Goal: Communication & Community: Answer question/provide support

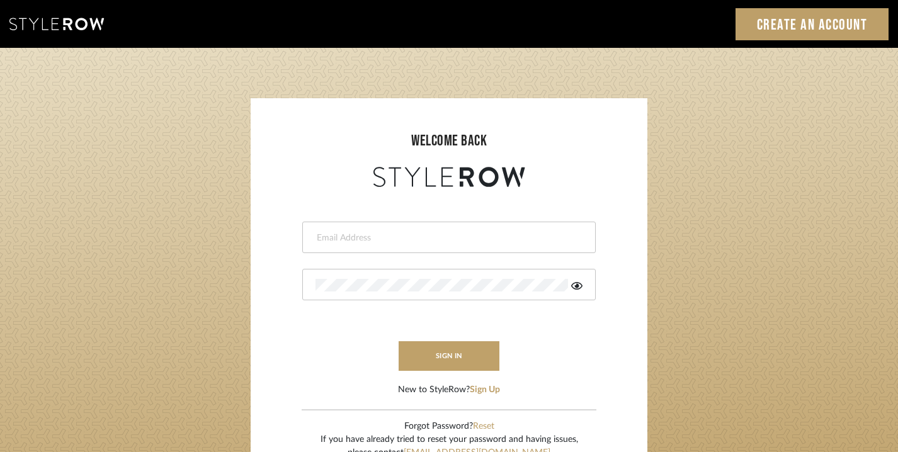
click at [382, 222] on div at bounding box center [449, 237] width 294 height 31
type input "lauren@studiodb.com"
click at [398, 277] on div at bounding box center [449, 284] width 294 height 31
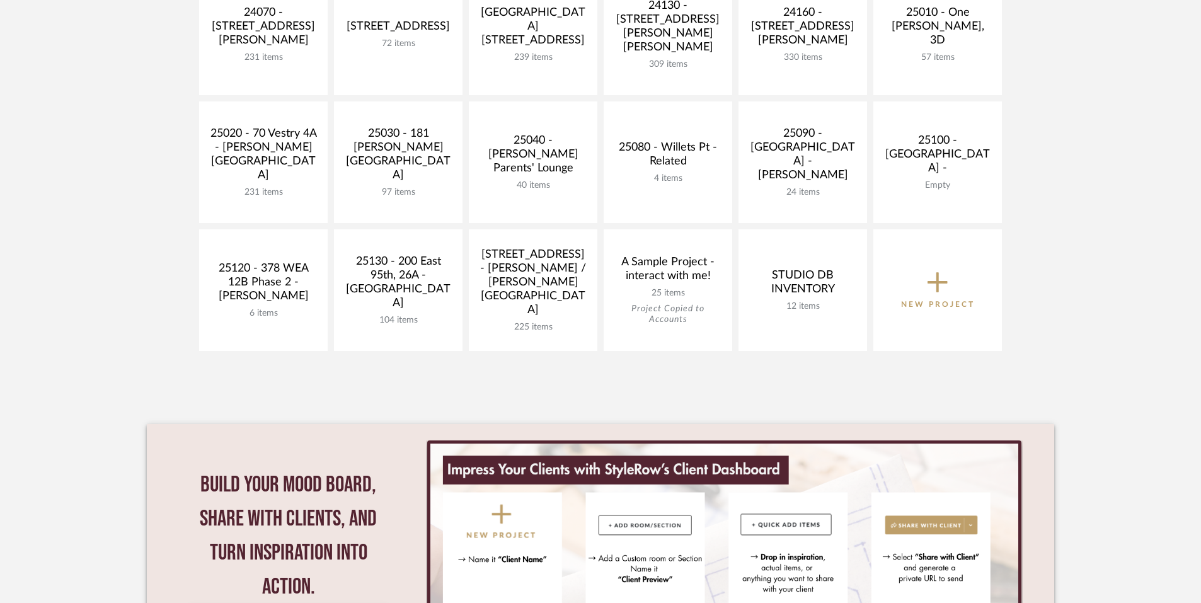
scroll to position [596, 0]
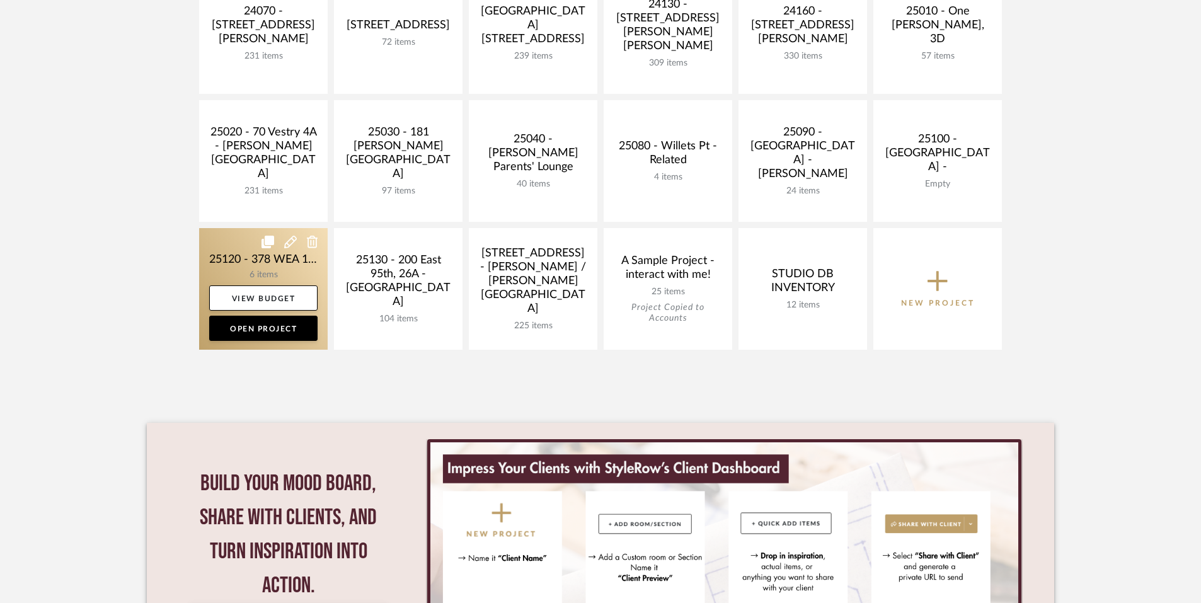
click at [293, 263] on link at bounding box center [263, 289] width 129 height 122
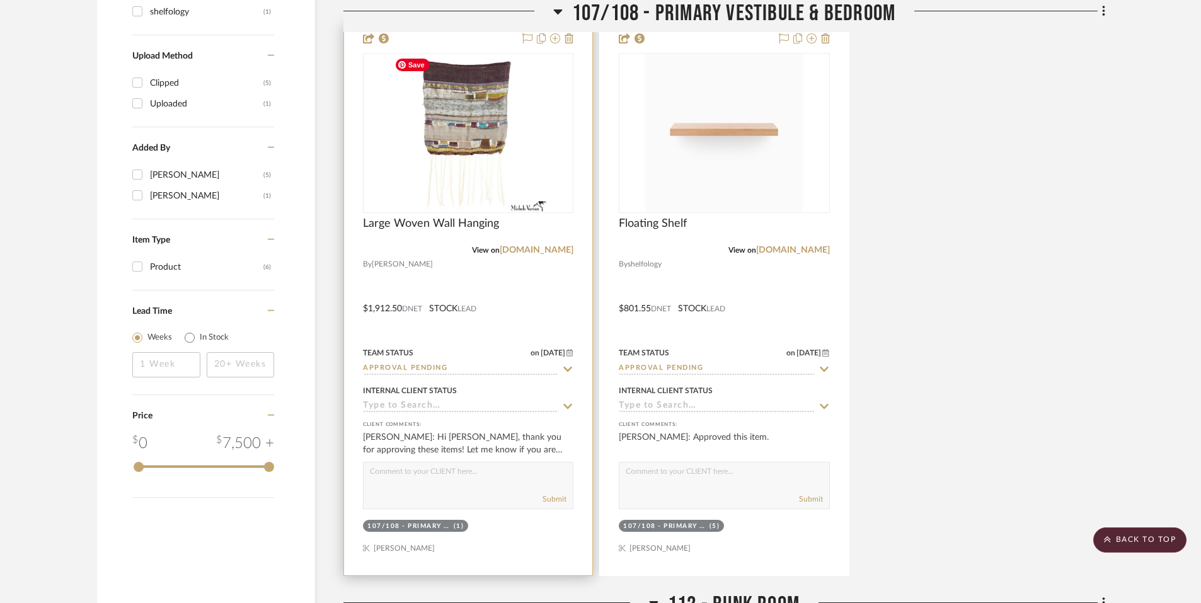
scroll to position [1250, 0]
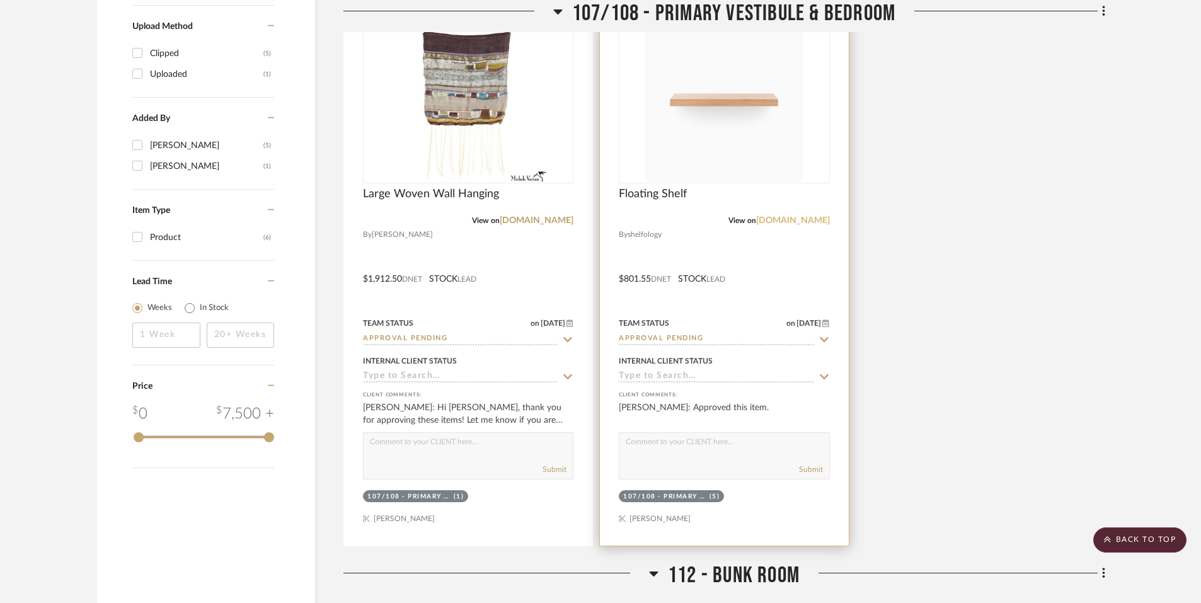
click at [782, 219] on link "[DOMAIN_NAME]" at bounding box center [793, 220] width 74 height 9
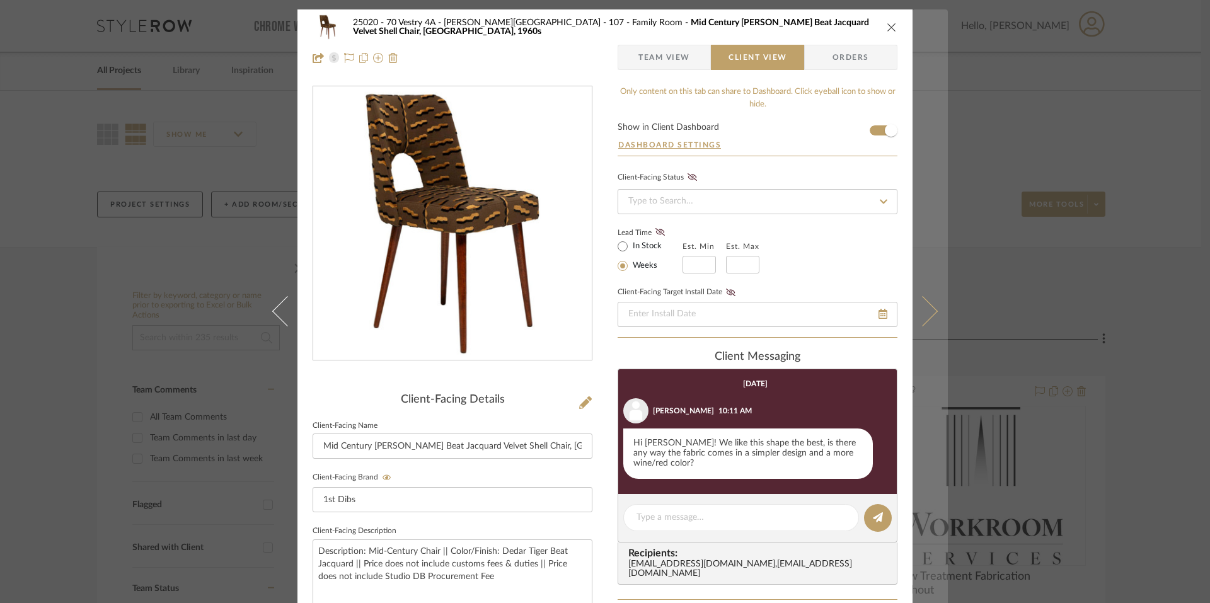
click at [920, 306] on icon at bounding box center [922, 310] width 30 height 30
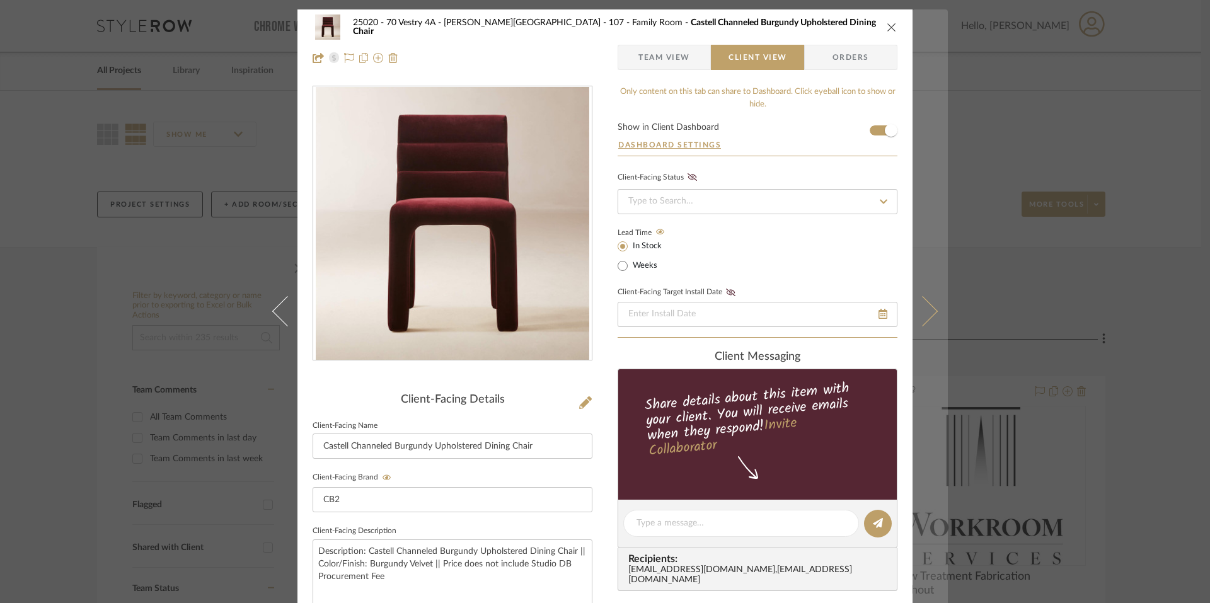
click at [917, 303] on icon at bounding box center [922, 310] width 30 height 30
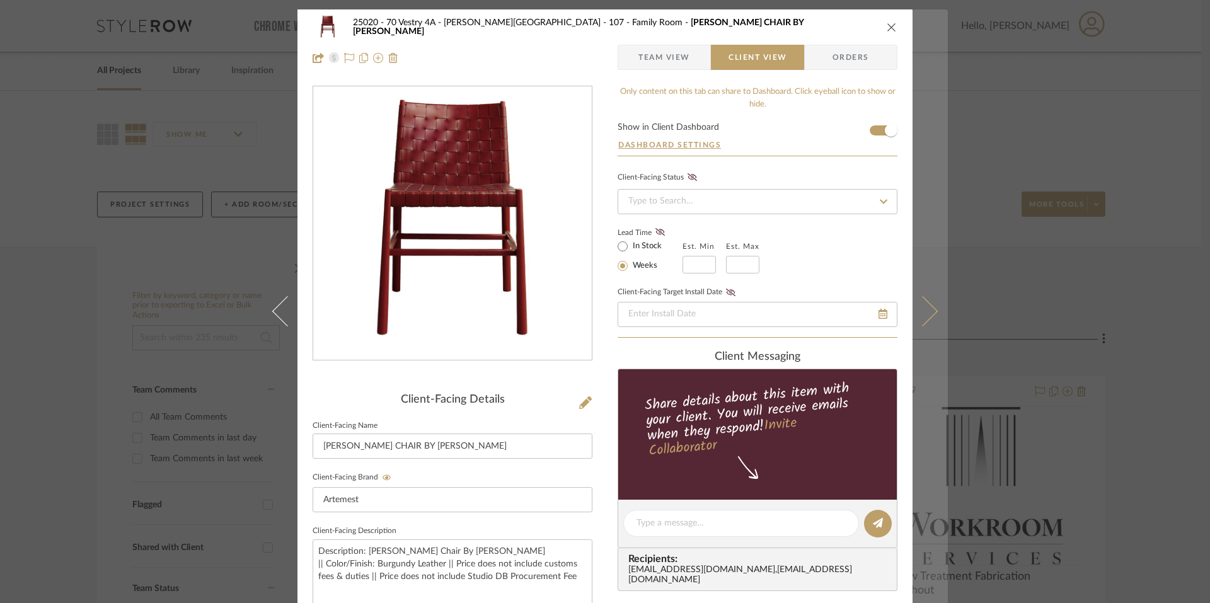
click at [918, 309] on icon at bounding box center [922, 310] width 30 height 30
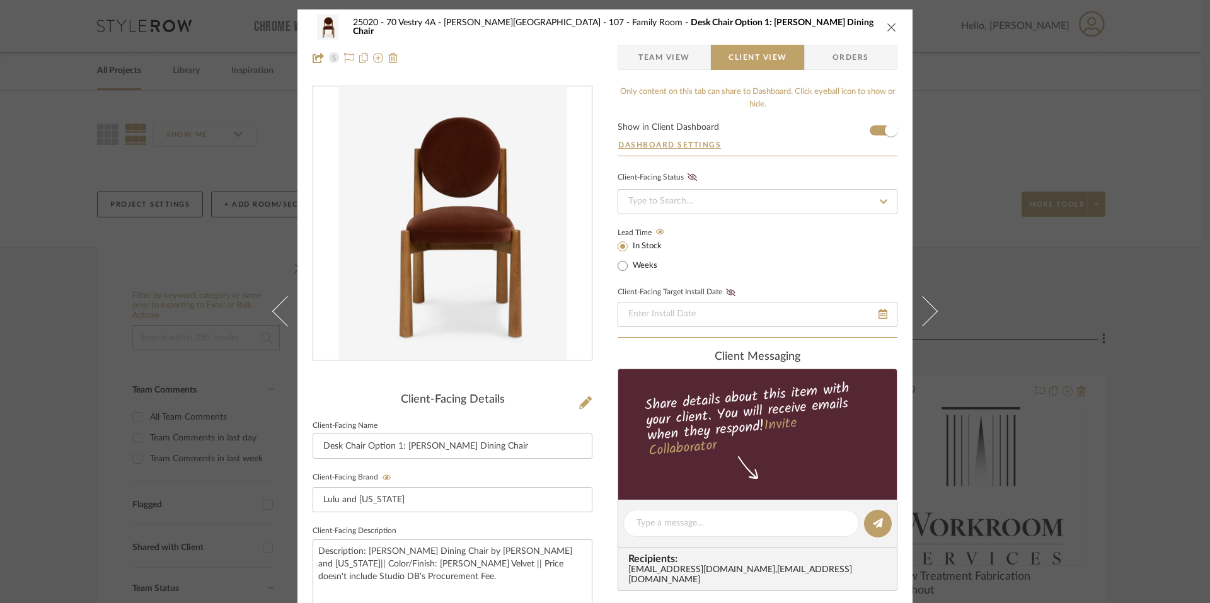
click at [918, 309] on icon at bounding box center [922, 310] width 30 height 30
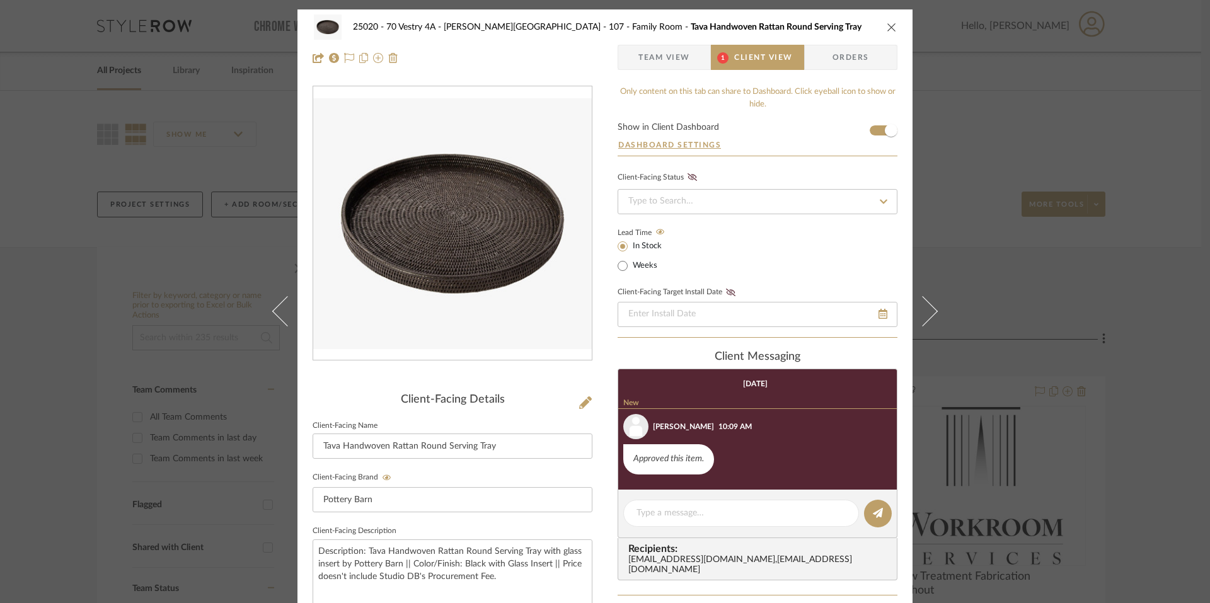
click at [970, 297] on div "25020 - 70 Vestry 4A - Grant-Stanleigh 107 - Family Room Tava Handwoven Rattan …" at bounding box center [605, 301] width 1210 height 603
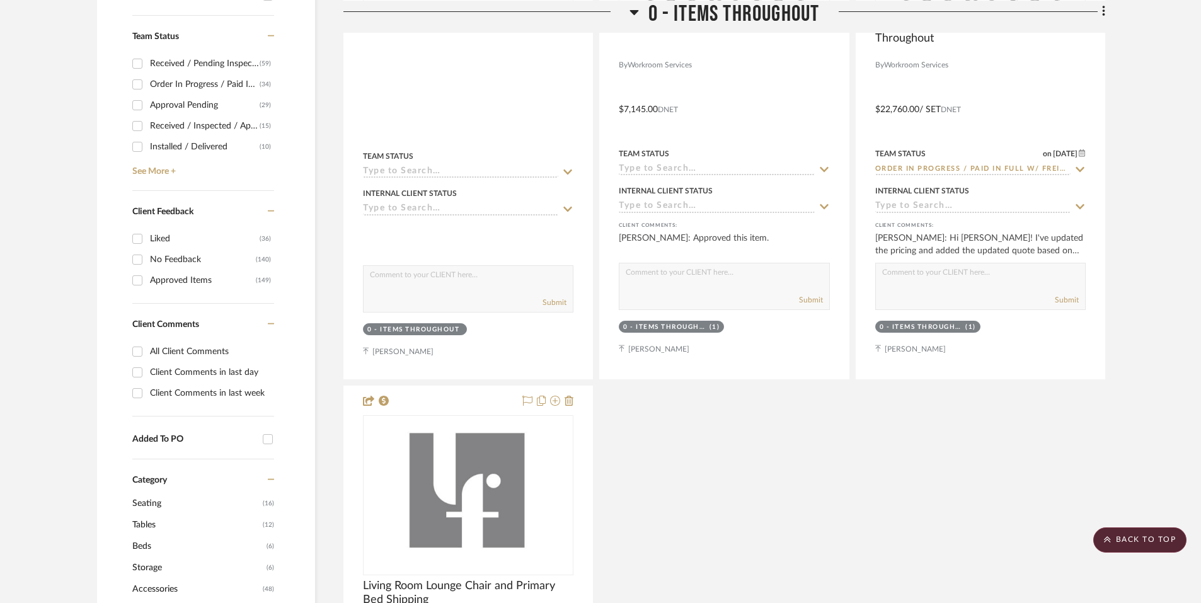
scroll to position [578, 0]
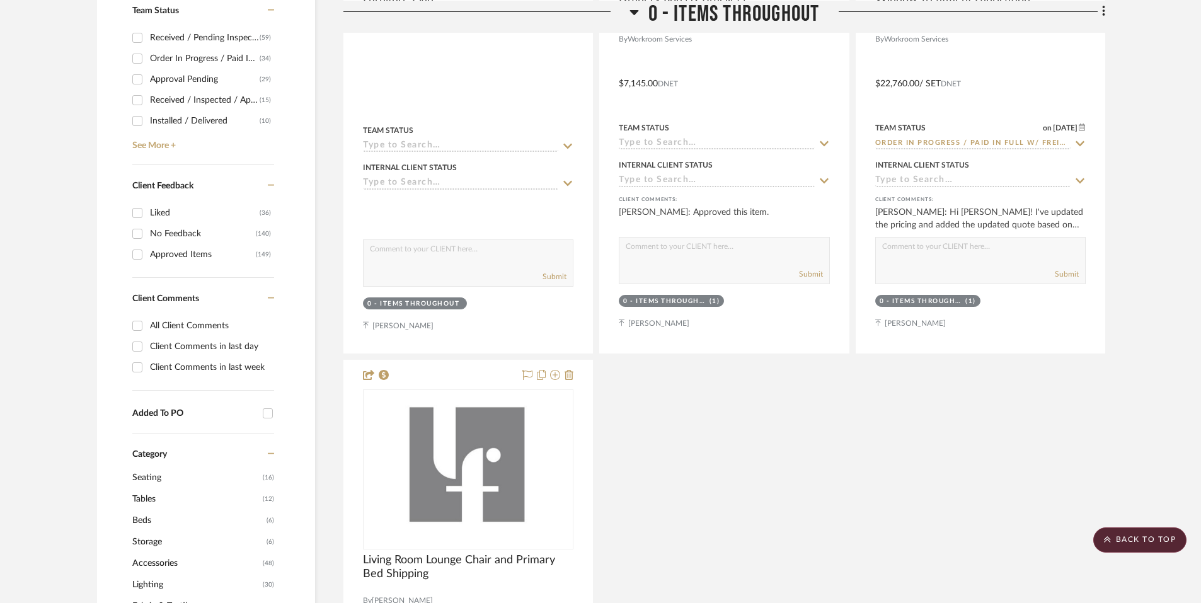
click at [220, 363] on div "Client Comments in last week" at bounding box center [210, 367] width 121 height 20
click at [147, 363] on input "Client Comments in last week" at bounding box center [137, 367] width 20 height 20
checkbox input "true"
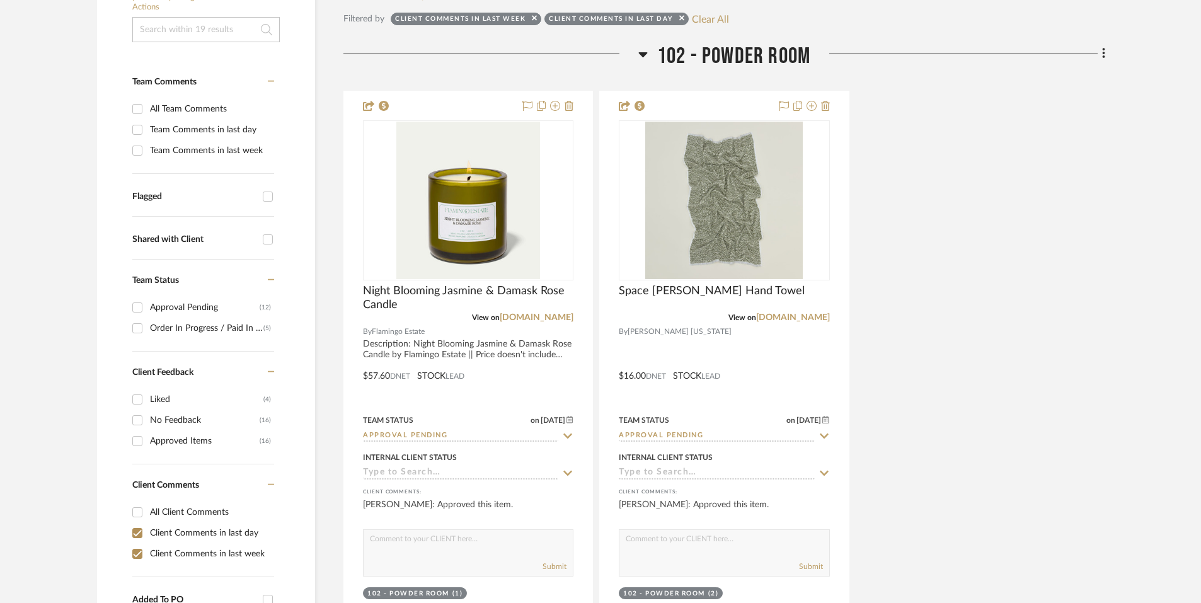
scroll to position [369, 0]
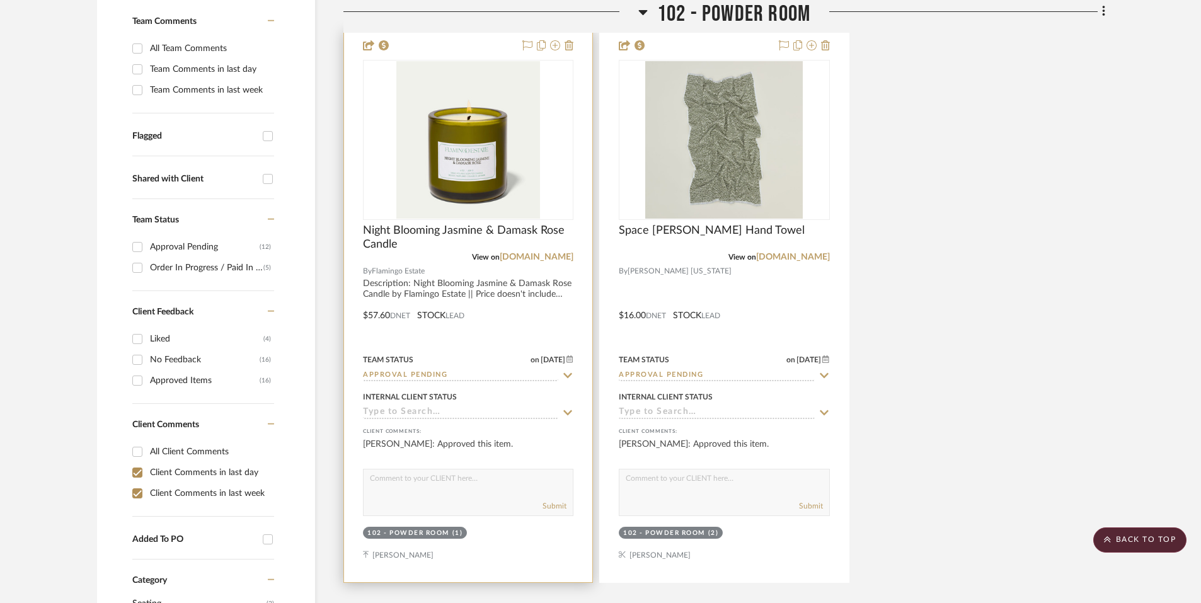
click at [422, 374] on input "Approval Pending" at bounding box center [460, 376] width 195 height 12
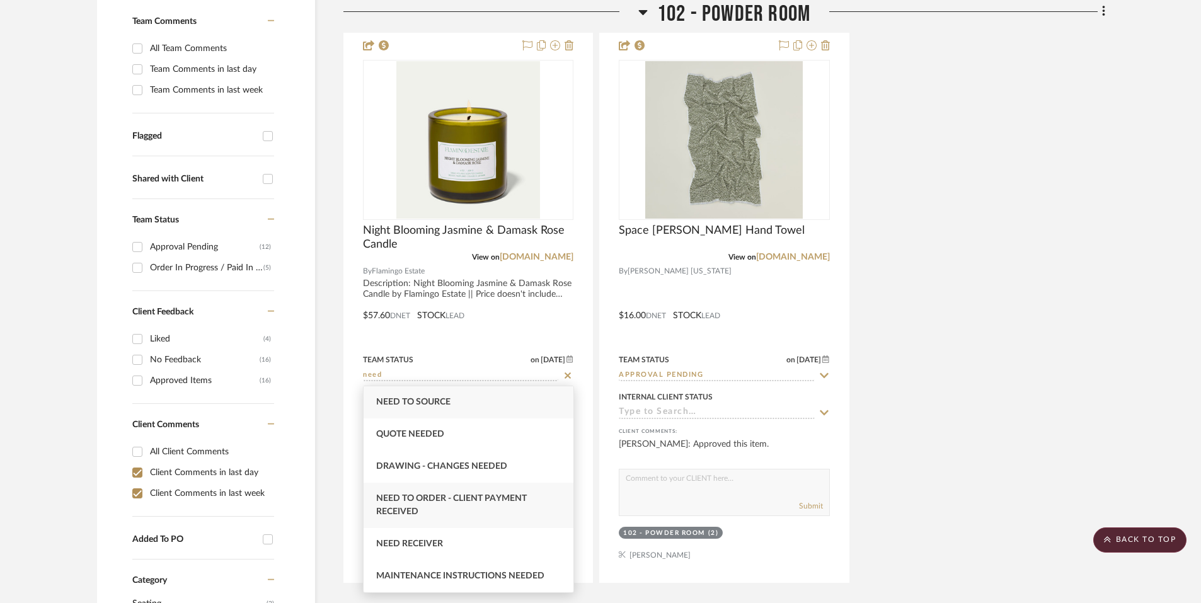
type input "need"
click at [440, 506] on div "Need to Order - Client Payment Received" at bounding box center [468, 505] width 210 height 45
type input "8/25/2025"
type input "Need to Order - Client Payment Received"
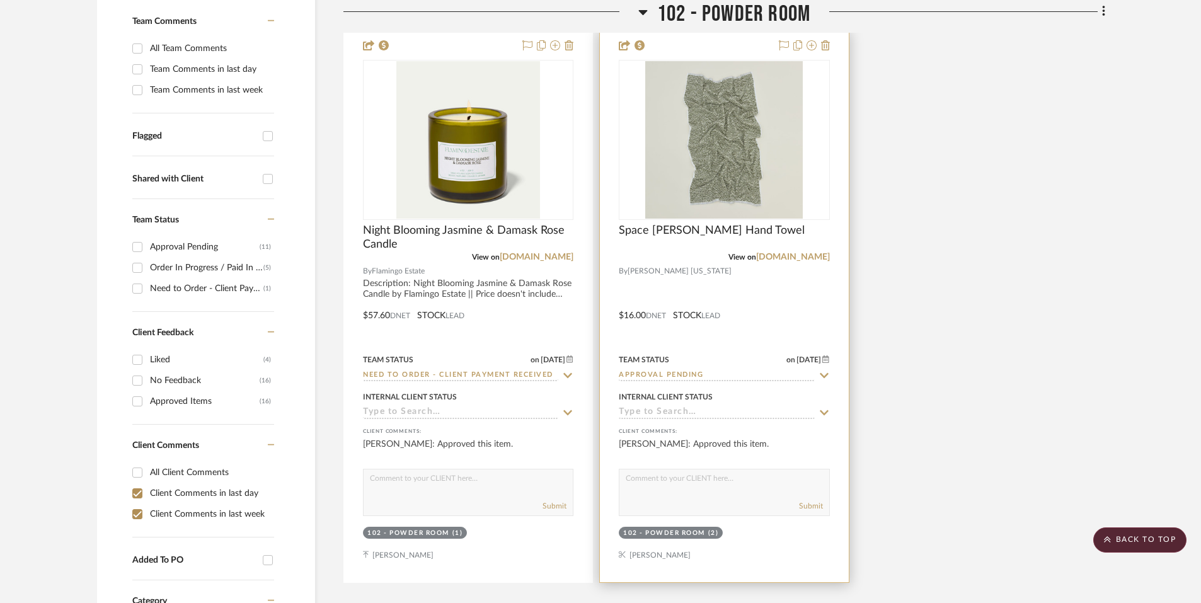
click at [656, 370] on input "Approval Pending" at bounding box center [716, 376] width 195 height 12
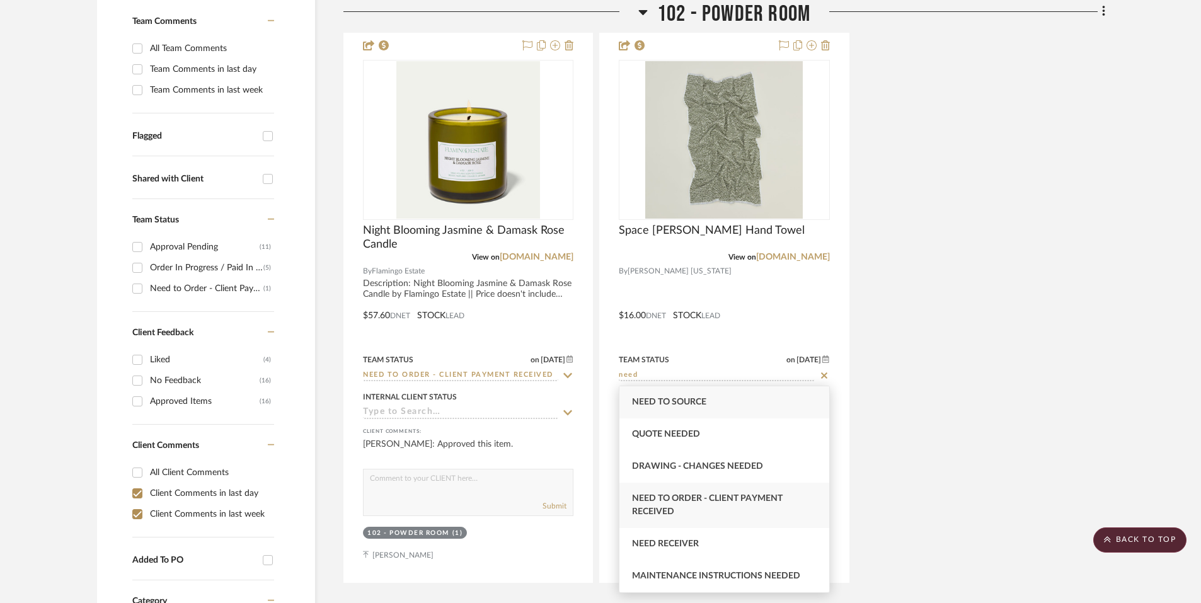
type input "need"
click at [672, 498] on span "Need to Order - Client Payment Received" at bounding box center [707, 505] width 151 height 22
type input "8/25/2025"
type input "Need to Order - Client Payment Received"
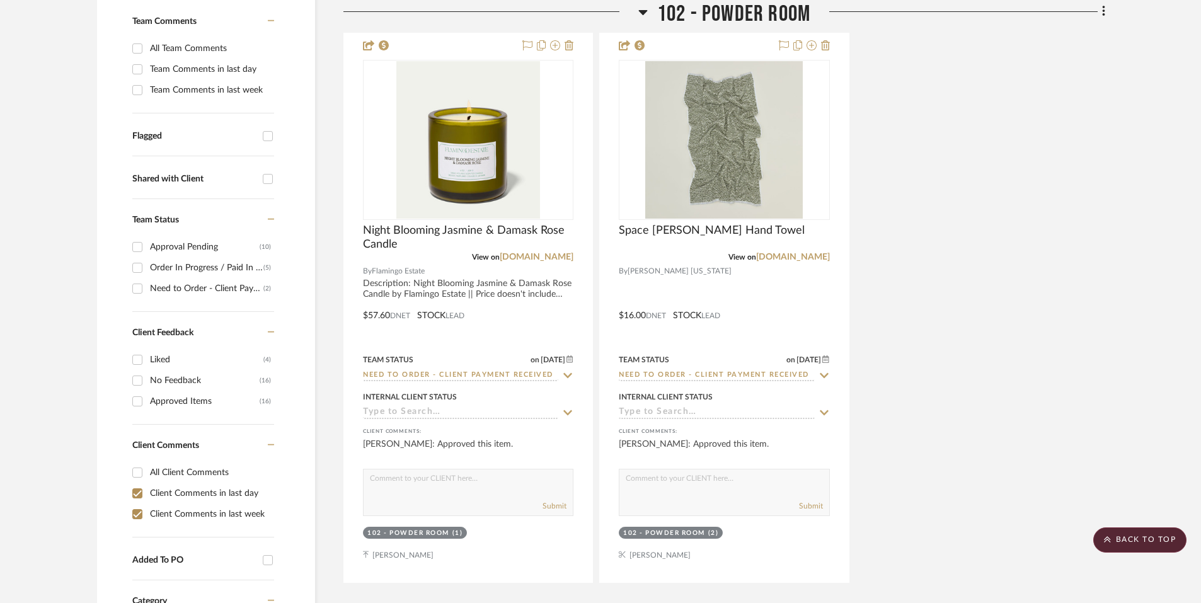
click at [920, 397] on div "Night Blooming Jasmine & Damask Rose Candle View on flamingoestate.com By Flami…" at bounding box center [724, 306] width 762 height 552
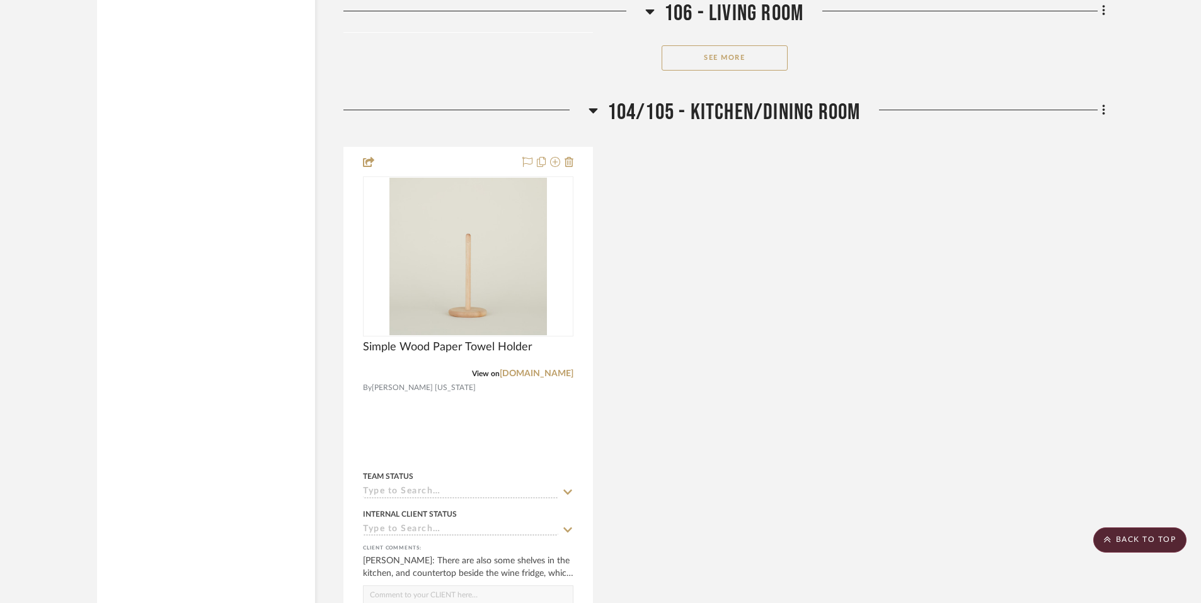
scroll to position [2468, 0]
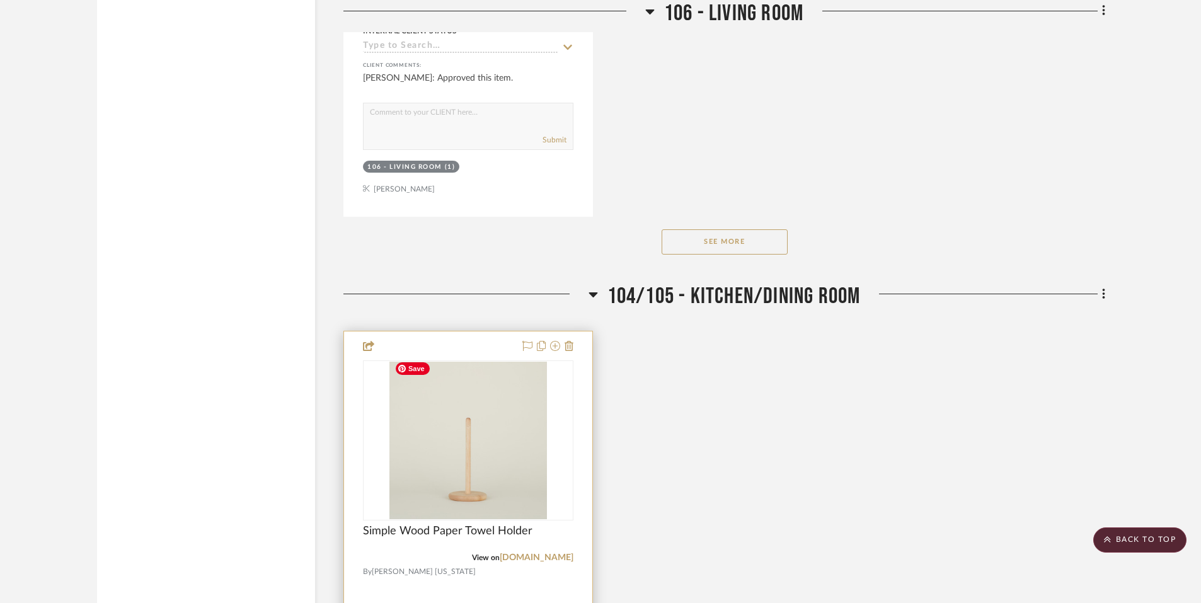
click at [0, 0] on img at bounding box center [0, 0] width 0 height 0
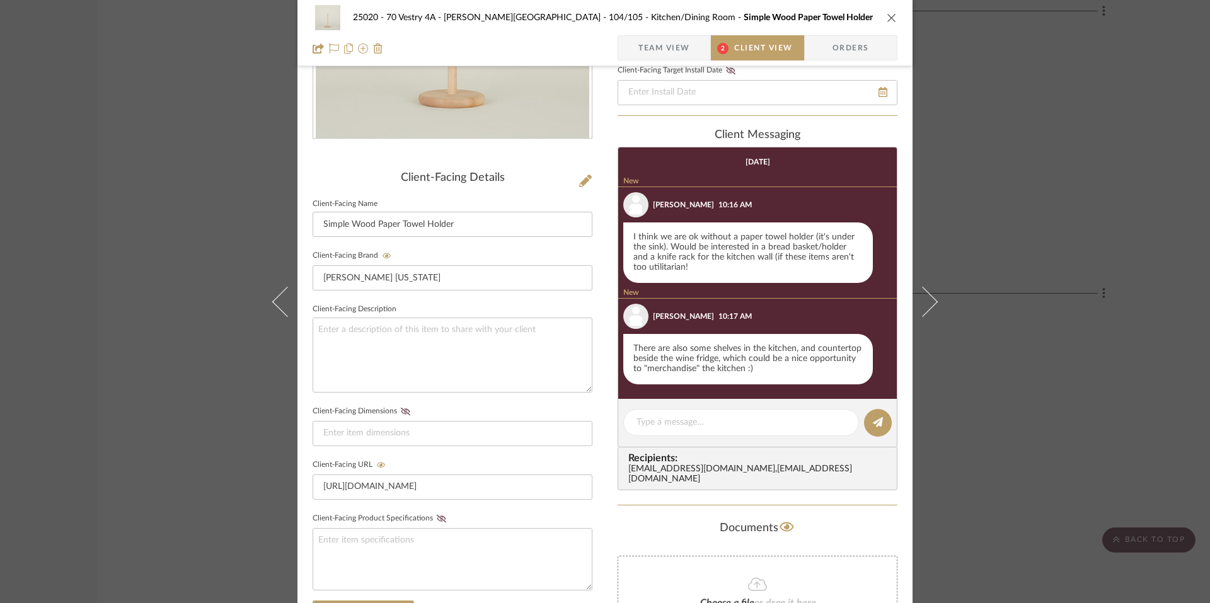
scroll to position [350, 0]
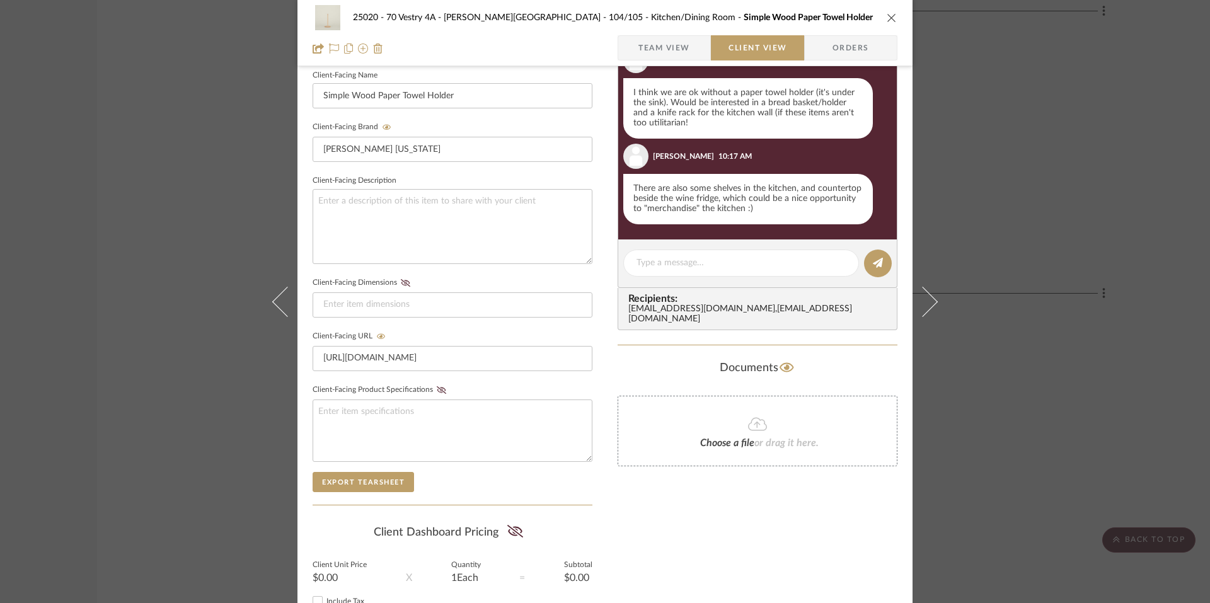
click at [193, 195] on div "25020 - 70 Vestry 4A - Grant-Stanleigh 104/105 - Kitchen/Dining Room Simple Woo…" at bounding box center [605, 301] width 1210 height 603
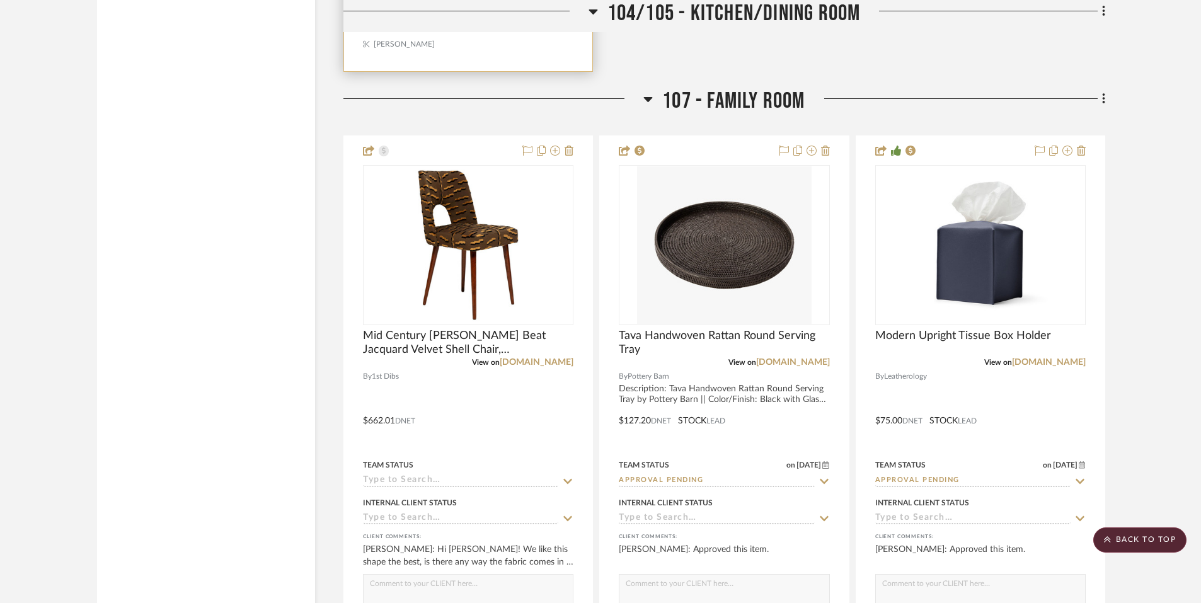
scroll to position [3438, 0]
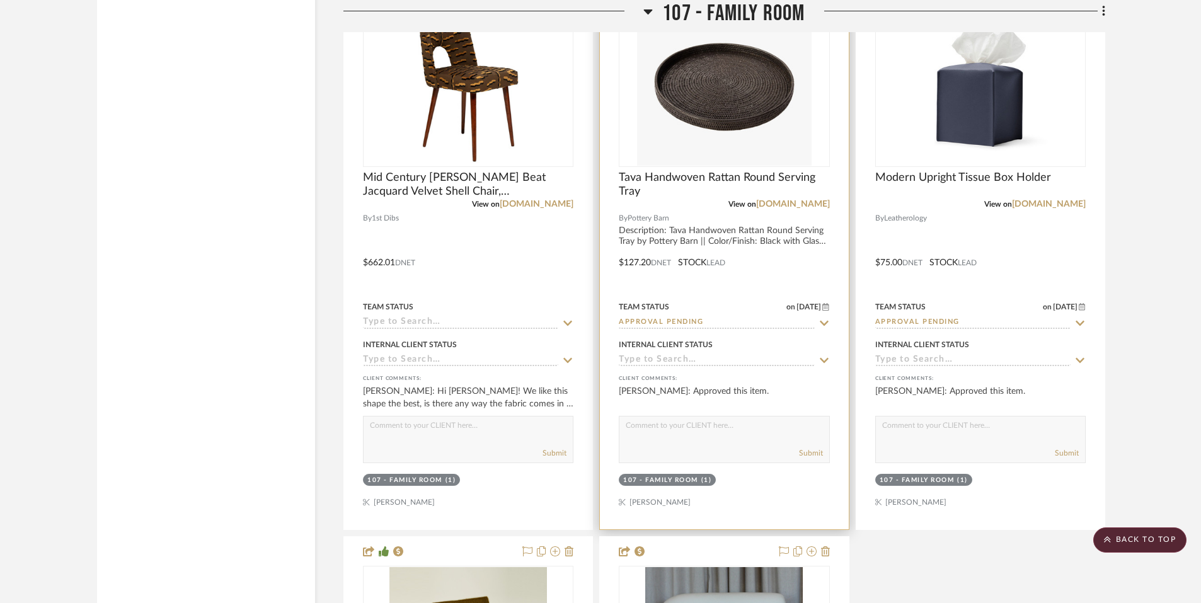
click at [656, 317] on input "Approval Pending" at bounding box center [716, 323] width 195 height 12
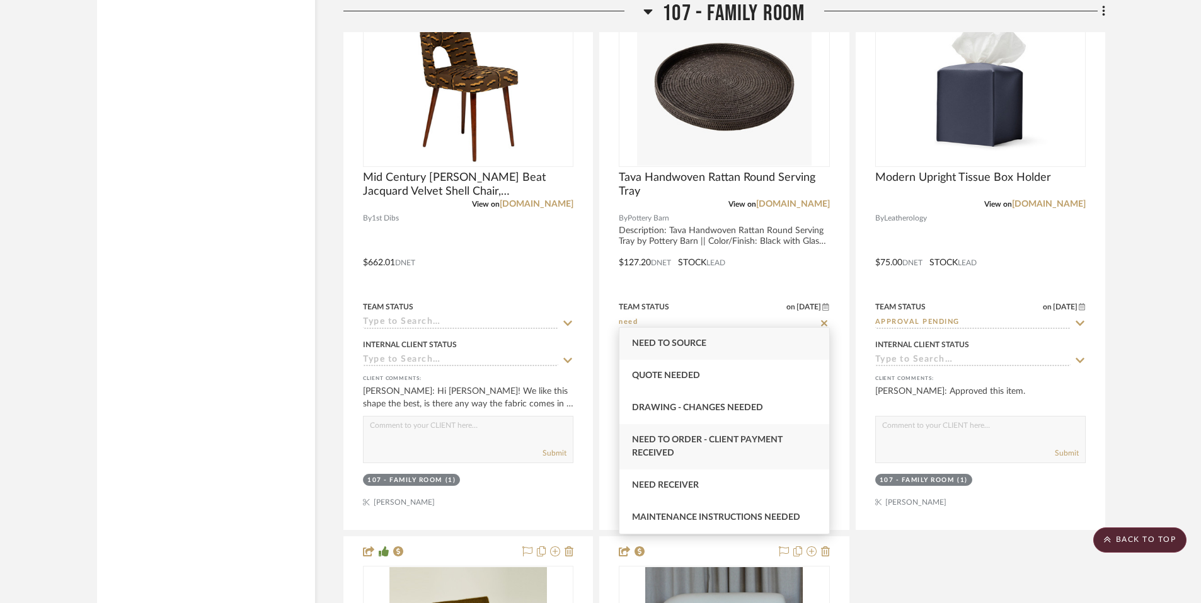
type input "need"
click at [671, 451] on span "Need to Order - Client Payment Received" at bounding box center [707, 446] width 151 height 22
type input "8/25/2025"
type input "Need to Order - Client Payment Received"
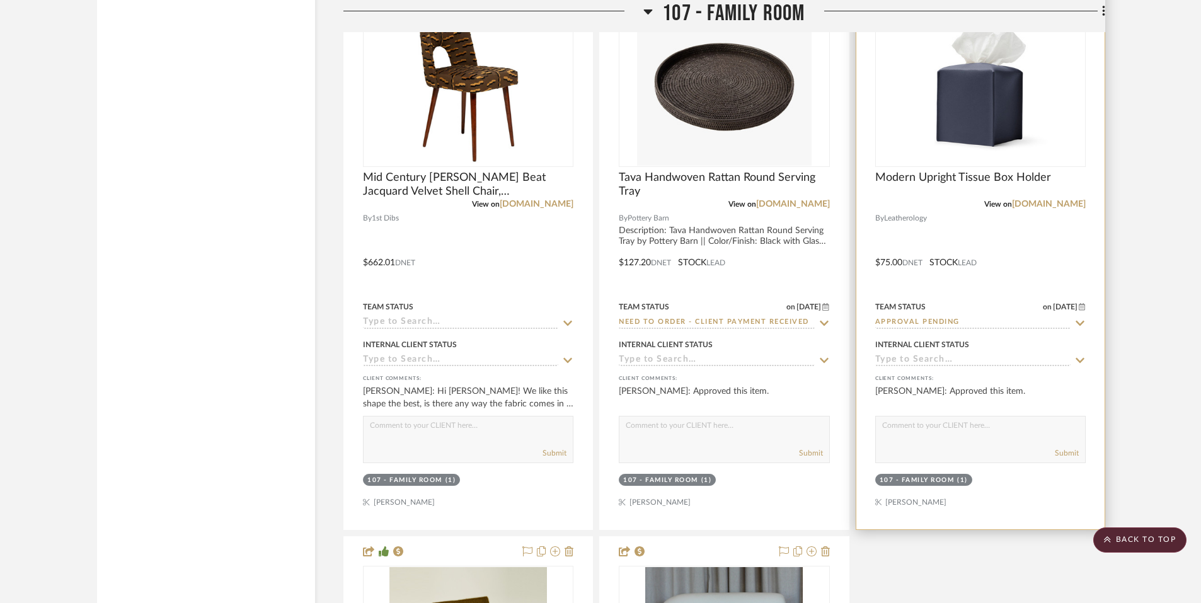
click at [938, 318] on input "Approval Pending" at bounding box center [972, 323] width 195 height 12
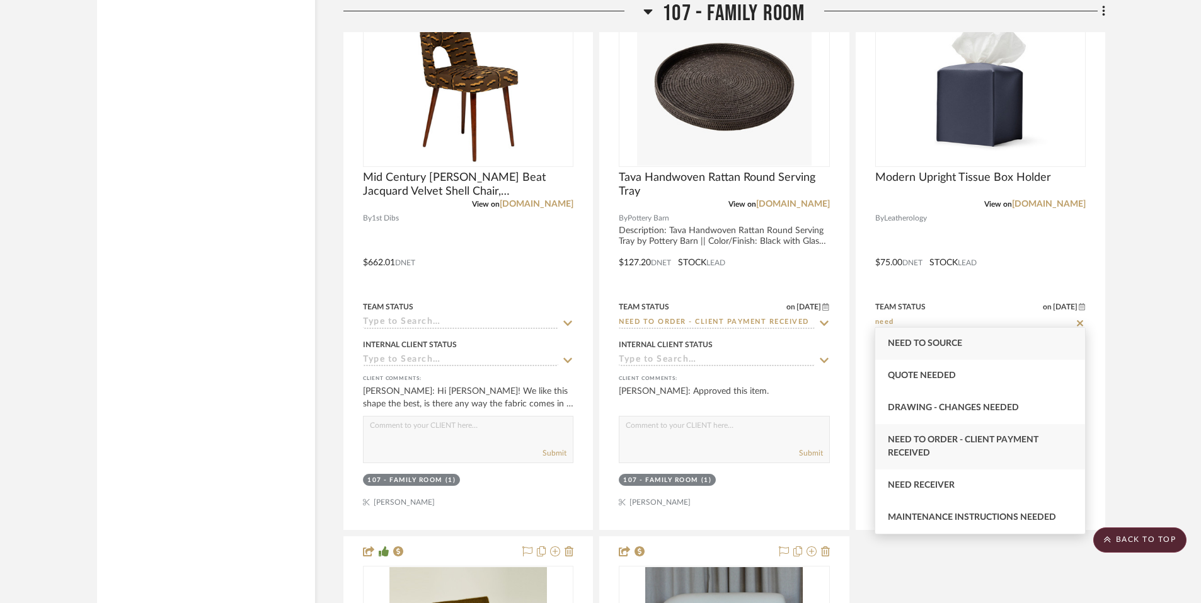
type input "need"
click at [926, 437] on span "Need to Order - Client Payment Received" at bounding box center [963, 446] width 151 height 22
type input "8/25/2025"
type input "Need to Order - Client Payment Received"
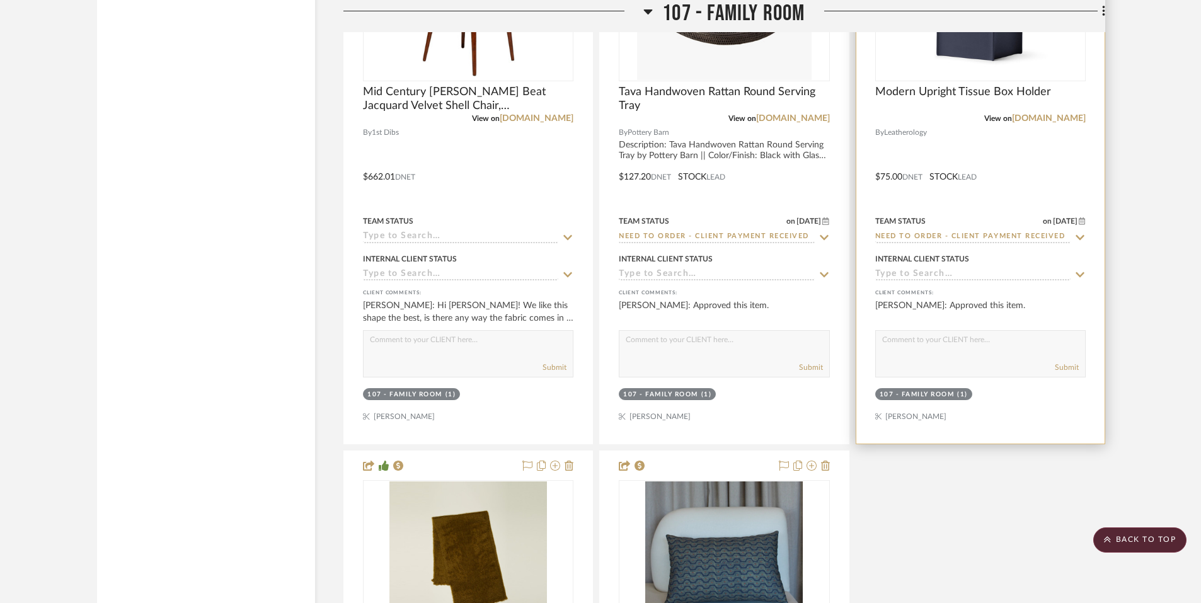
scroll to position [3835, 0]
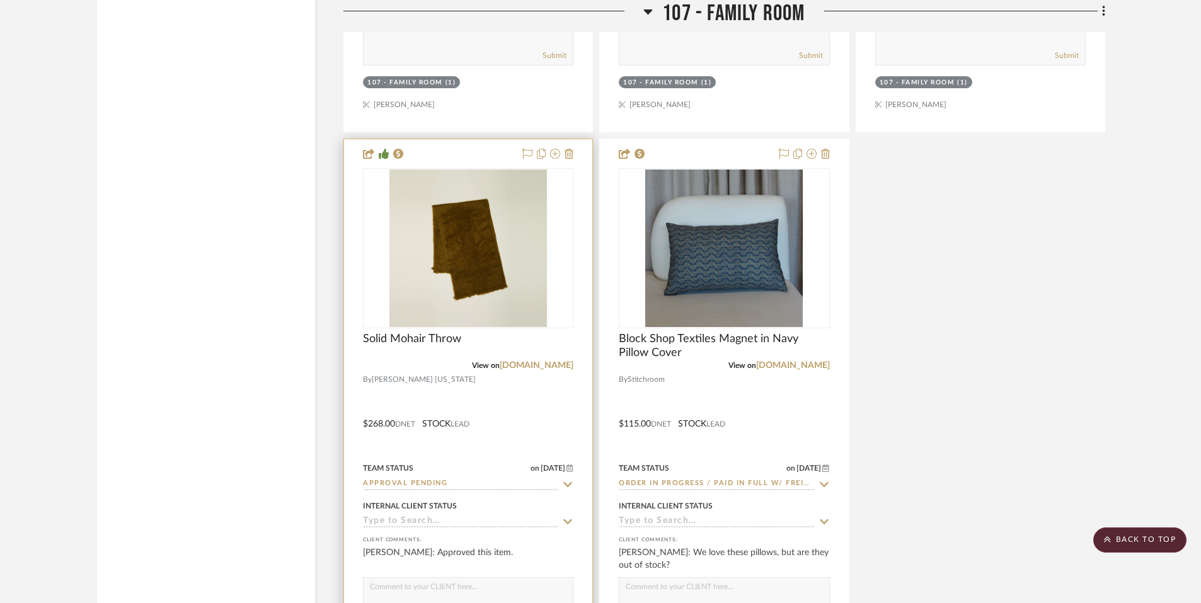
click at [430, 478] on input "Approval Pending" at bounding box center [460, 484] width 195 height 12
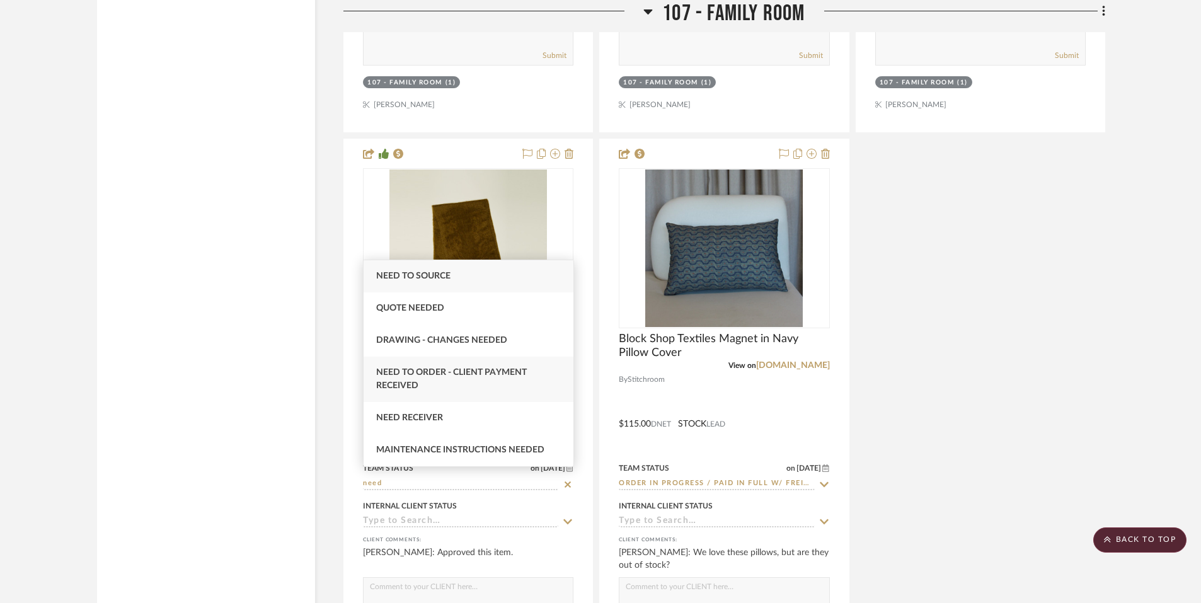
type input "need"
click at [445, 368] on span "Need to Order - Client Payment Received" at bounding box center [451, 379] width 151 height 22
type input "8/25/2025"
type input "Need to Order - Client Payment Received"
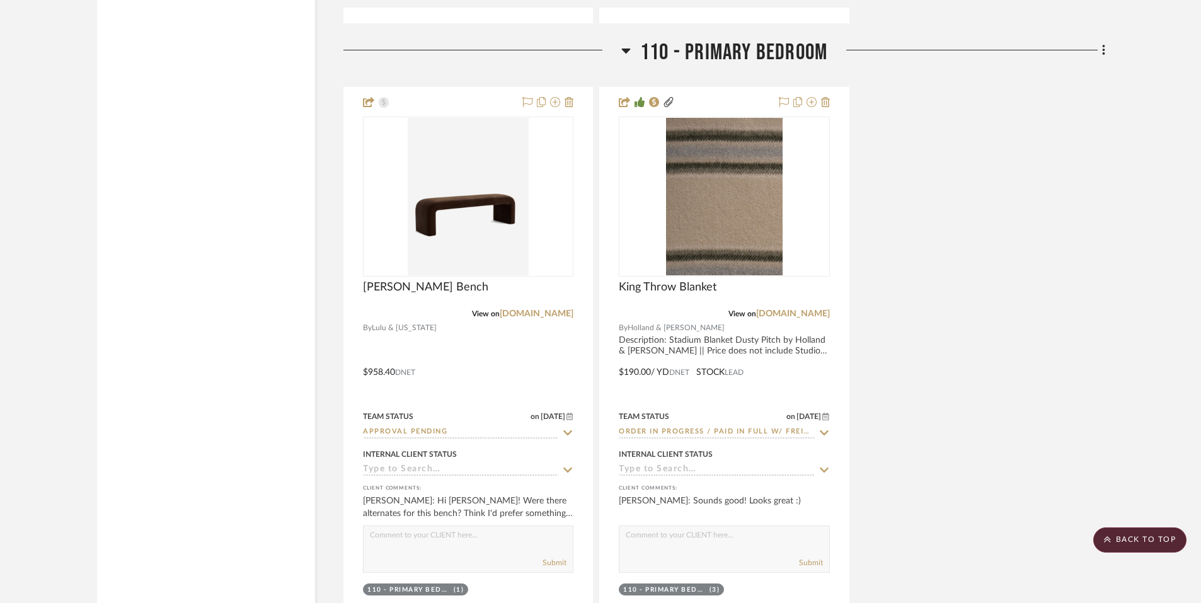
scroll to position [4542, 0]
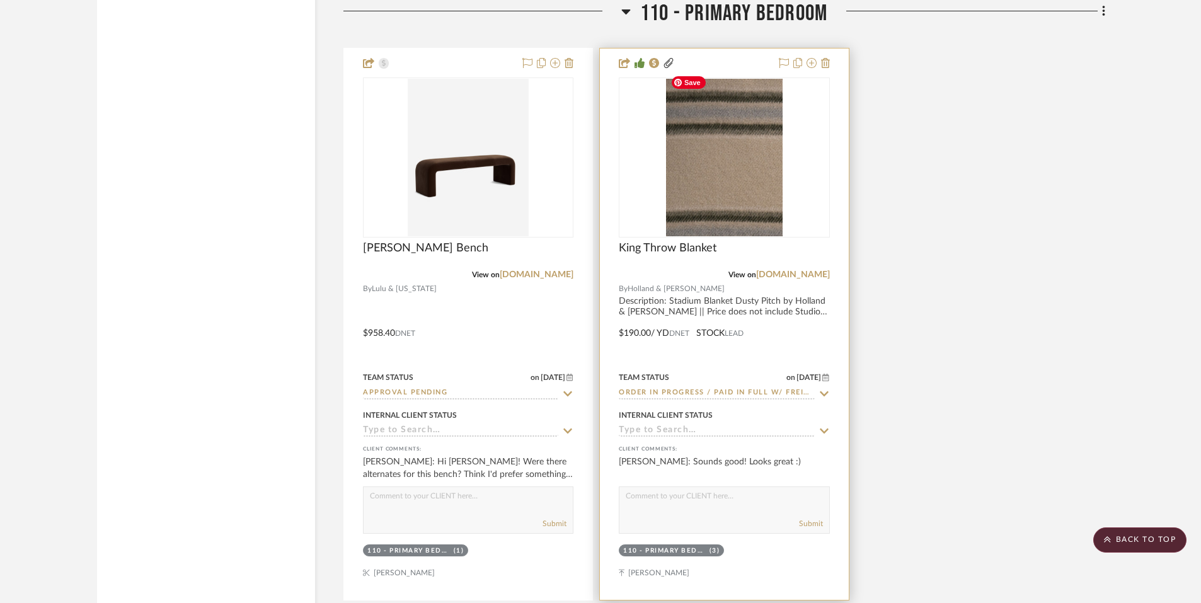
click at [0, 0] on img at bounding box center [0, 0] width 0 height 0
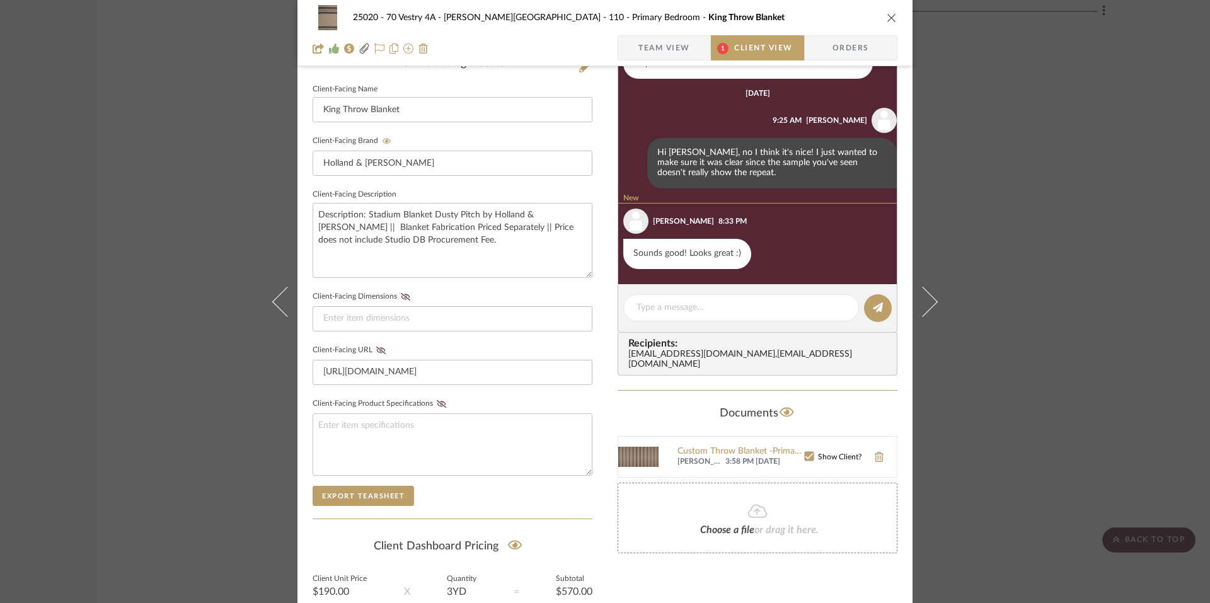
scroll to position [520, 0]
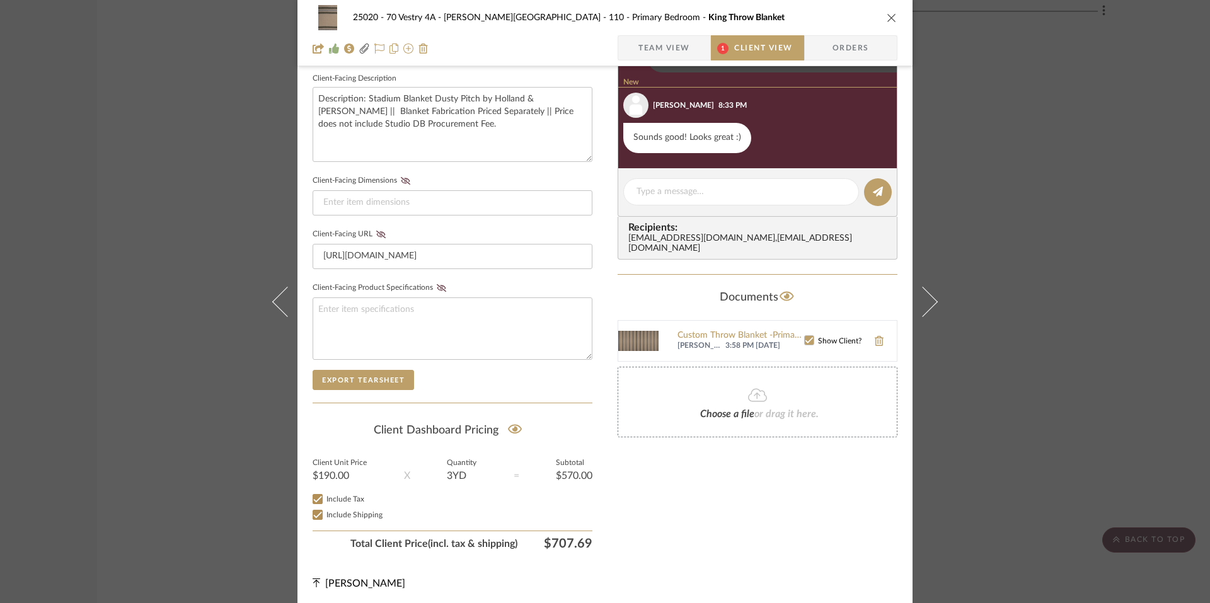
click at [886, 18] on icon "close" at bounding box center [891, 18] width 10 height 10
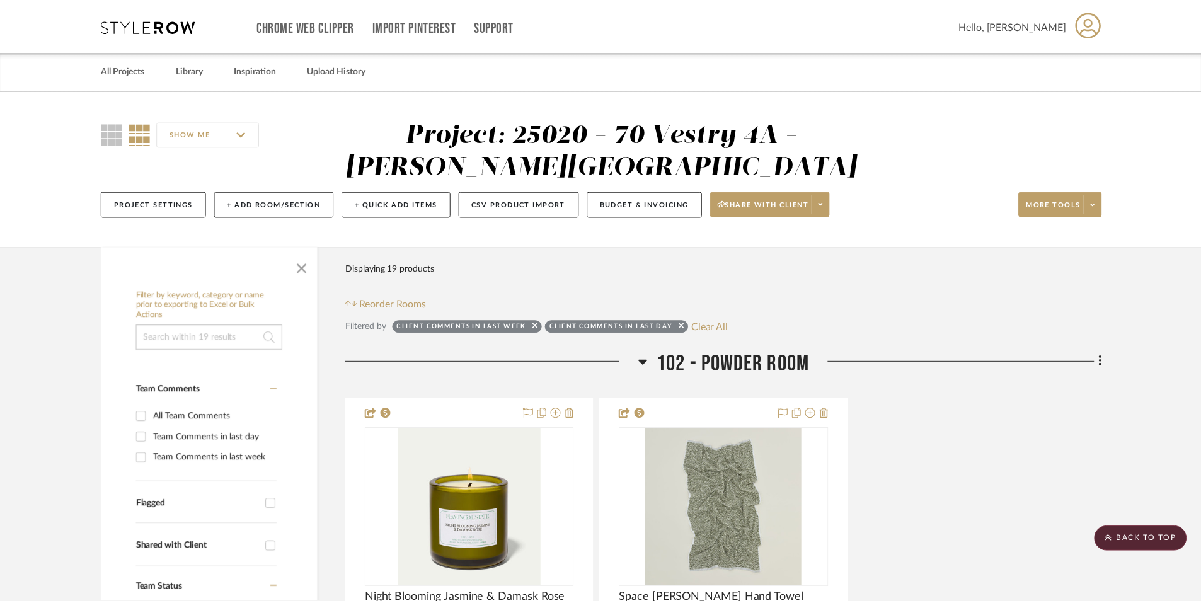
scroll to position [4542, 0]
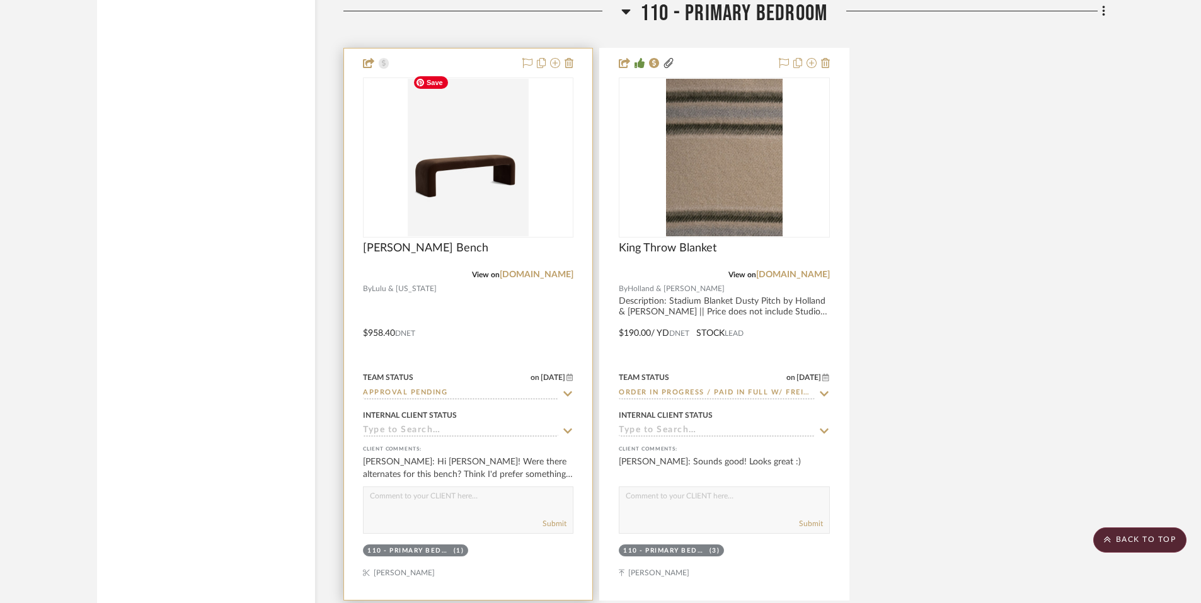
click at [478, 156] on img "0" at bounding box center [468, 157] width 121 height 157
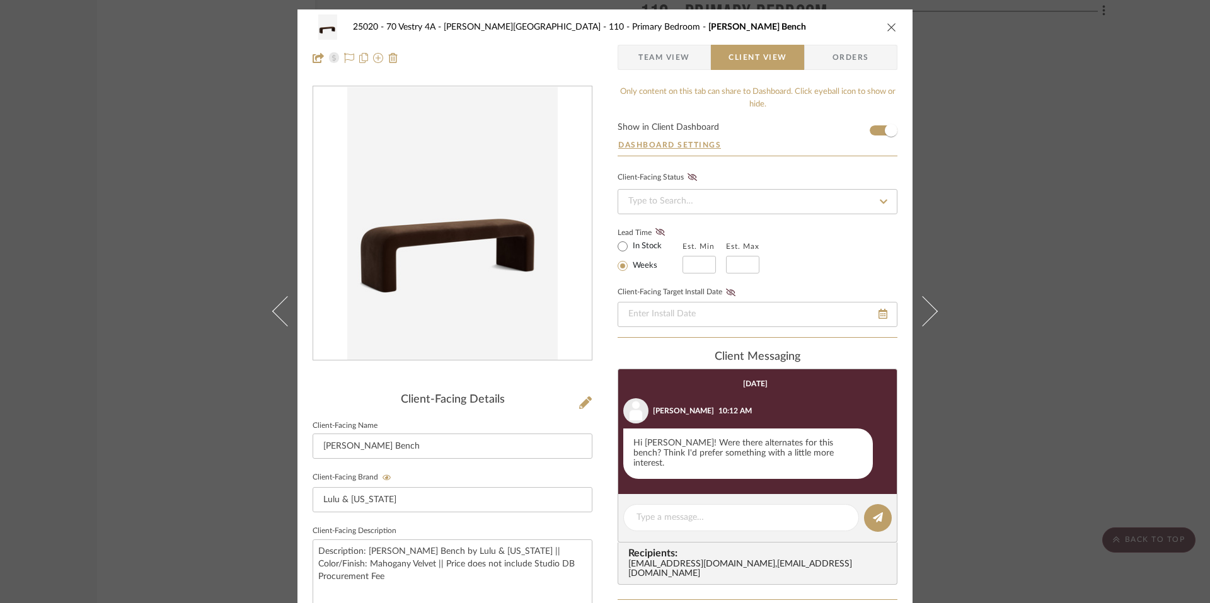
click at [887, 32] on button "close" at bounding box center [891, 26] width 11 height 11
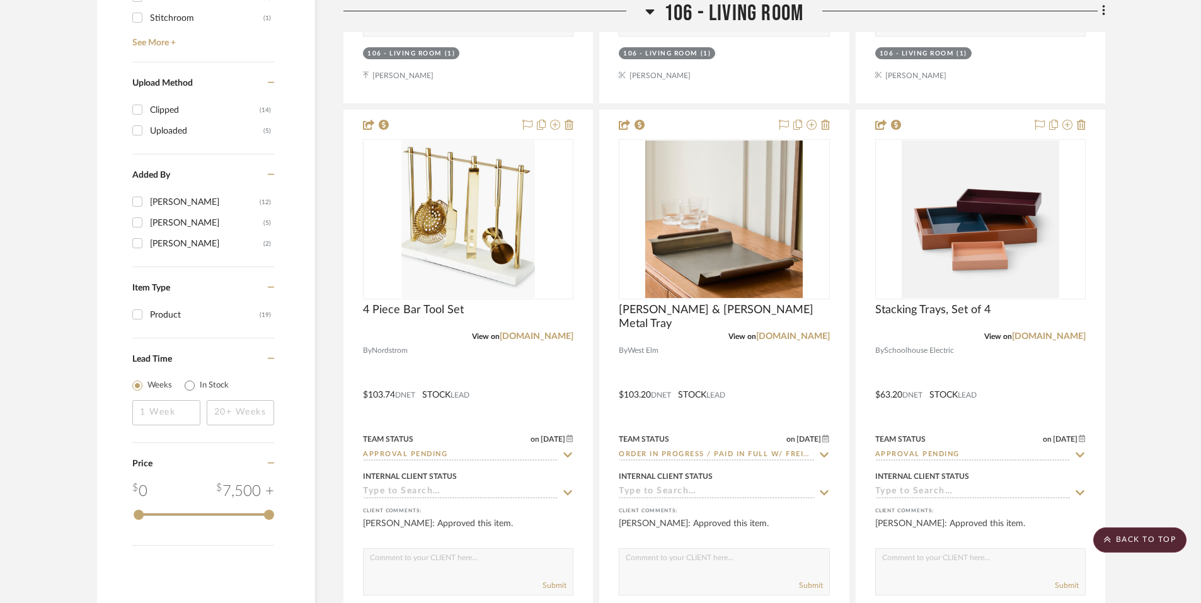
scroll to position [1484, 0]
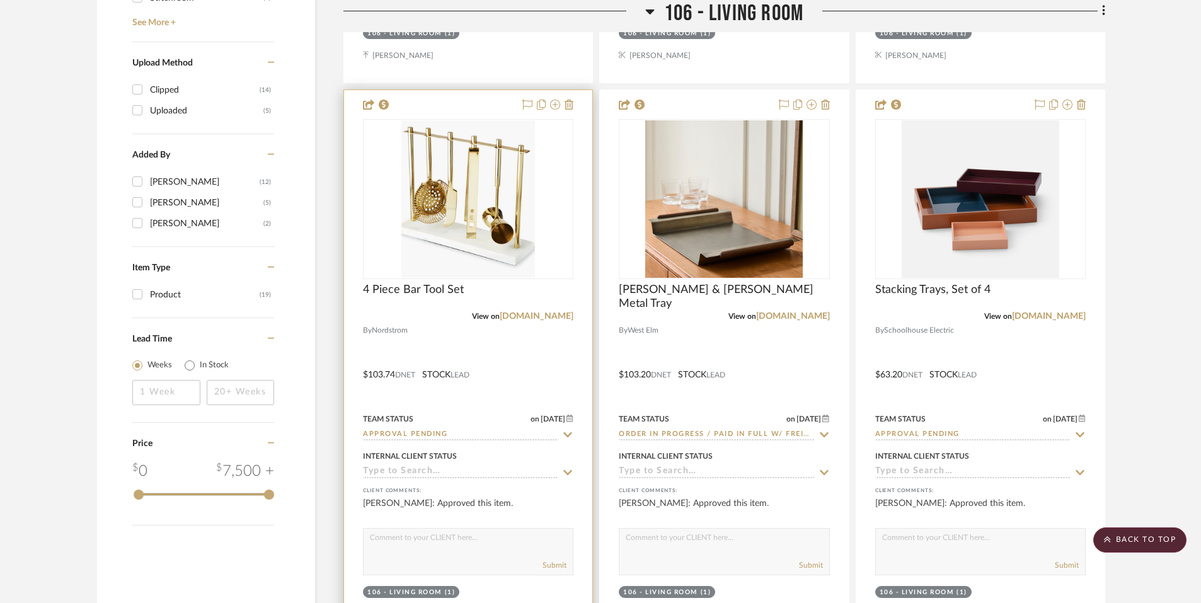
click at [429, 429] on input "Approval Pending" at bounding box center [460, 435] width 195 height 12
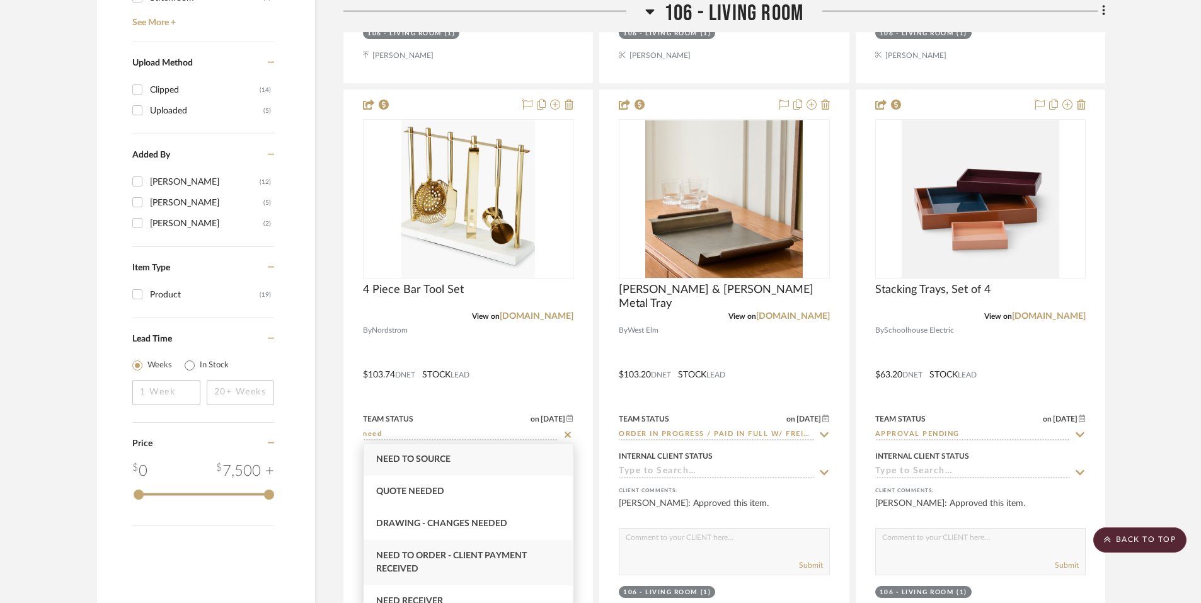
type input "need"
click at [443, 552] on span "Need to Order - Client Payment Received" at bounding box center [451, 562] width 151 height 22
type input "8/25/2025"
type input "Need to Order - Client Payment Received"
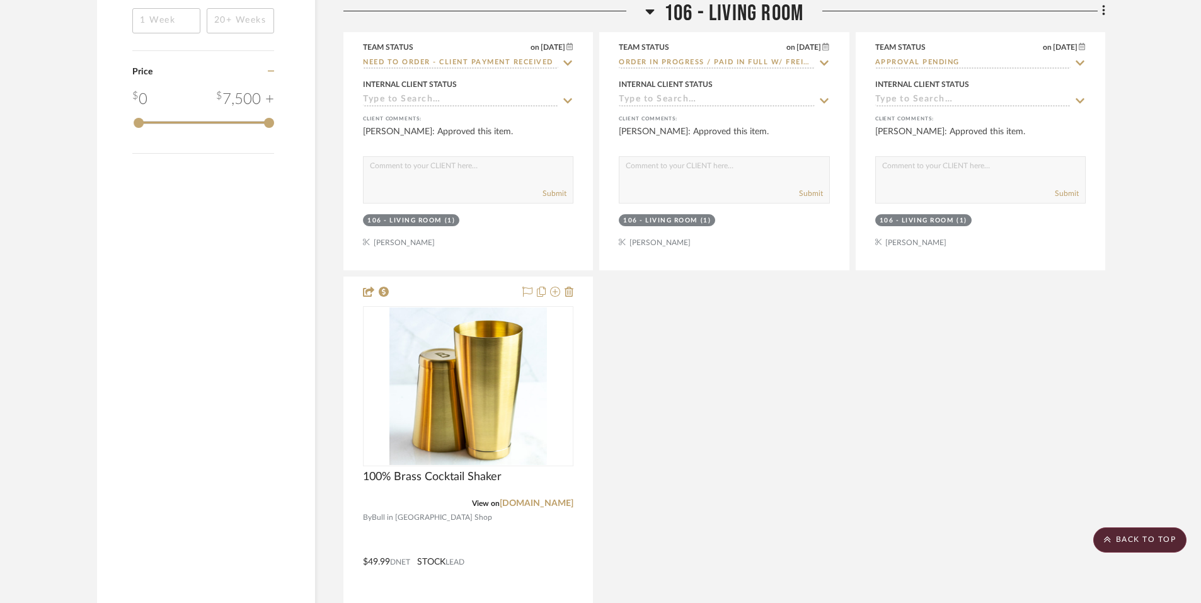
scroll to position [1914, 0]
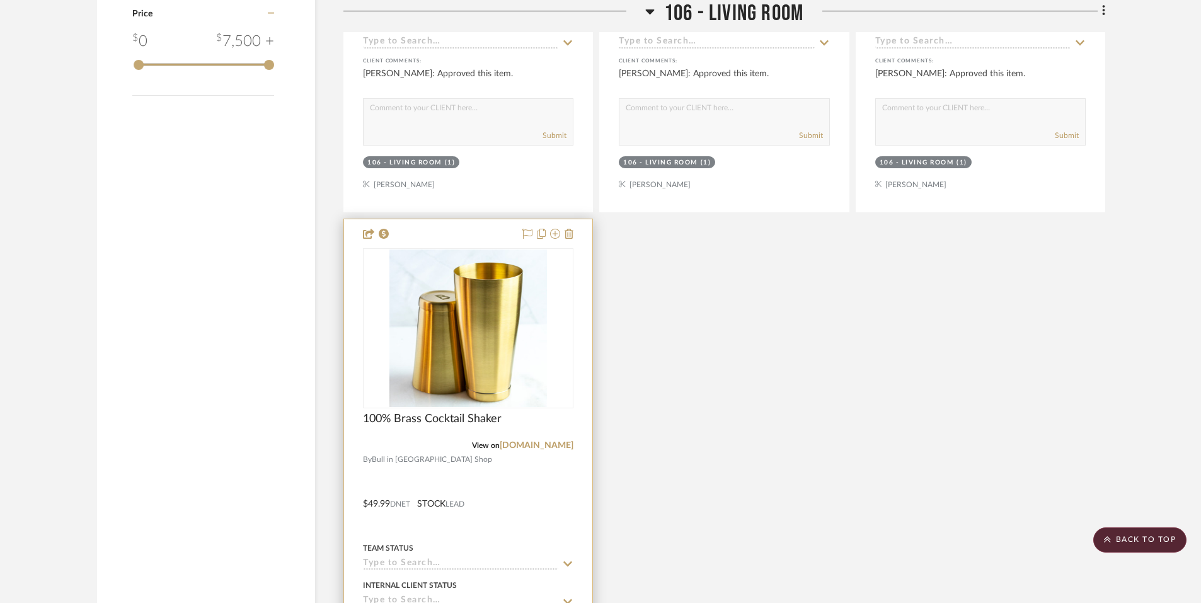
click at [421, 558] on input at bounding box center [460, 564] width 195 height 12
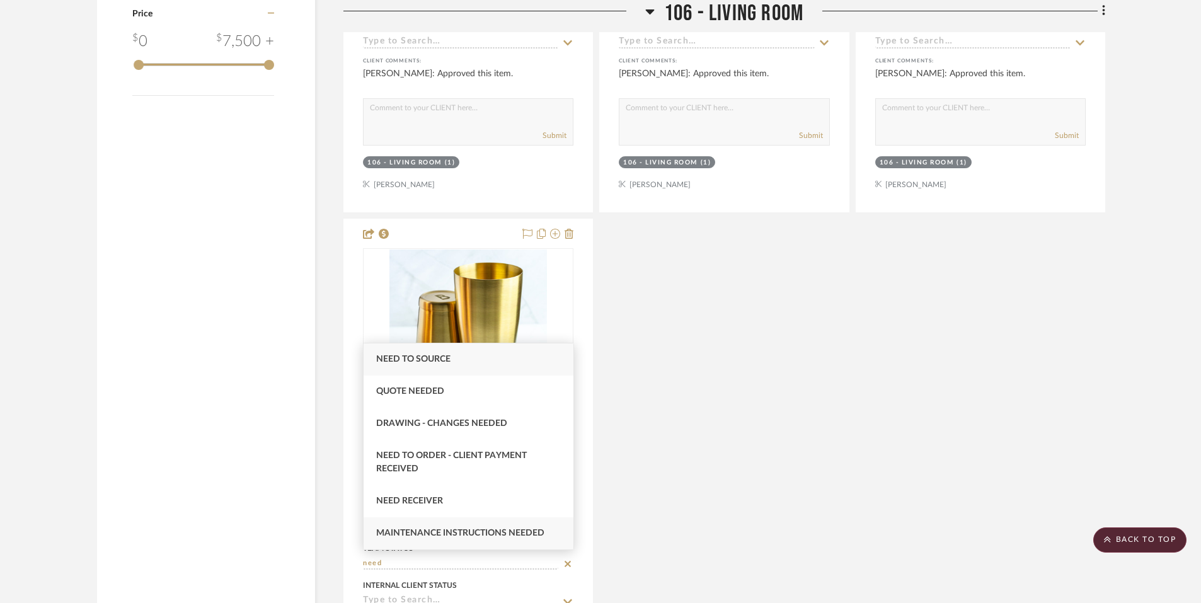
scroll to position [1918, 0]
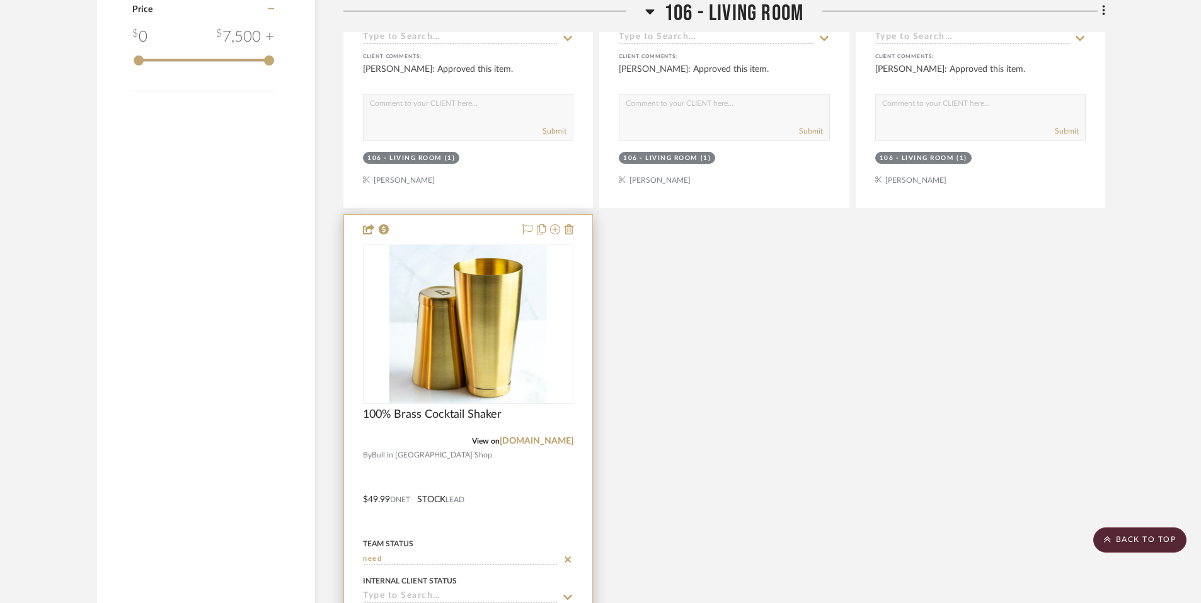
click at [429, 554] on input "need" at bounding box center [460, 560] width 195 height 12
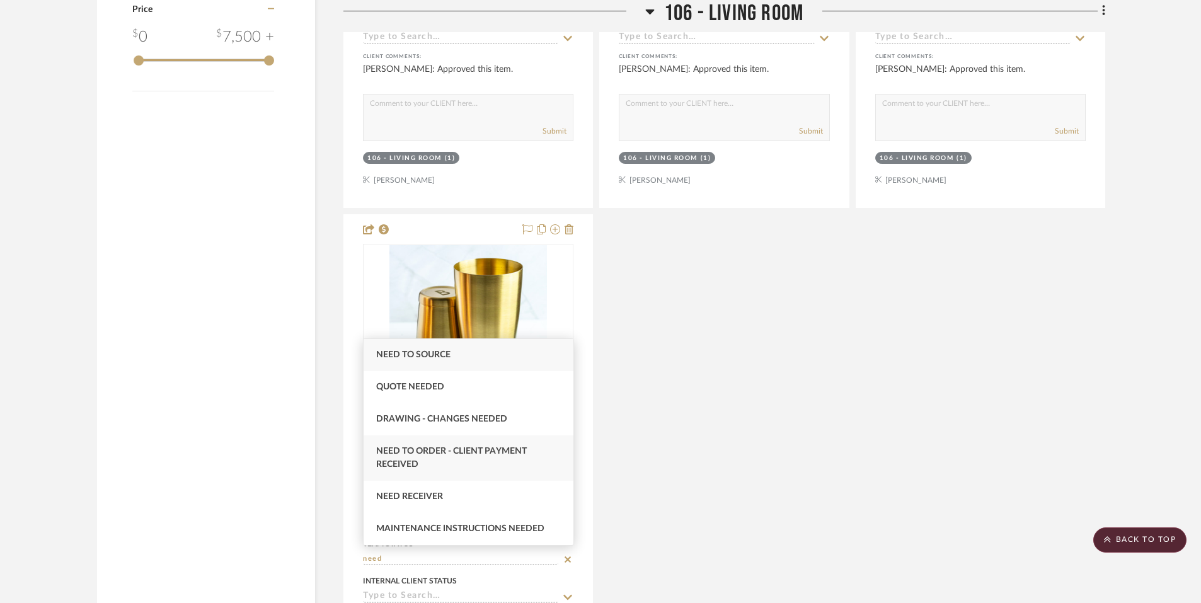
type input "need"
click at [442, 450] on span "Need to Order - Client Payment Received" at bounding box center [451, 458] width 151 height 22
type input "8/25/2025"
type input "Need to Order - Client Payment Received"
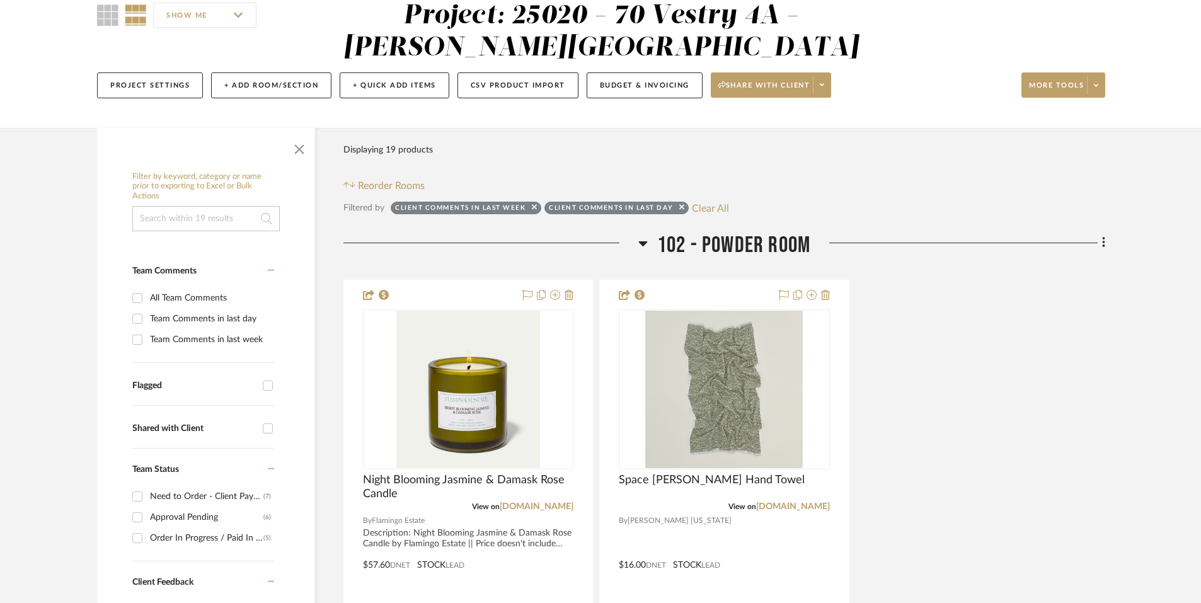
scroll to position [39, 0]
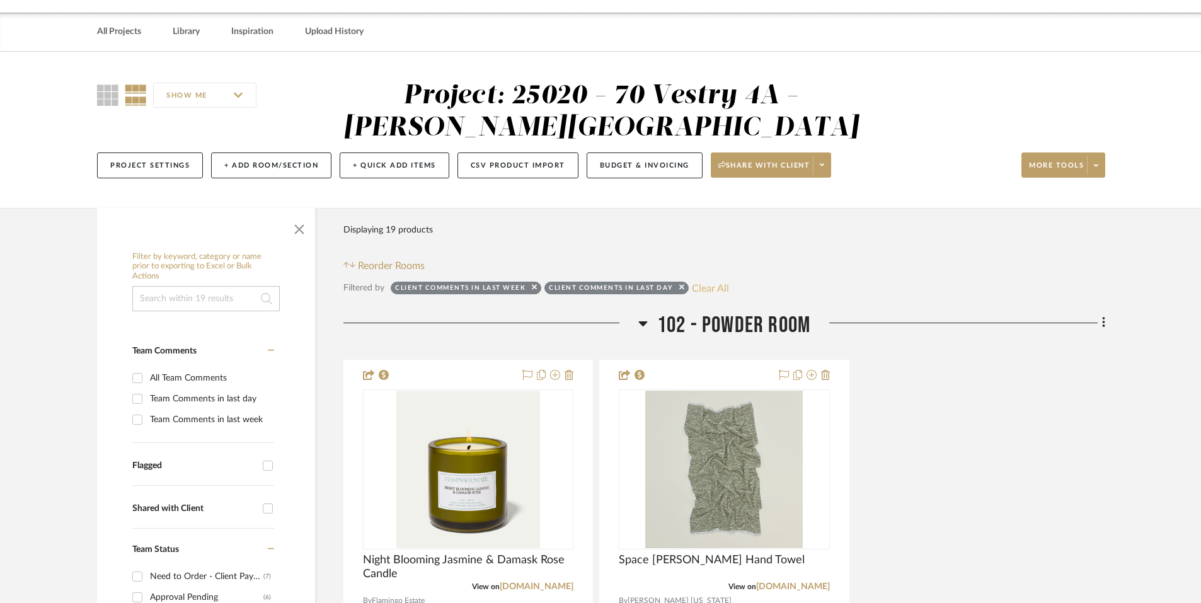
click at [717, 290] on button "Clear All" at bounding box center [710, 288] width 37 height 16
checkbox input "false"
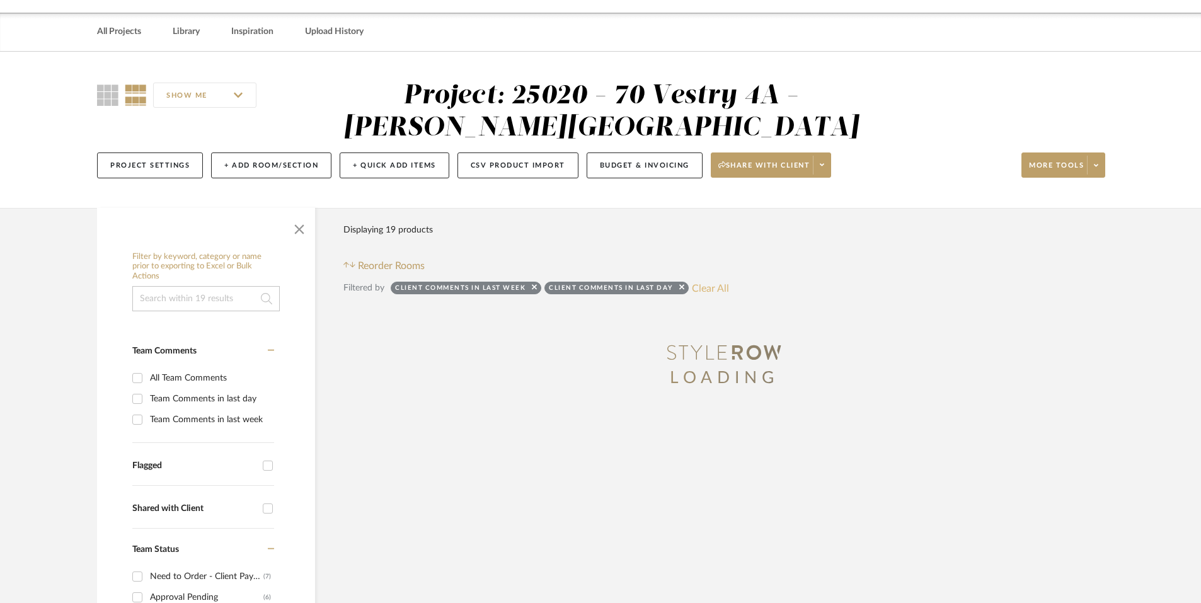
type input "8/25/2025"
type input "Need to Order - Client Payment Received"
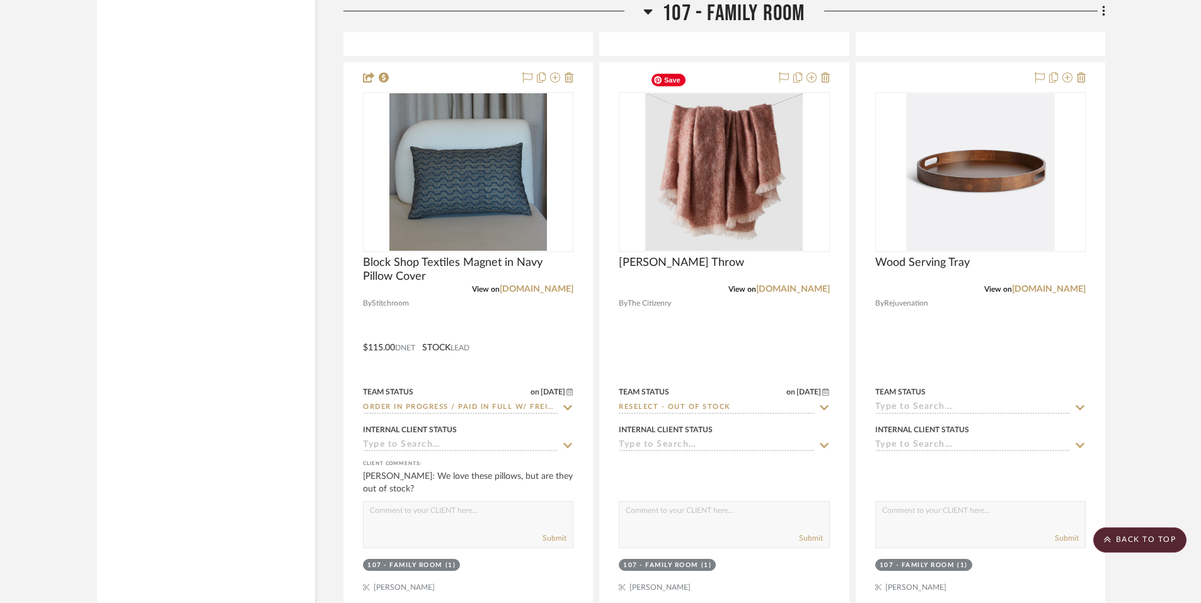
scroll to position [10568, 0]
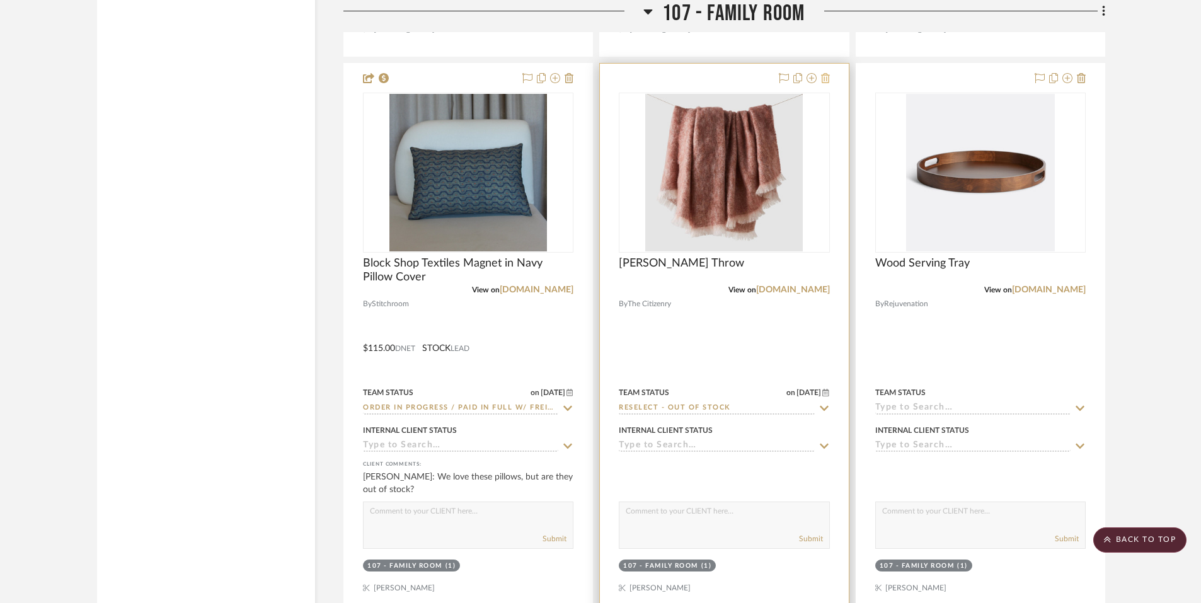
click at [827, 73] on icon at bounding box center [825, 78] width 9 height 10
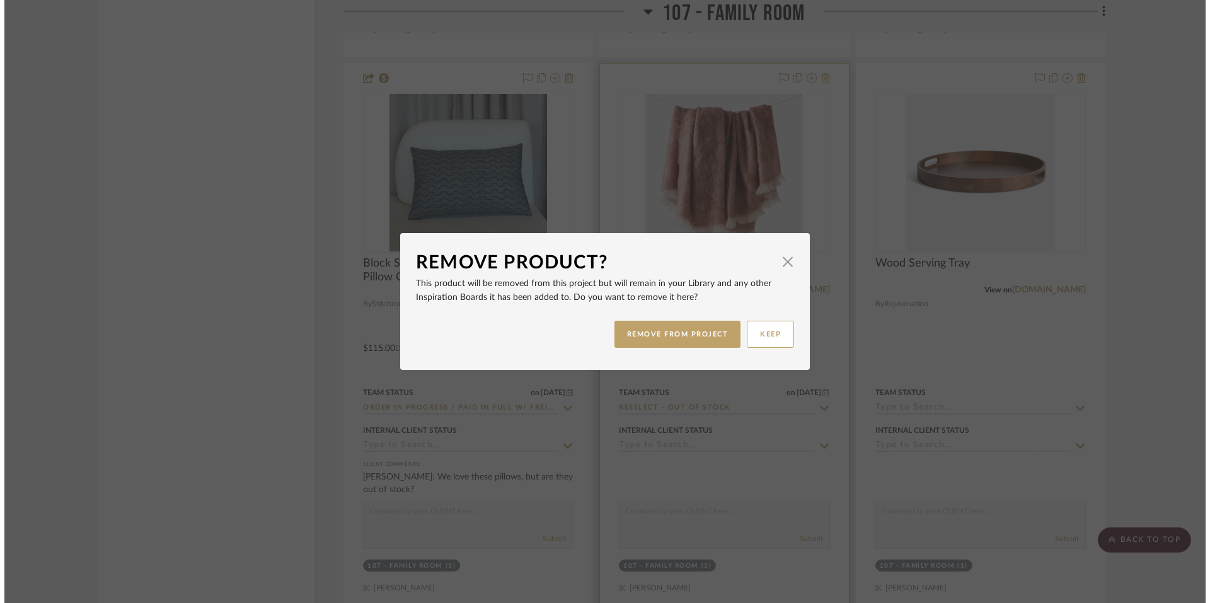
scroll to position [0, 0]
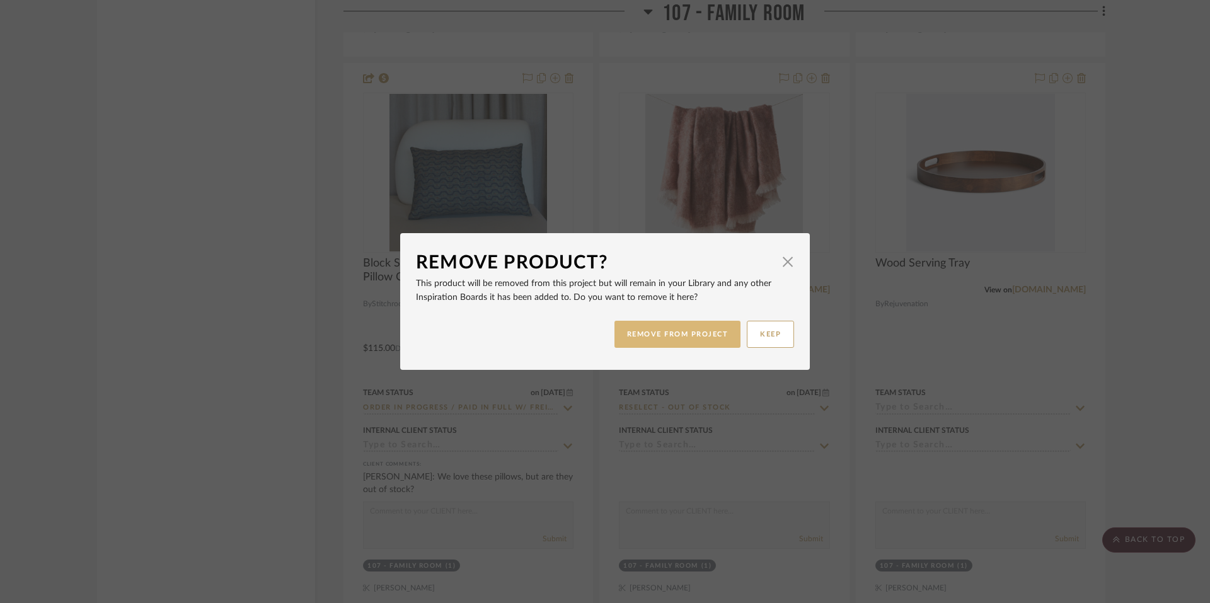
click at [711, 335] on button "REMOVE FROM PROJECT" at bounding box center [677, 334] width 127 height 27
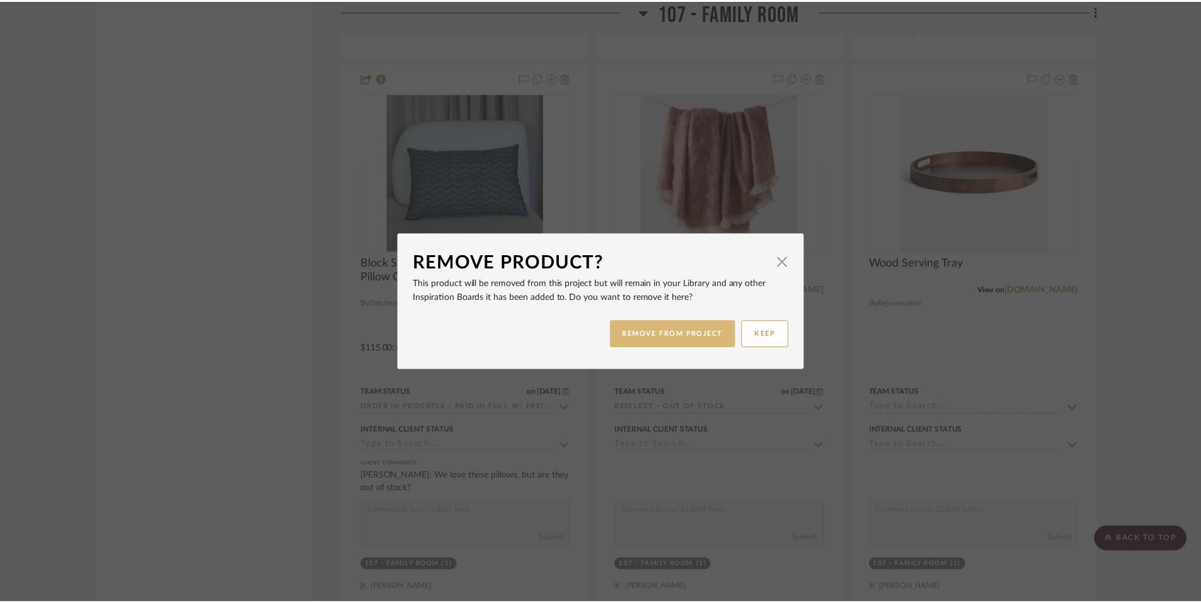
scroll to position [10568, 0]
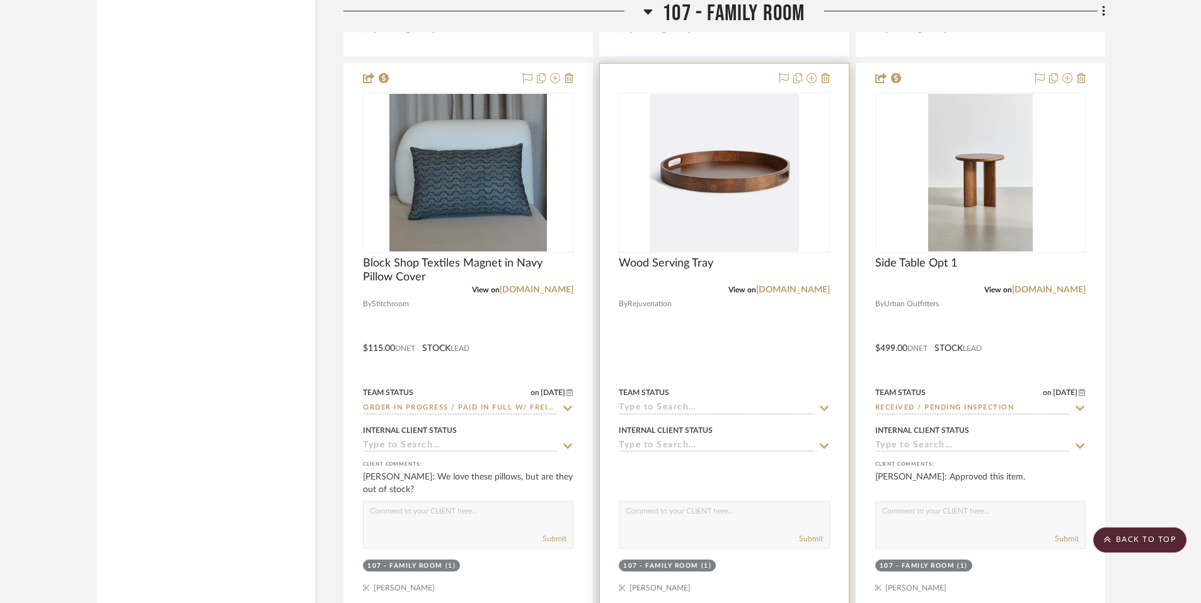
click at [830, 64] on div at bounding box center [724, 339] width 248 height 551
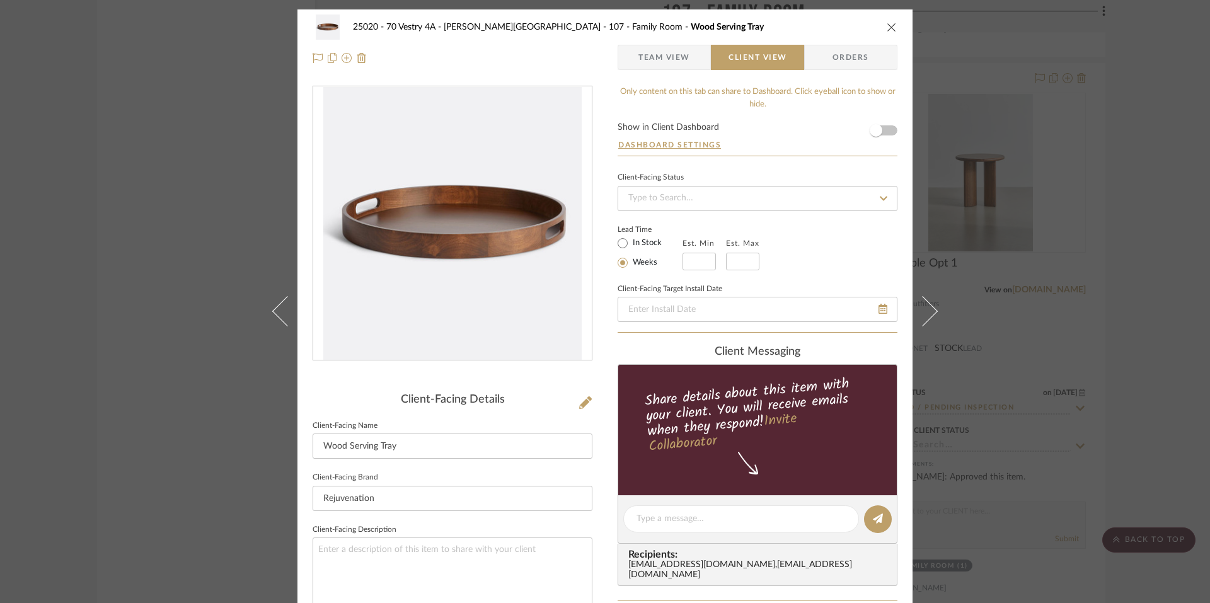
click at [886, 27] on icon "close" at bounding box center [891, 27] width 10 height 10
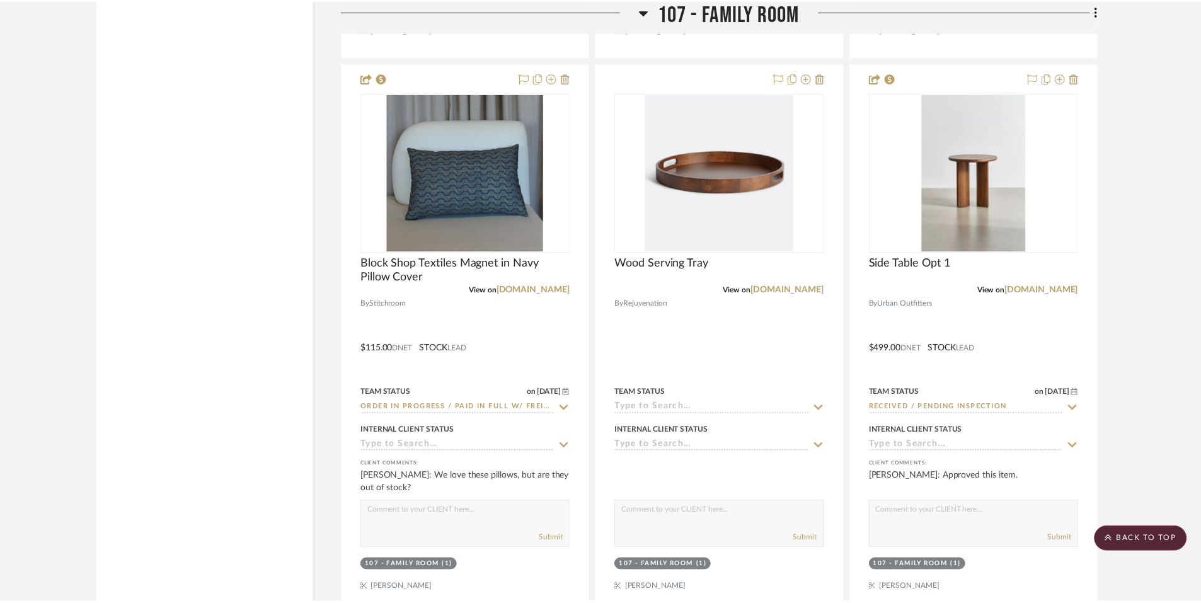
scroll to position [10568, 0]
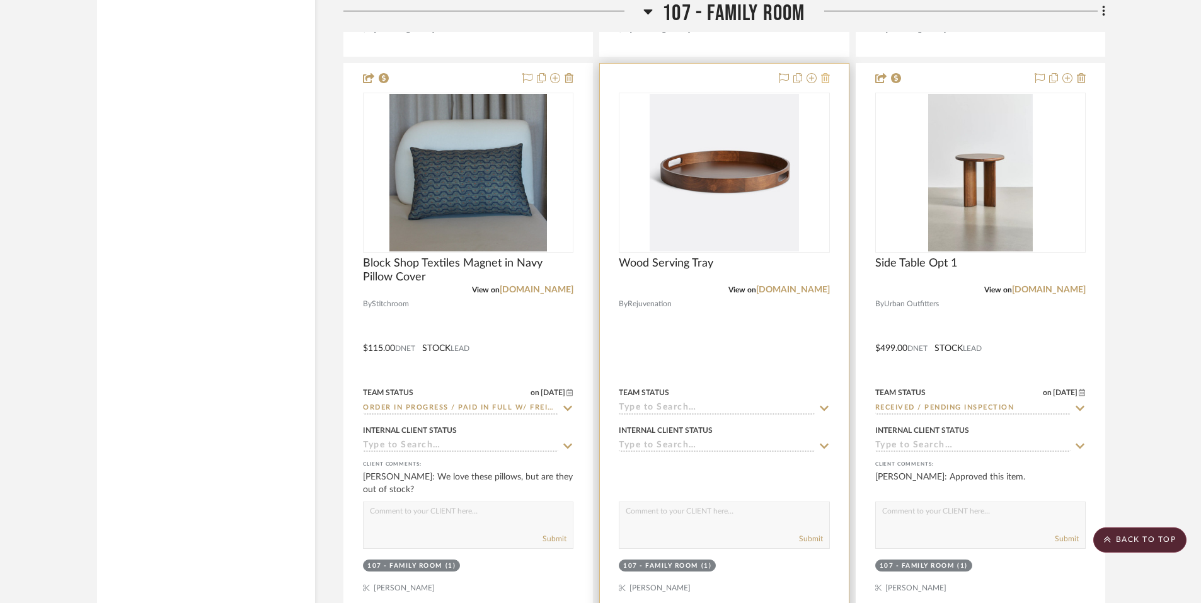
click at [825, 73] on icon at bounding box center [825, 78] width 9 height 10
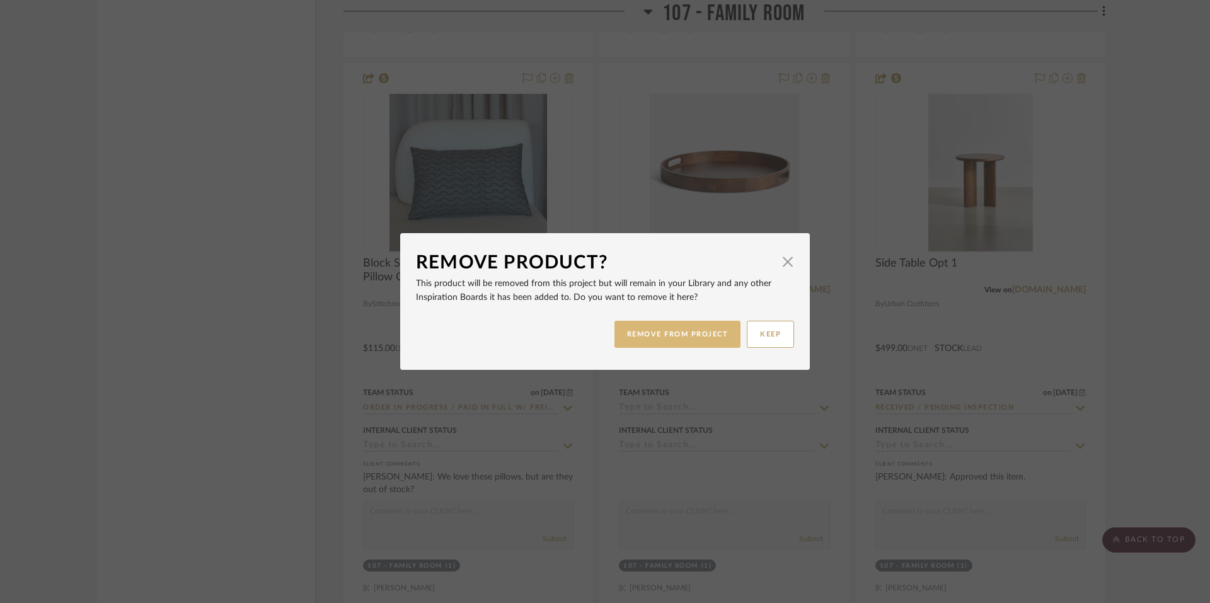
click at [621, 340] on button "REMOVE FROM PROJECT" at bounding box center [677, 334] width 127 height 27
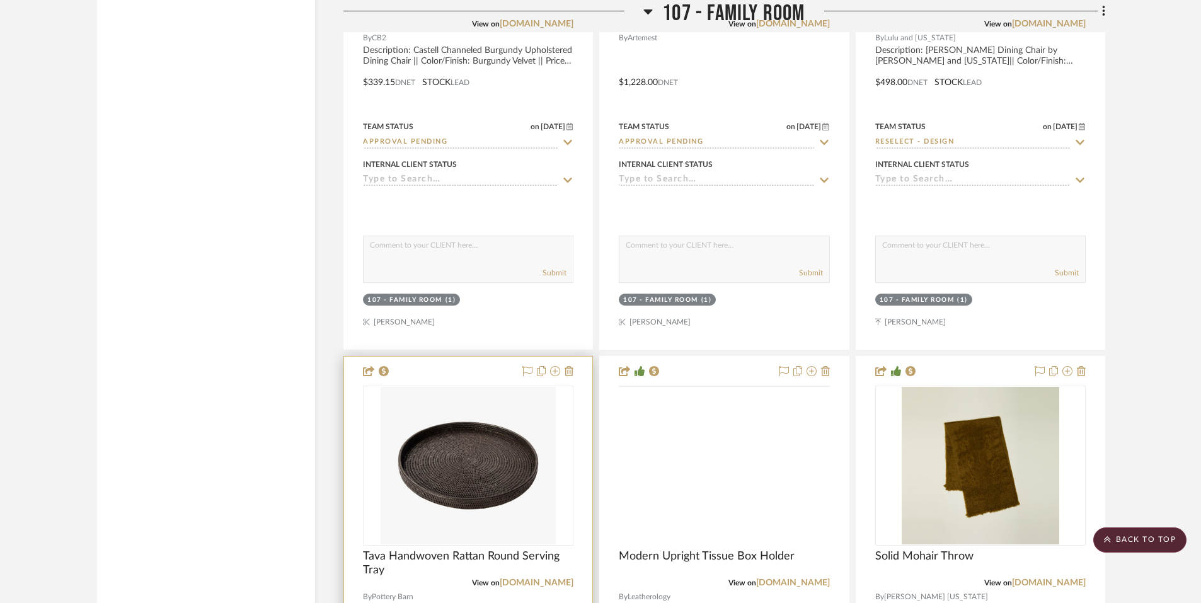
scroll to position [9820, 0]
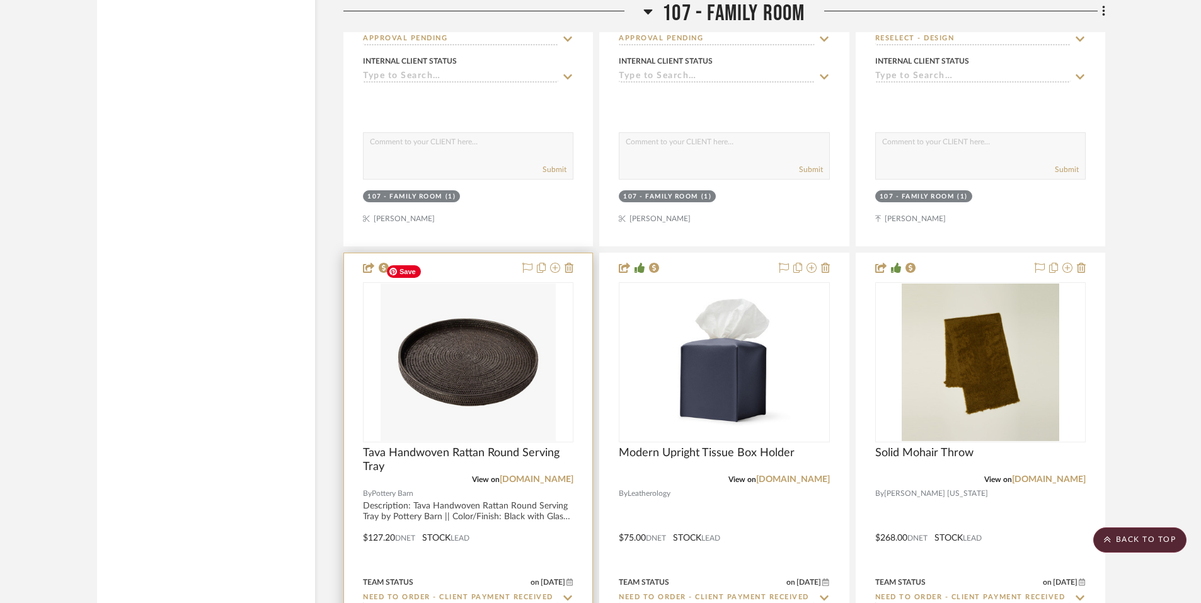
click at [508, 352] on img "0" at bounding box center [468, 361] width 175 height 157
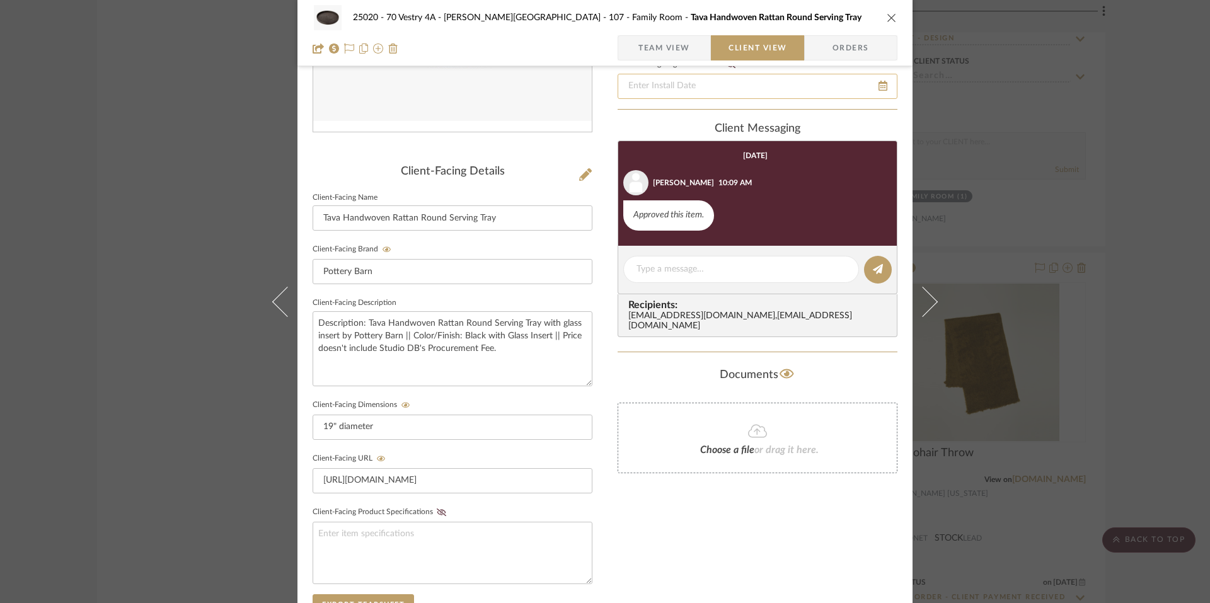
scroll to position [107, 0]
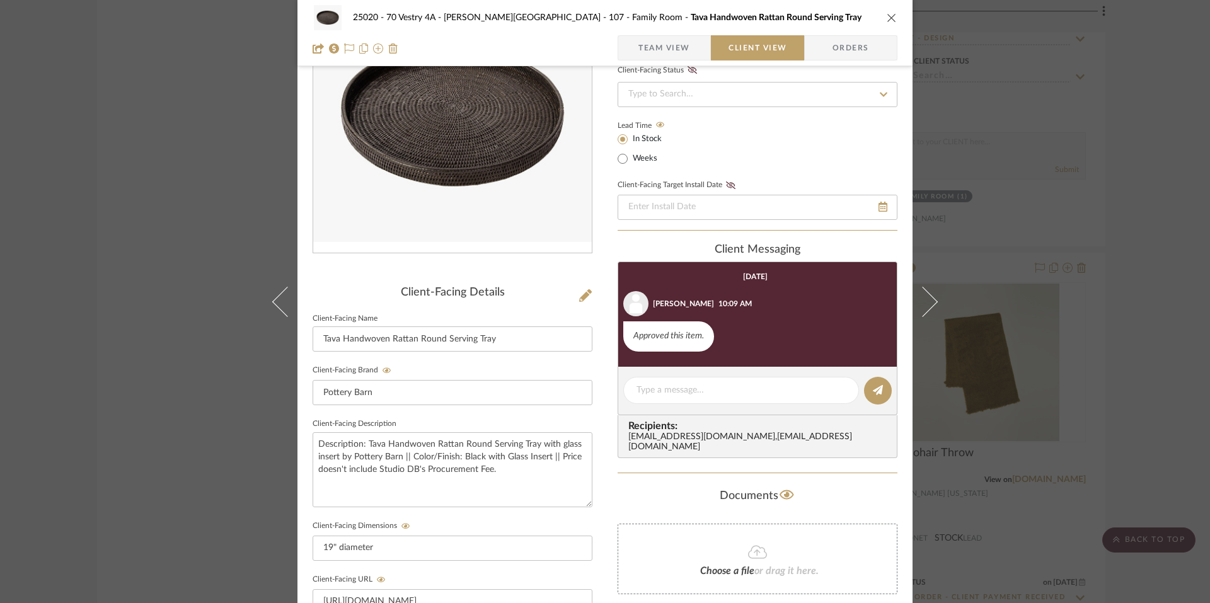
click at [658, 49] on span "Team View" at bounding box center [664, 47] width 52 height 25
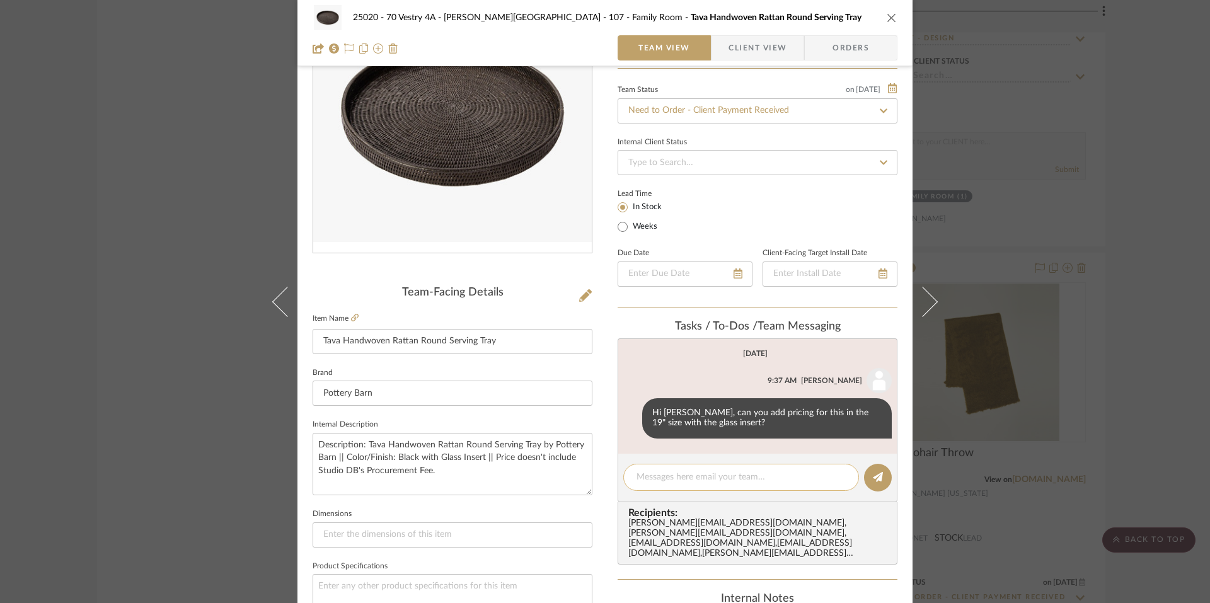
click at [653, 466] on div at bounding box center [741, 477] width 236 height 27
click at [649, 477] on textarea at bounding box center [740, 477] width 209 height 13
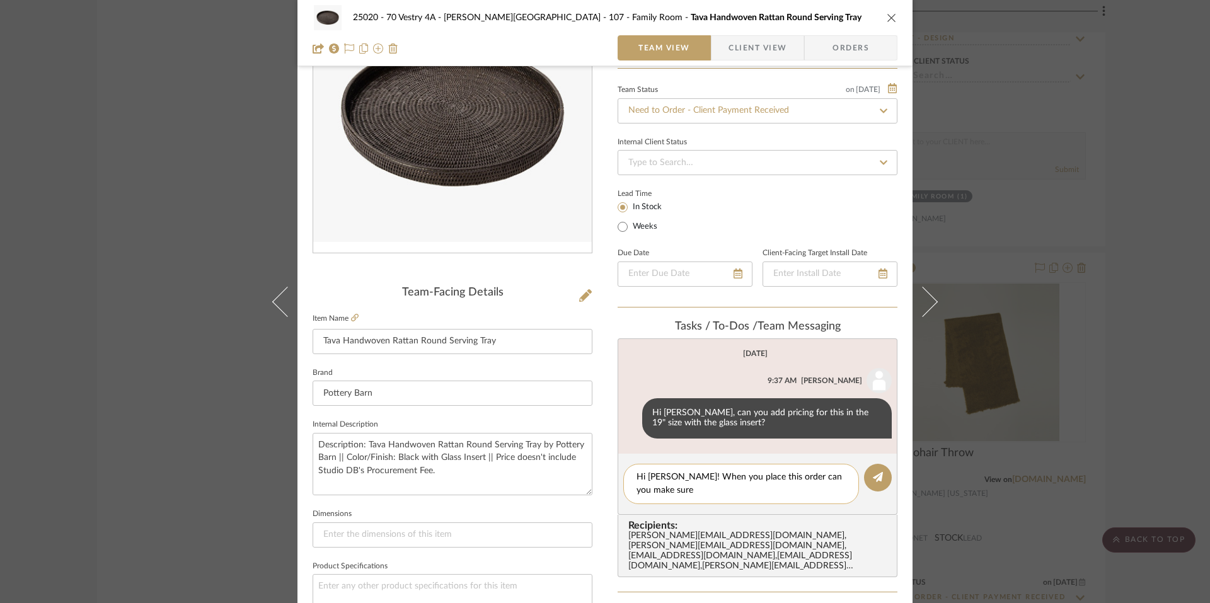
scroll to position [0, 0]
type textarea "Hi Anela! When you place this order can you make sure to include the glass inse…"
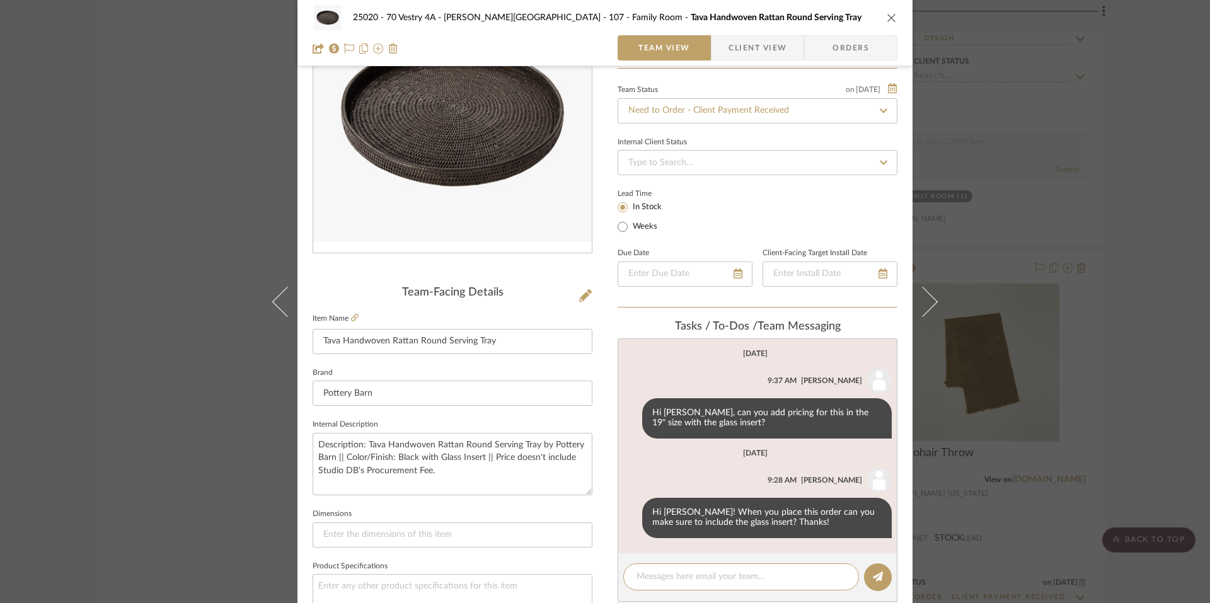
click at [1153, 306] on div "25020 - 70 Vestry 4A - Grant-Stanleigh 107 - Family Room Tava Handwoven Rattan …" at bounding box center [605, 301] width 1210 height 603
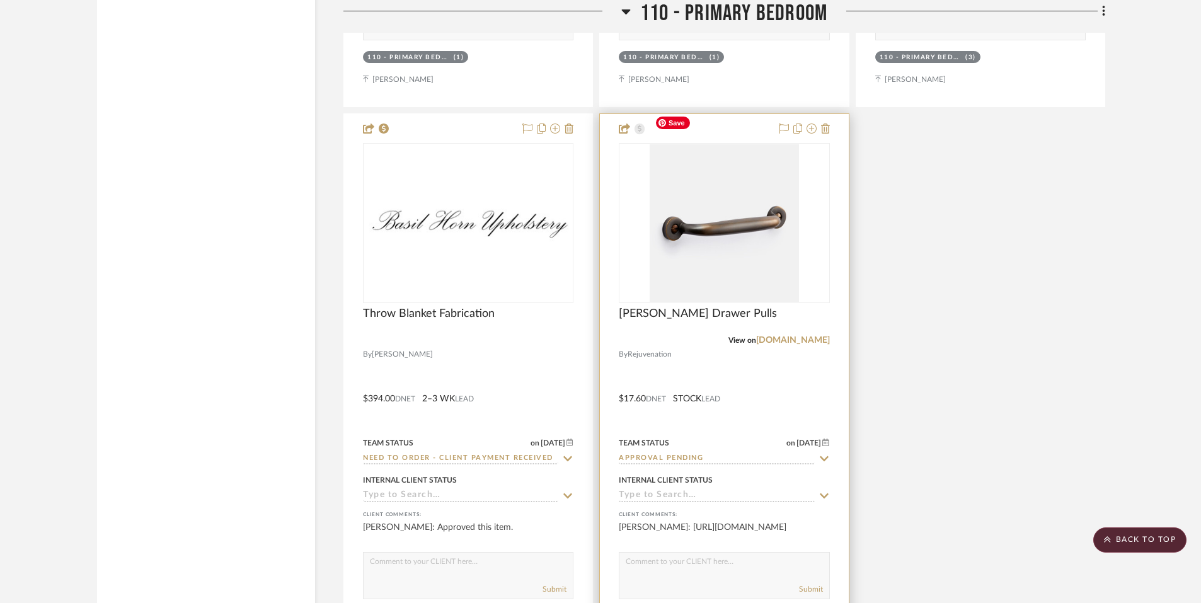
scroll to position [14236, 0]
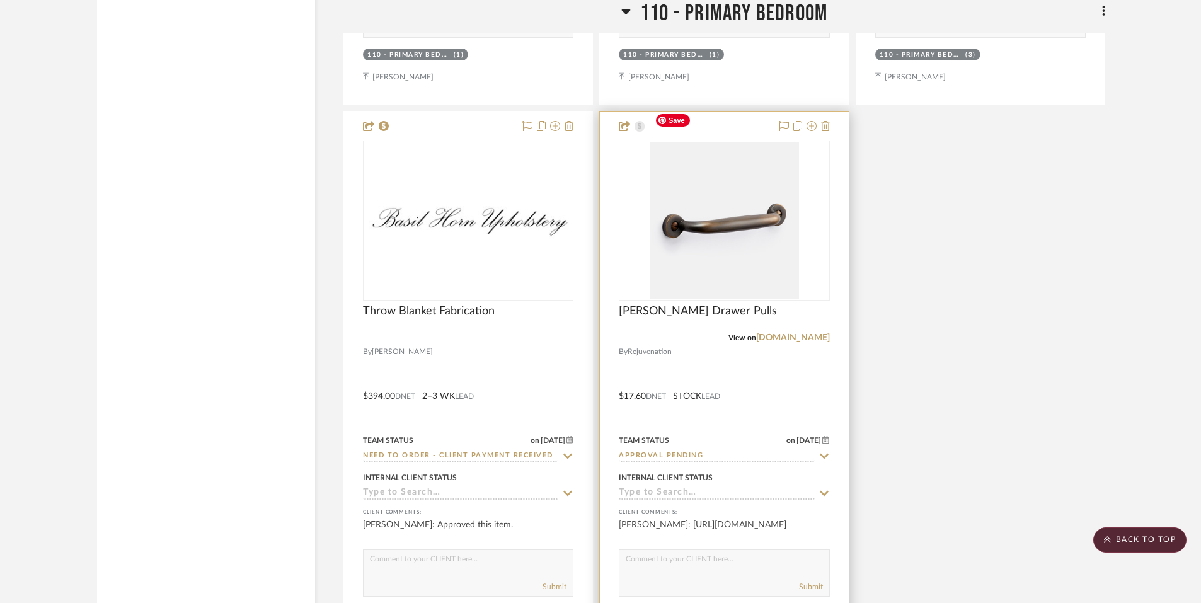
click at [729, 232] on img "0" at bounding box center [723, 220] width 149 height 157
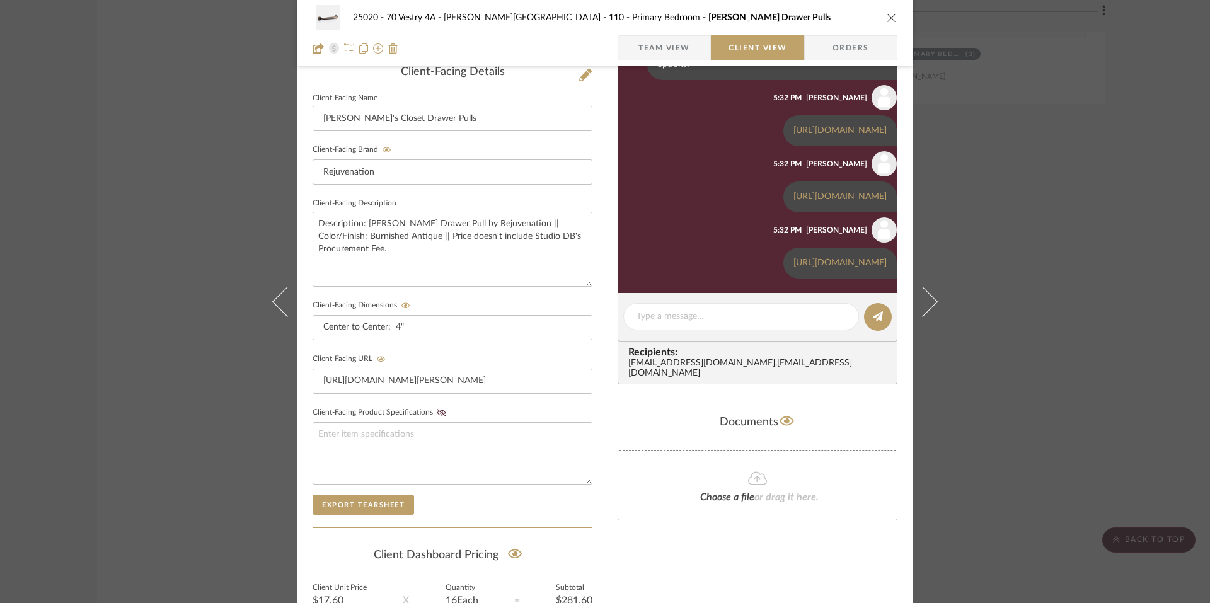
scroll to position [340, 0]
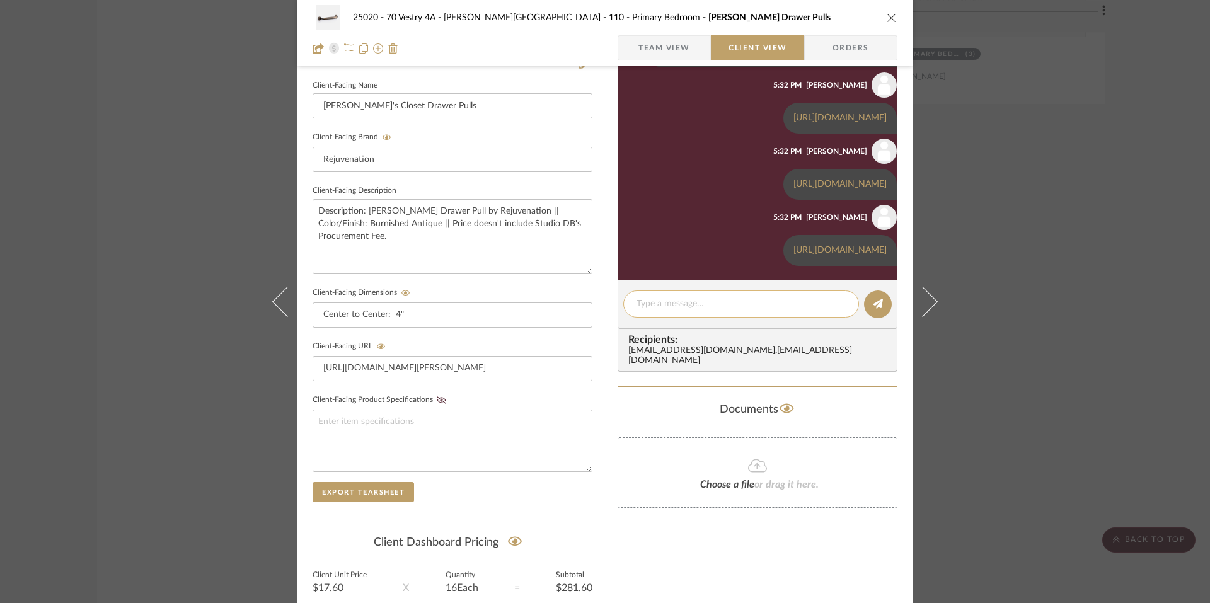
click at [726, 303] on textarea at bounding box center [740, 303] width 209 height 13
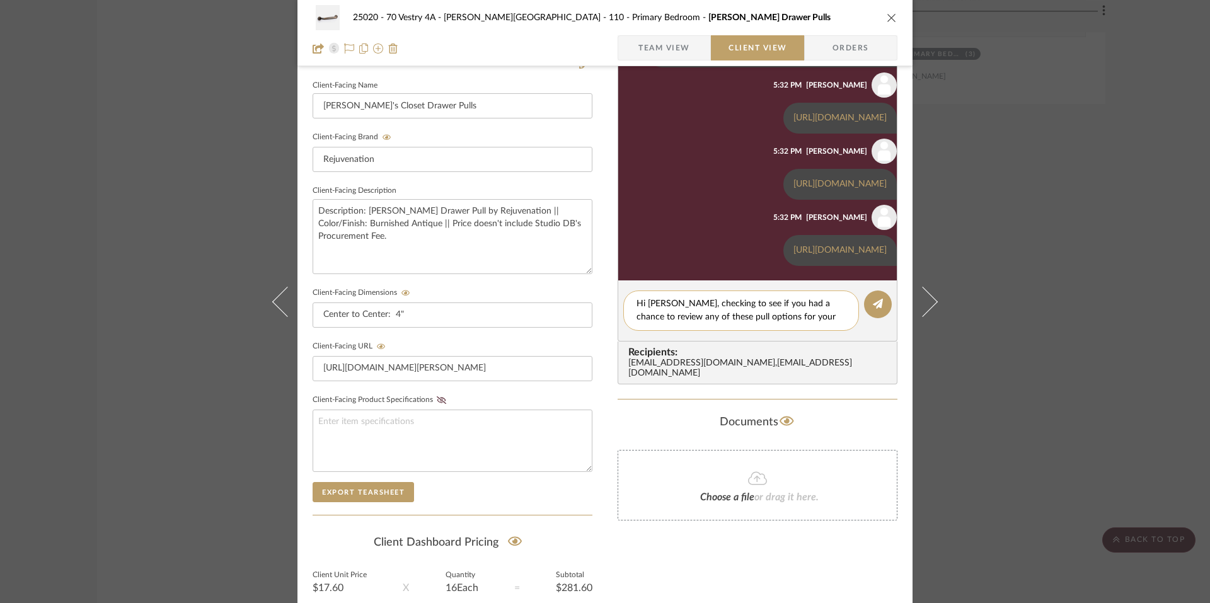
scroll to position [0, 0]
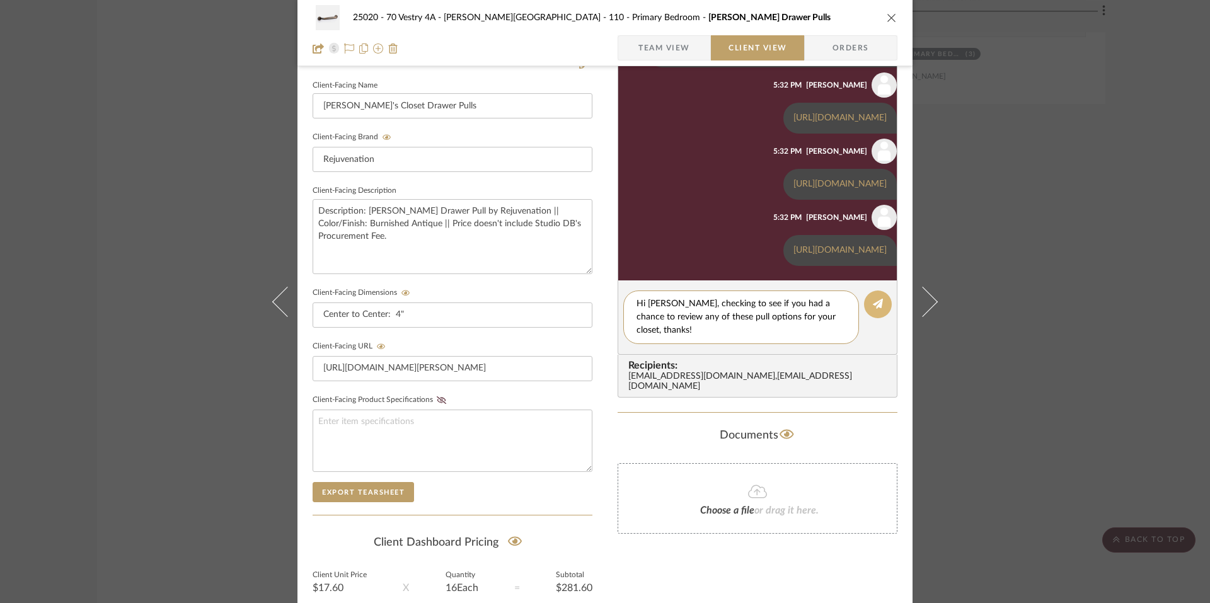
type textarea "Hi Emily, checking to see if you had a chance to review any of these pull optio…"
click at [878, 309] on icon at bounding box center [878, 304] width 10 height 10
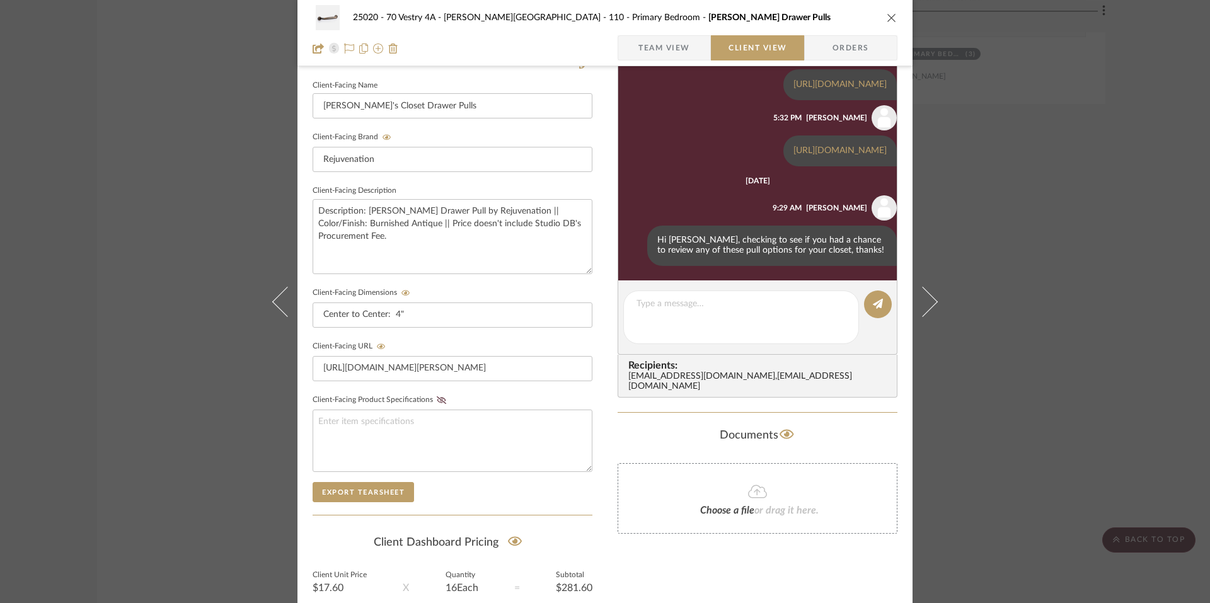
scroll to position [692, 0]
click at [1018, 345] on div "25020 - 70 Vestry 4A - Grant-Stanleigh 110 - Primary Bedroom Massey Drawer Pull…" at bounding box center [605, 301] width 1210 height 603
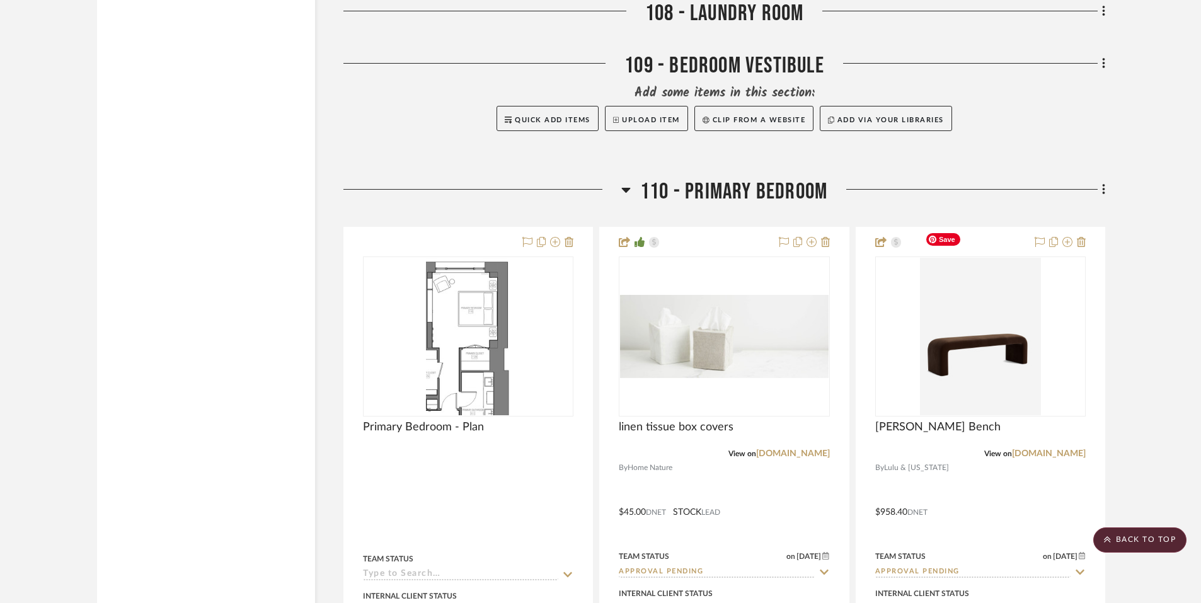
scroll to position [12992, 0]
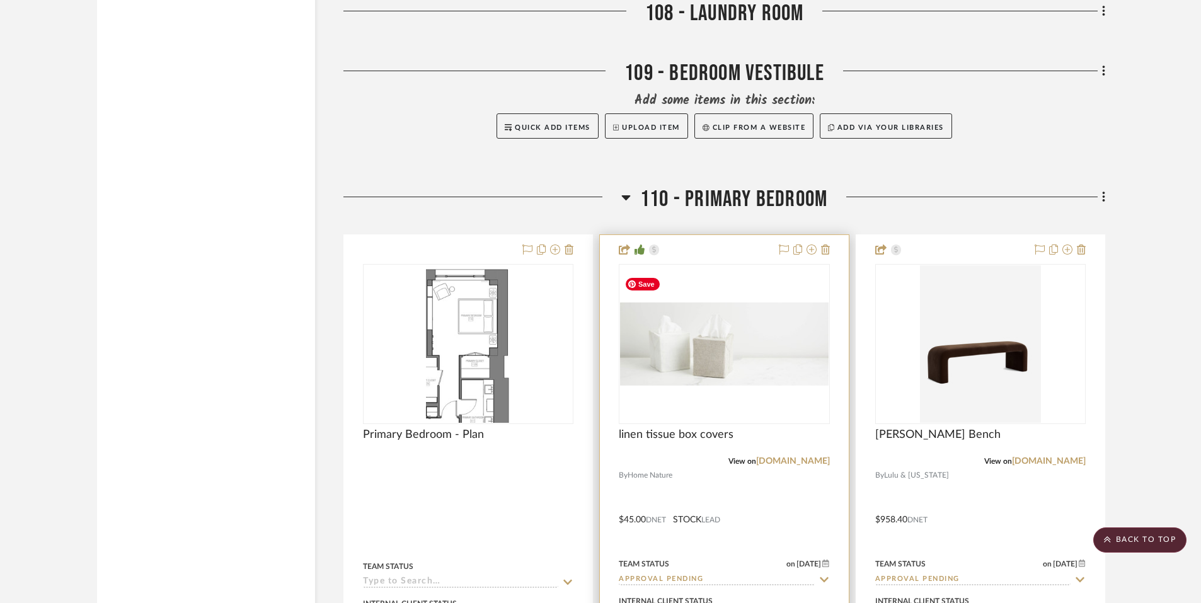
click at [0, 0] on img at bounding box center [0, 0] width 0 height 0
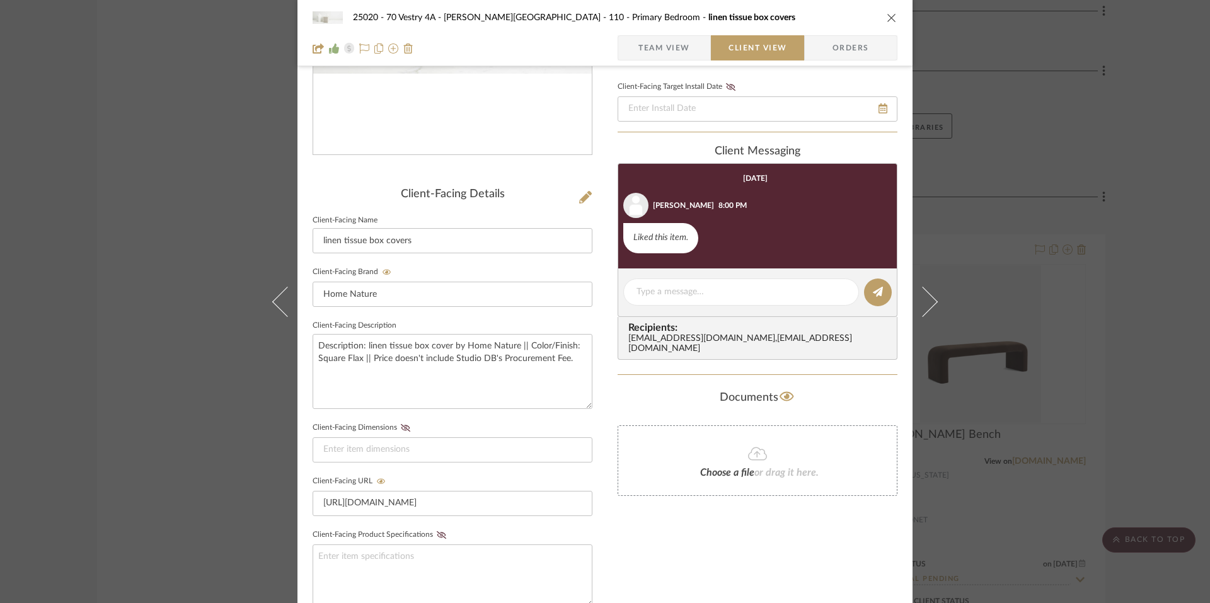
scroll to position [292, 0]
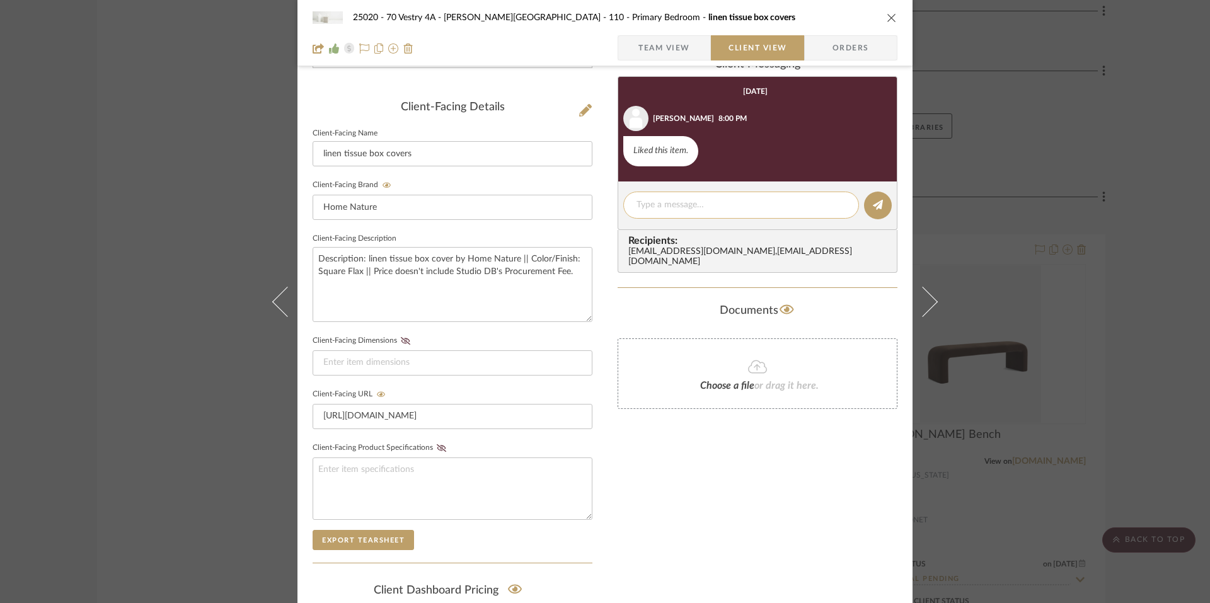
click at [678, 204] on textarea at bounding box center [740, 204] width 209 height 13
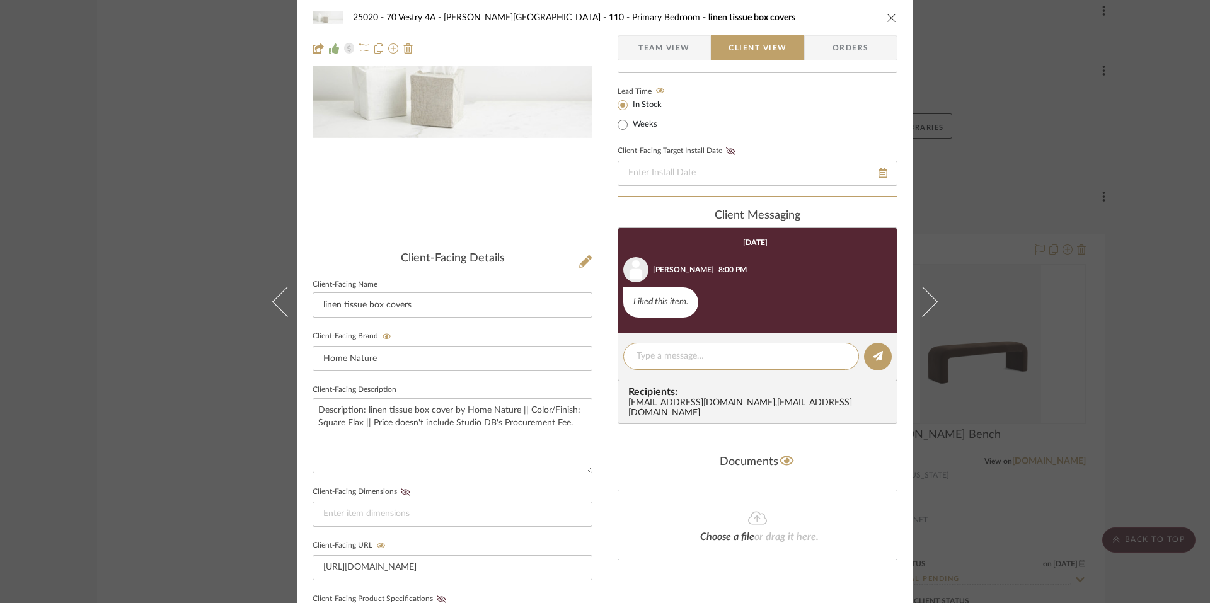
scroll to position [0, 0]
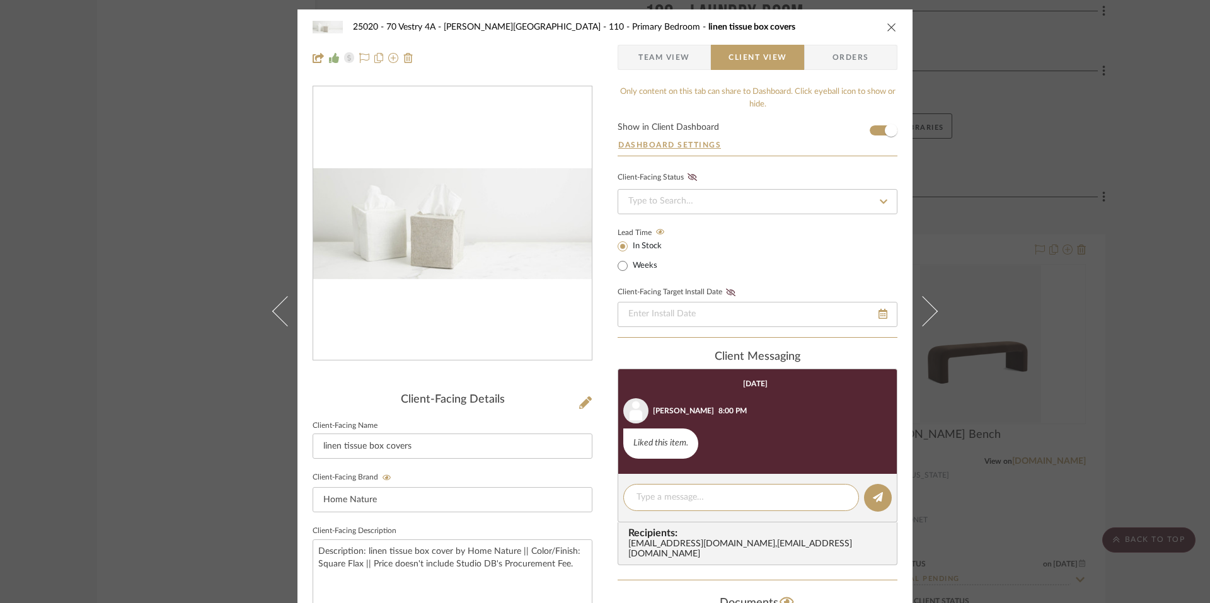
click at [878, 28] on div "25020 - 70 Vestry 4A - Grant-Stanleigh 110 - Primary Bedroom linen tissue box c…" at bounding box center [604, 26] width 585 height 25
click at [886, 28] on icon "close" at bounding box center [891, 27] width 10 height 10
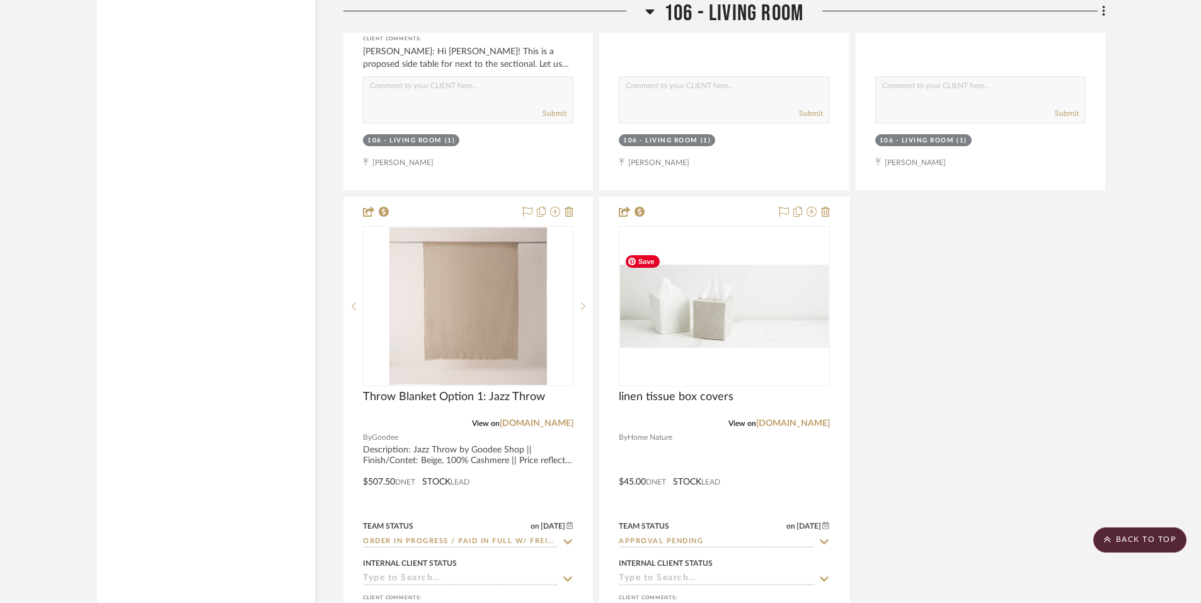
scroll to position [6315, 0]
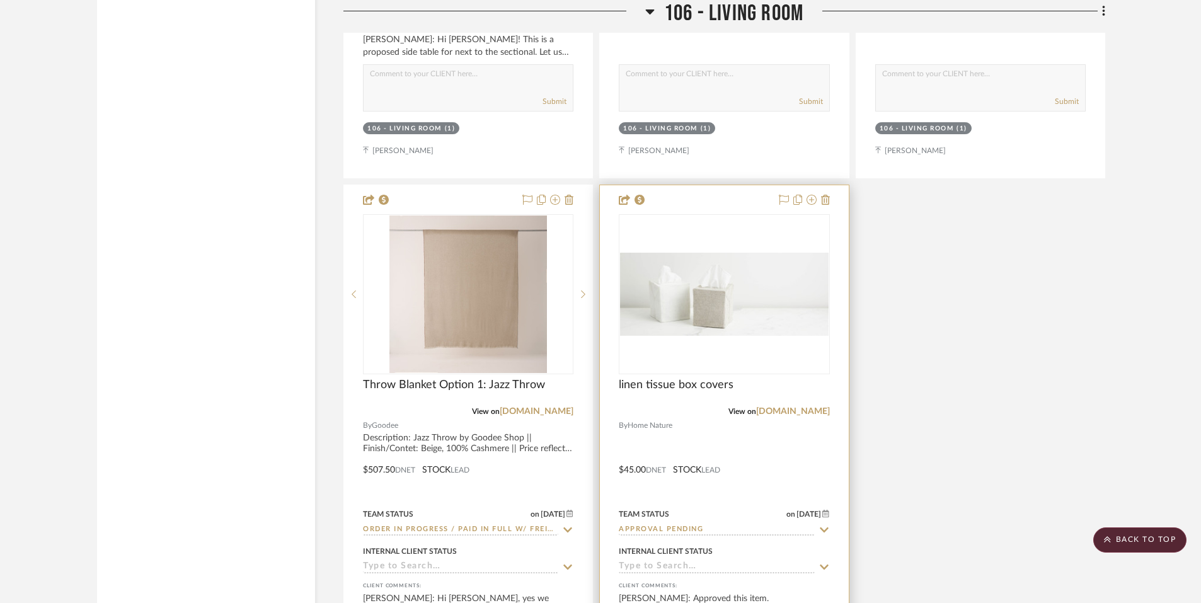
click at [676, 524] on input "Approval Pending" at bounding box center [716, 530] width 195 height 12
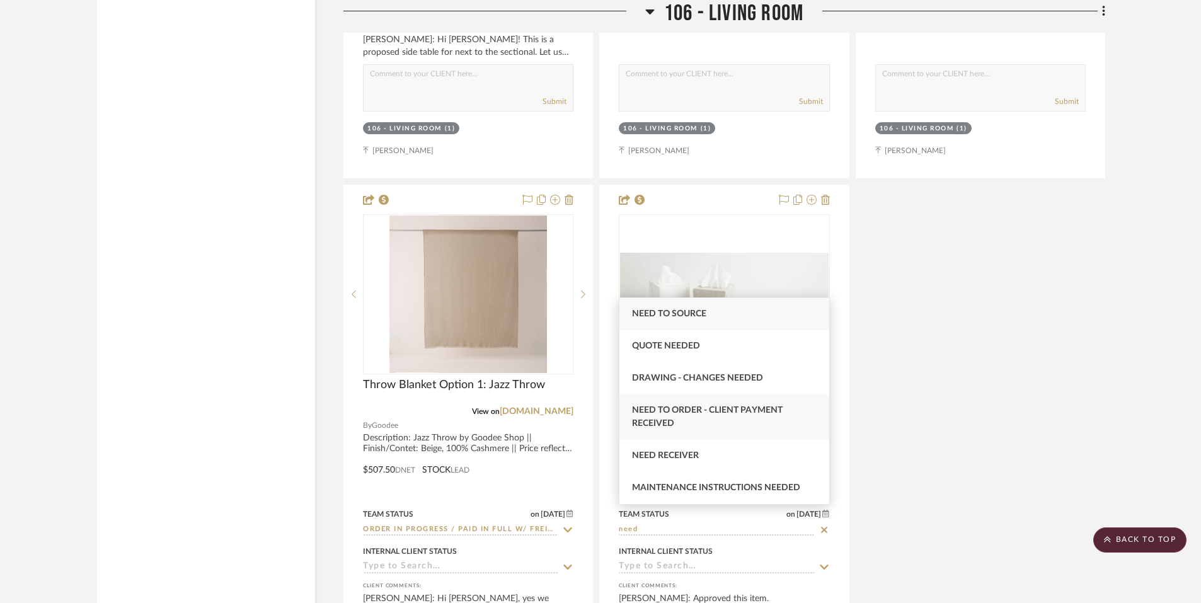
type input "need"
click at [700, 408] on span "Need to Order - Client Payment Received" at bounding box center [707, 417] width 151 height 22
type input "8/25/2025"
type input "Need to Order - Client Payment Received"
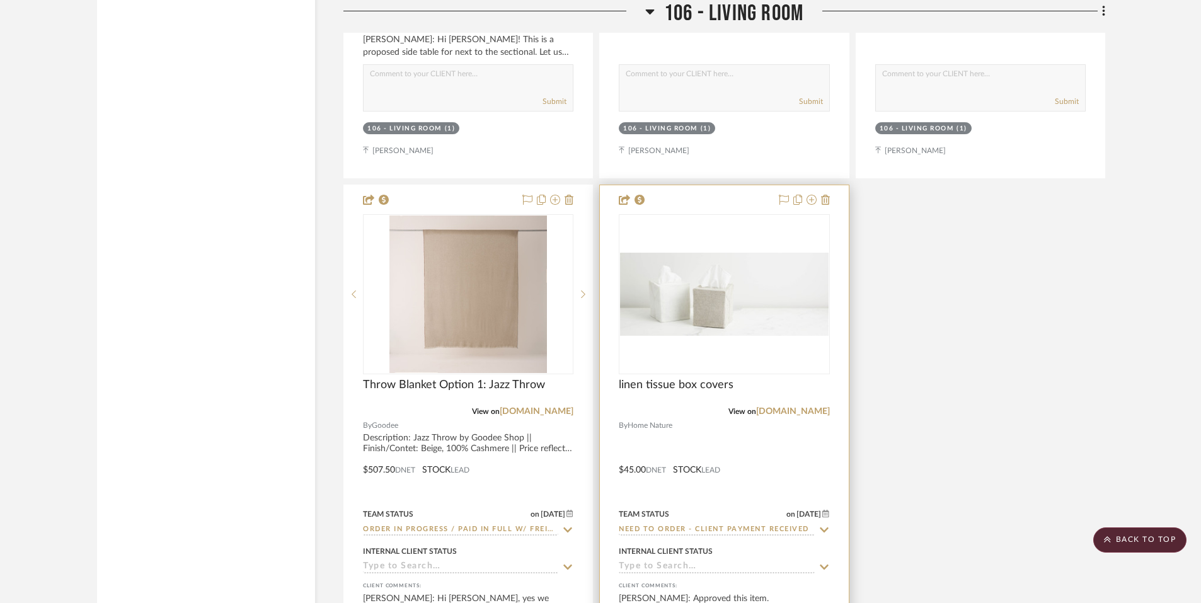
click at [701, 294] on img "0" at bounding box center [724, 294] width 208 height 83
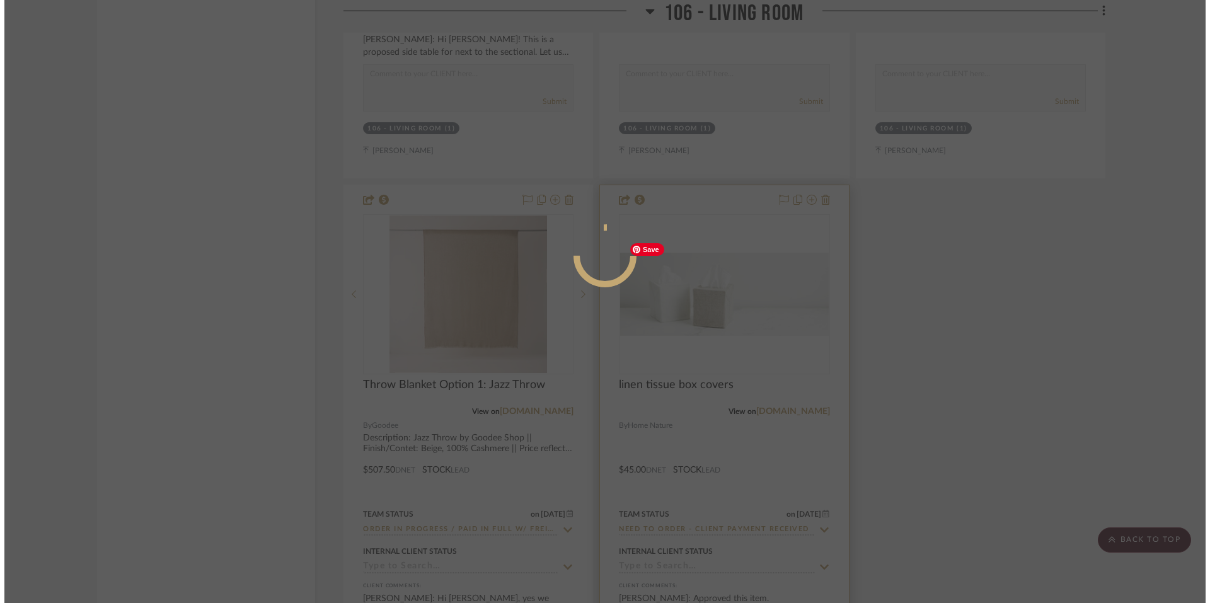
scroll to position [0, 0]
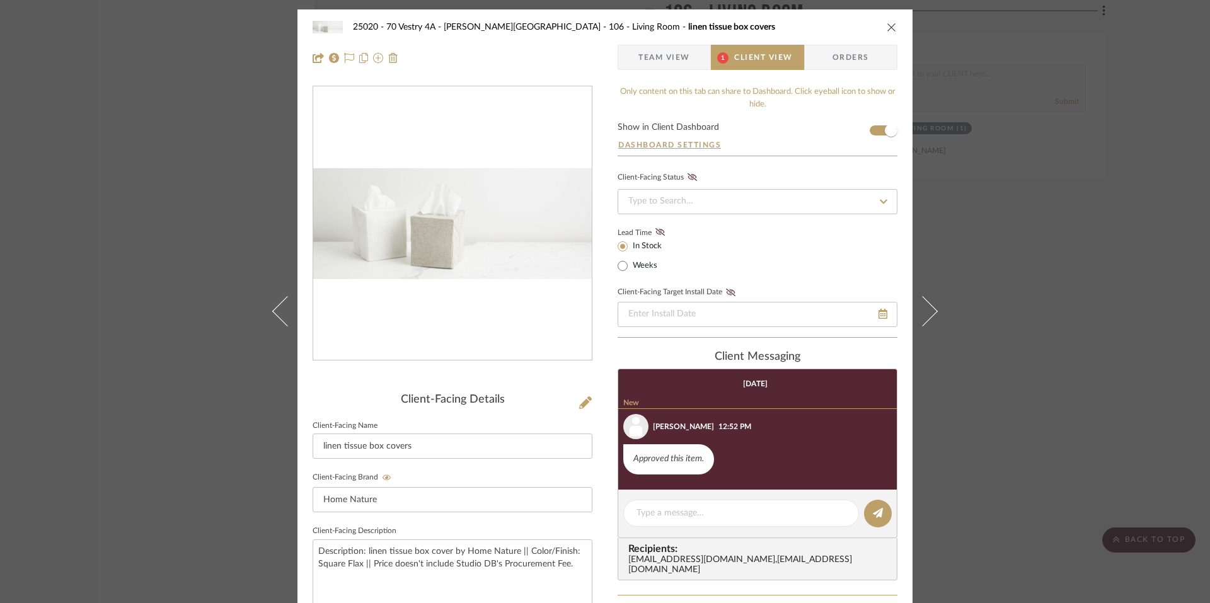
click at [694, 62] on span "Team View" at bounding box center [664, 57] width 92 height 25
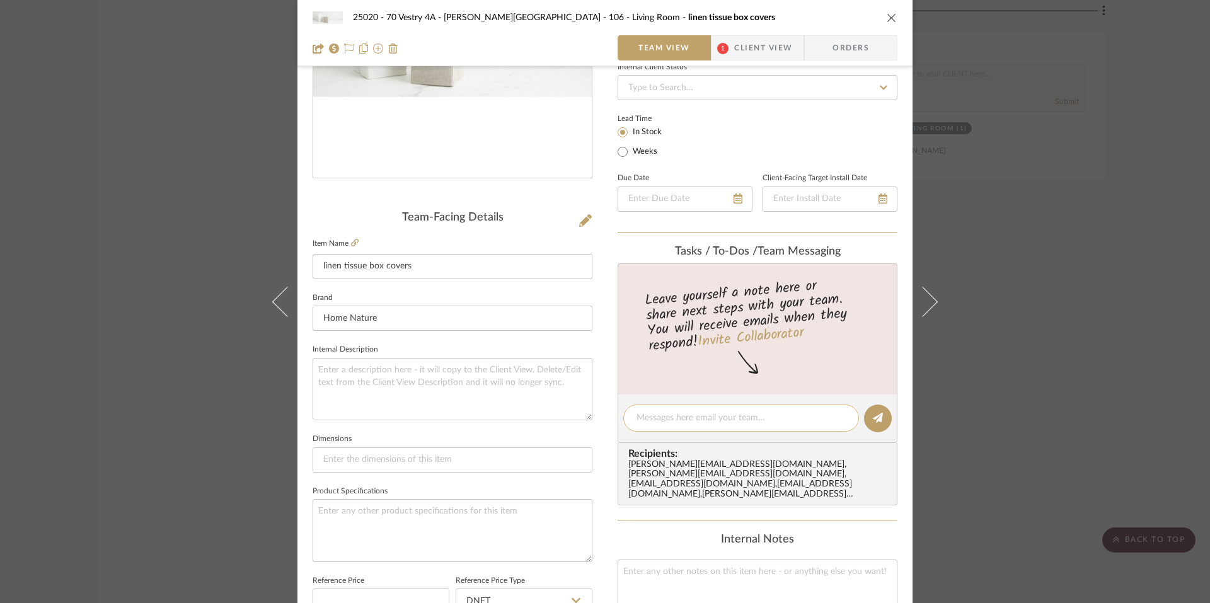
scroll to position [234, 0]
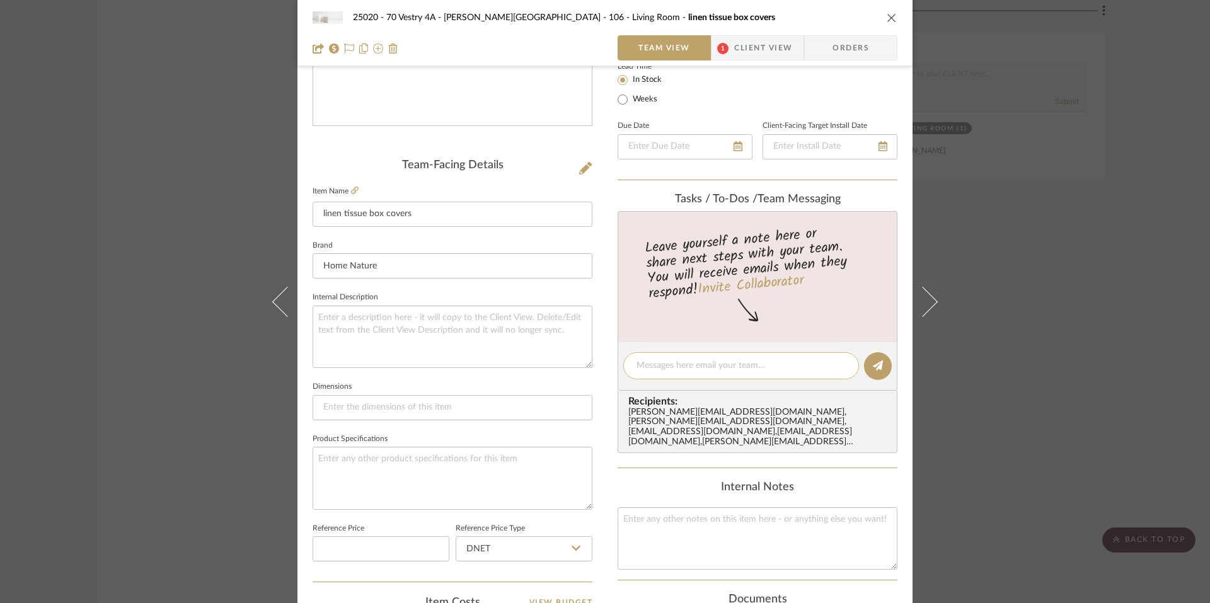
click at [672, 361] on textarea at bounding box center [740, 365] width 209 height 13
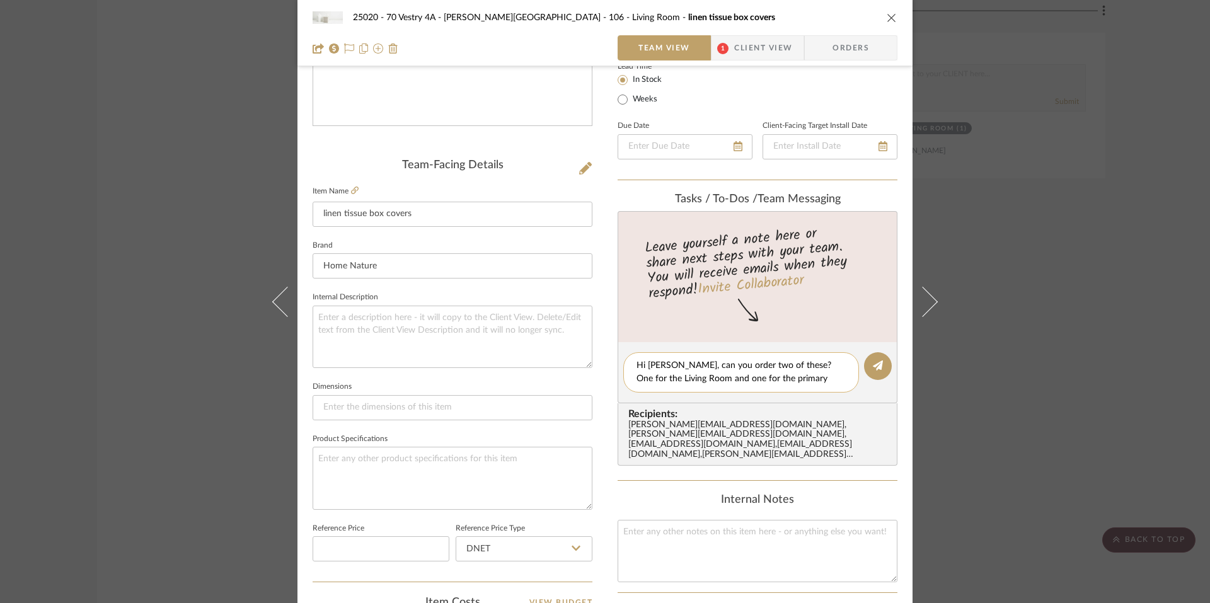
type textarea "Hi Anela, can you order two of these? One for the Living Room and one for the p…"
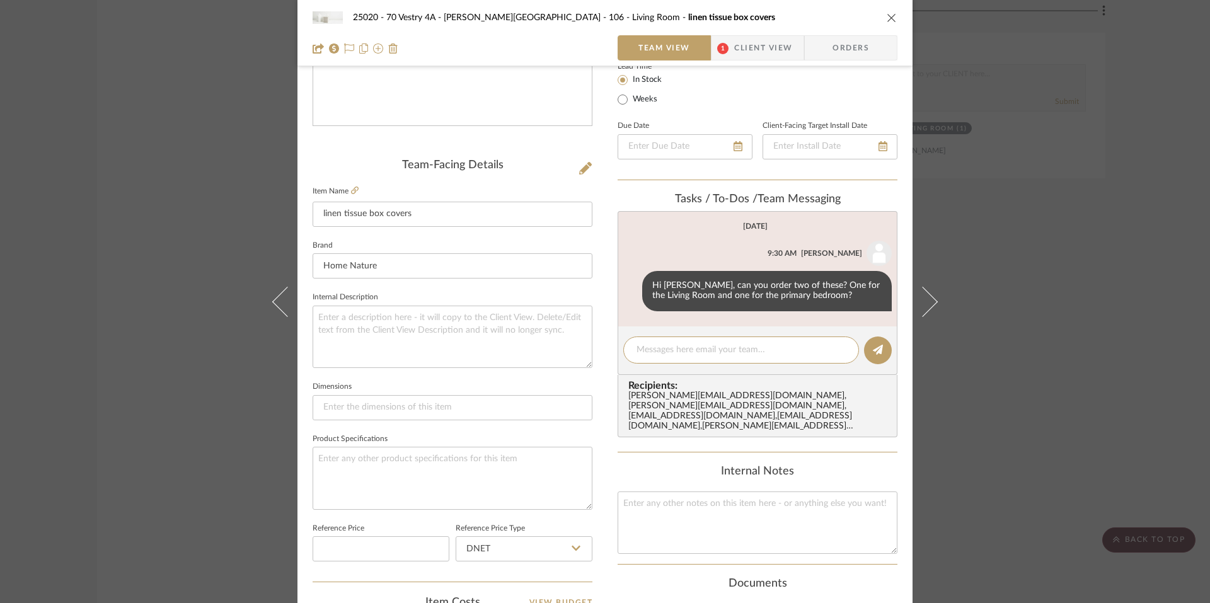
click at [985, 331] on div "25020 - 70 Vestry 4A - Grant-Stanleigh 106 - Living Room linen tissue box cover…" at bounding box center [605, 301] width 1210 height 603
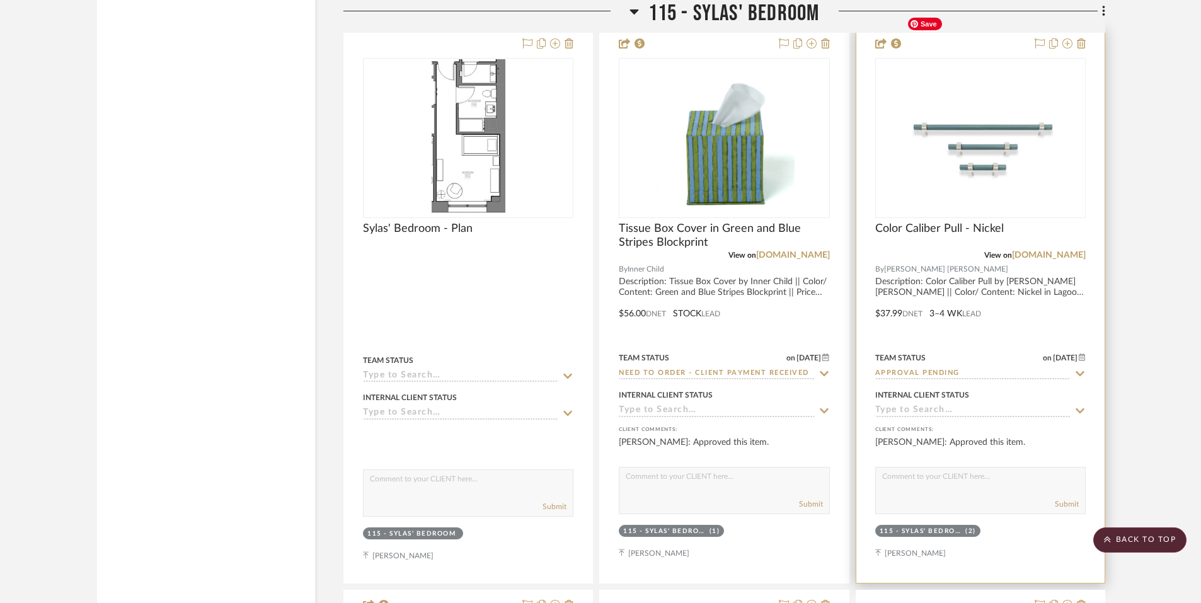
scroll to position [20475, 0]
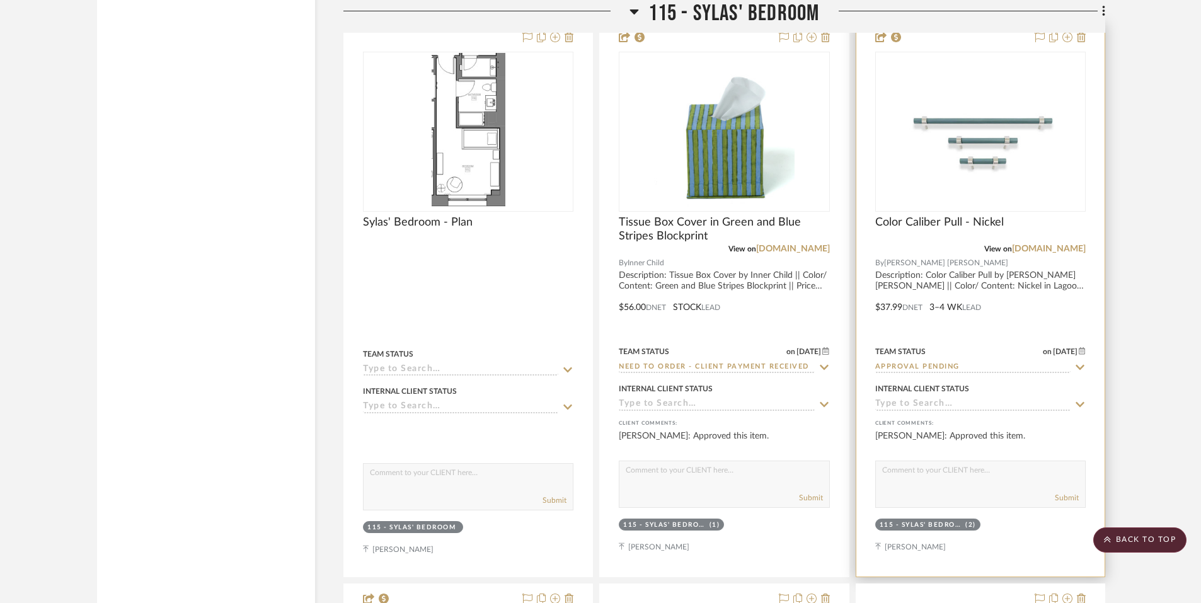
click at [924, 362] on input "Approval Pending" at bounding box center [972, 368] width 195 height 12
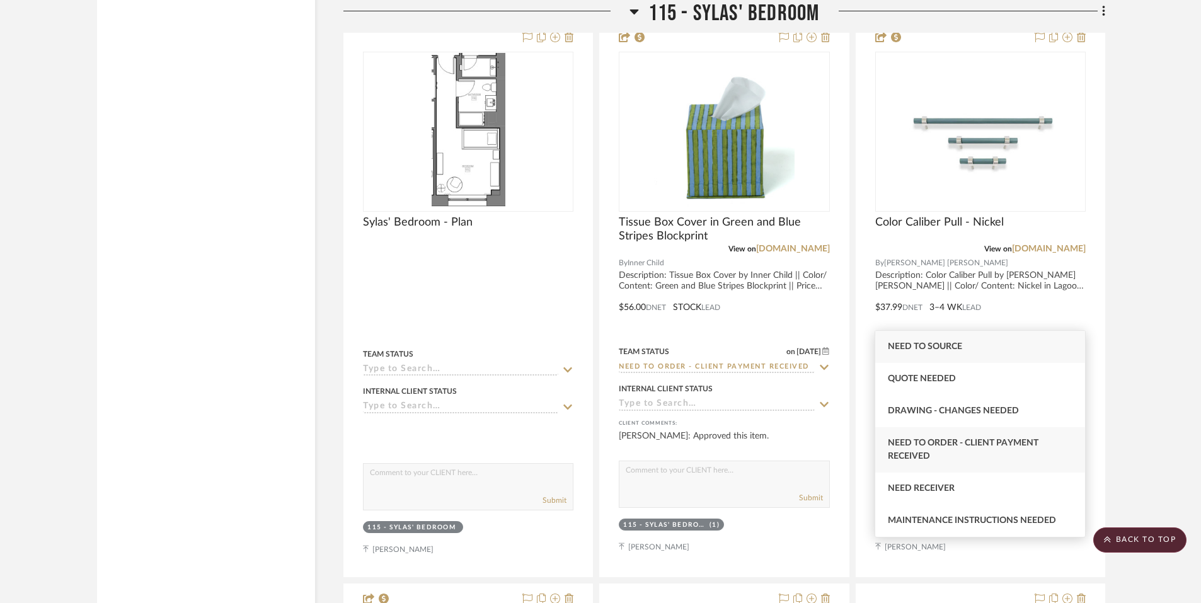
type input "need"
click at [933, 447] on span "Need to Order - Client Payment Received" at bounding box center [963, 449] width 151 height 22
type input "8/25/2025"
type input "Need to Order - Client Payment Received"
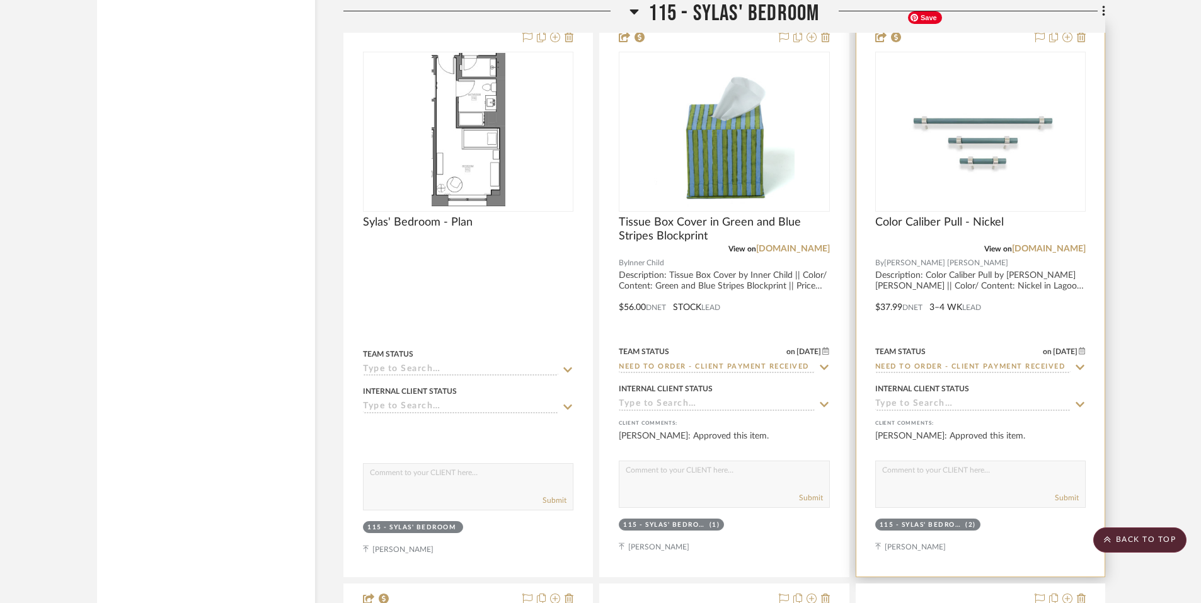
click at [977, 122] on img "0" at bounding box center [980, 131] width 157 height 157
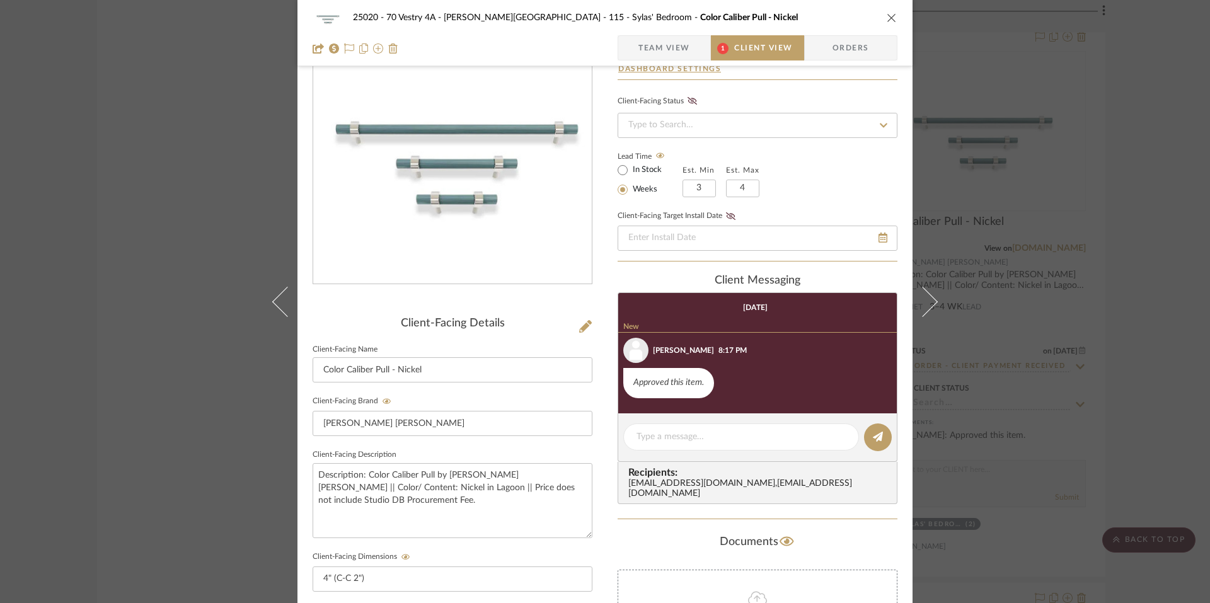
scroll to position [304, 0]
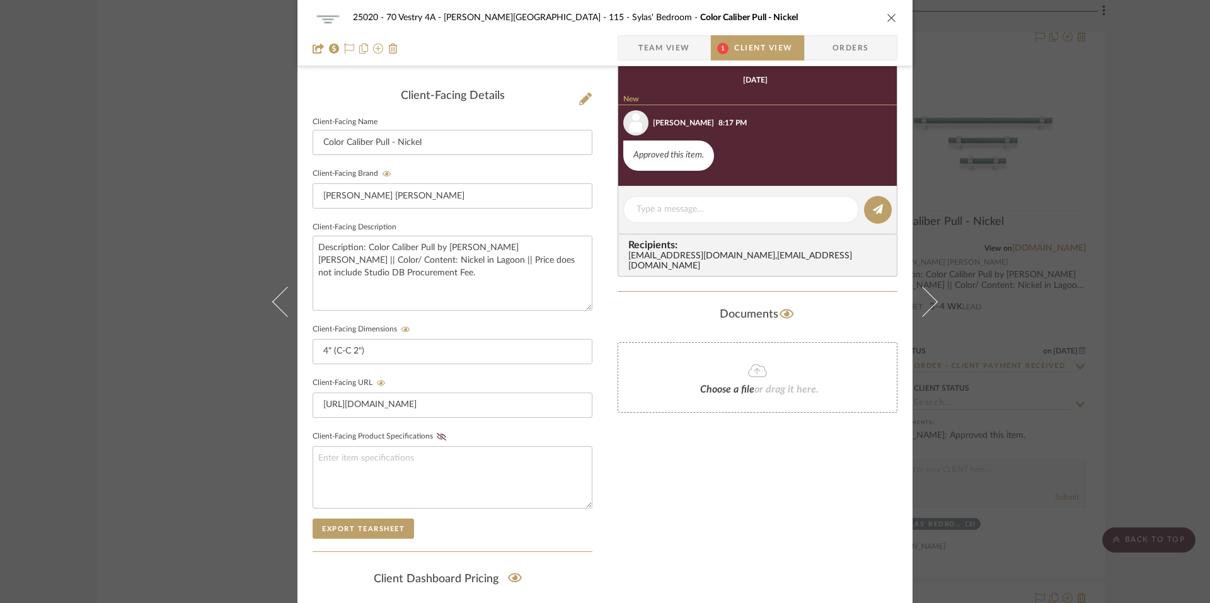
click at [1150, 227] on div "25020 - 70 Vestry 4A - Grant-Stanleigh 115 - Sylas' Bedroom Color Caliber Pull …" at bounding box center [605, 301] width 1210 height 603
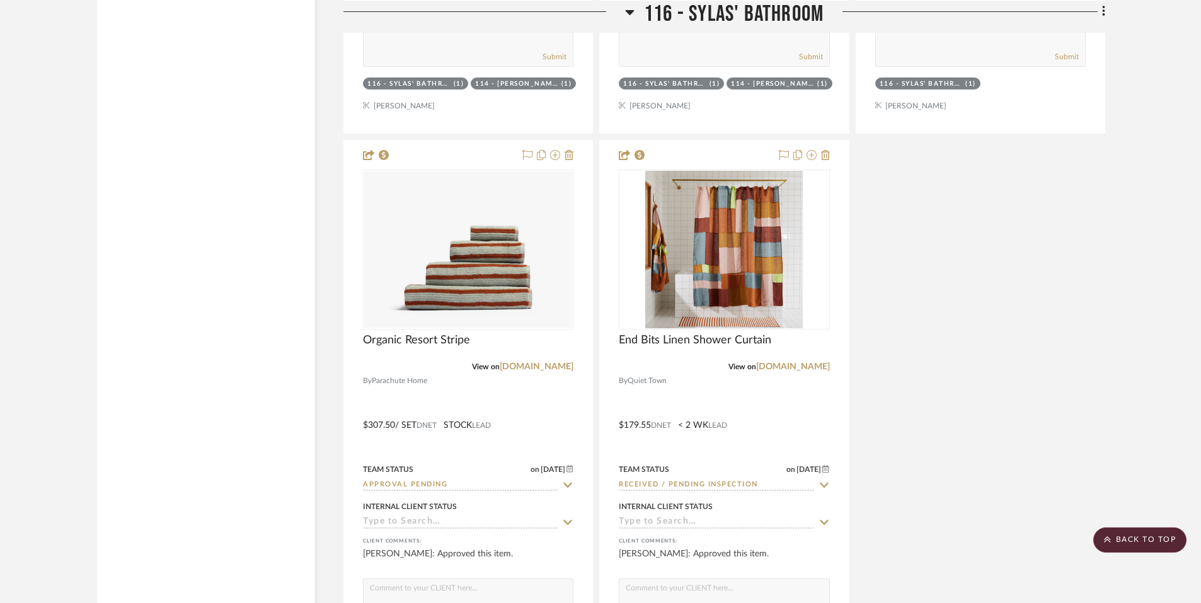
scroll to position [23252, 0]
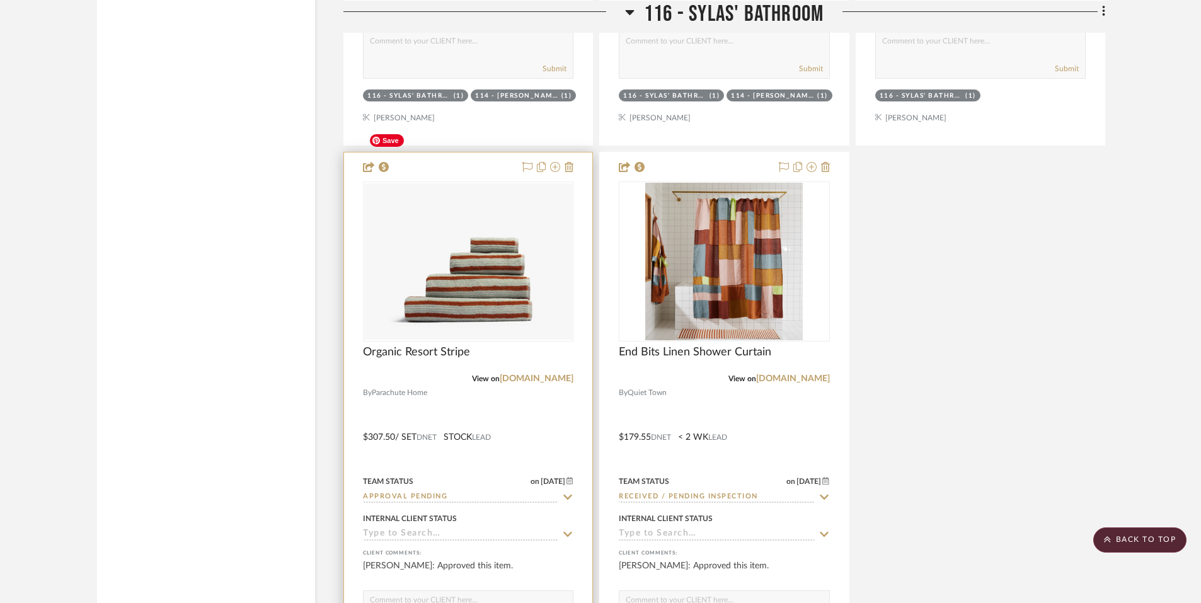
click at [489, 218] on img "0" at bounding box center [468, 261] width 208 height 156
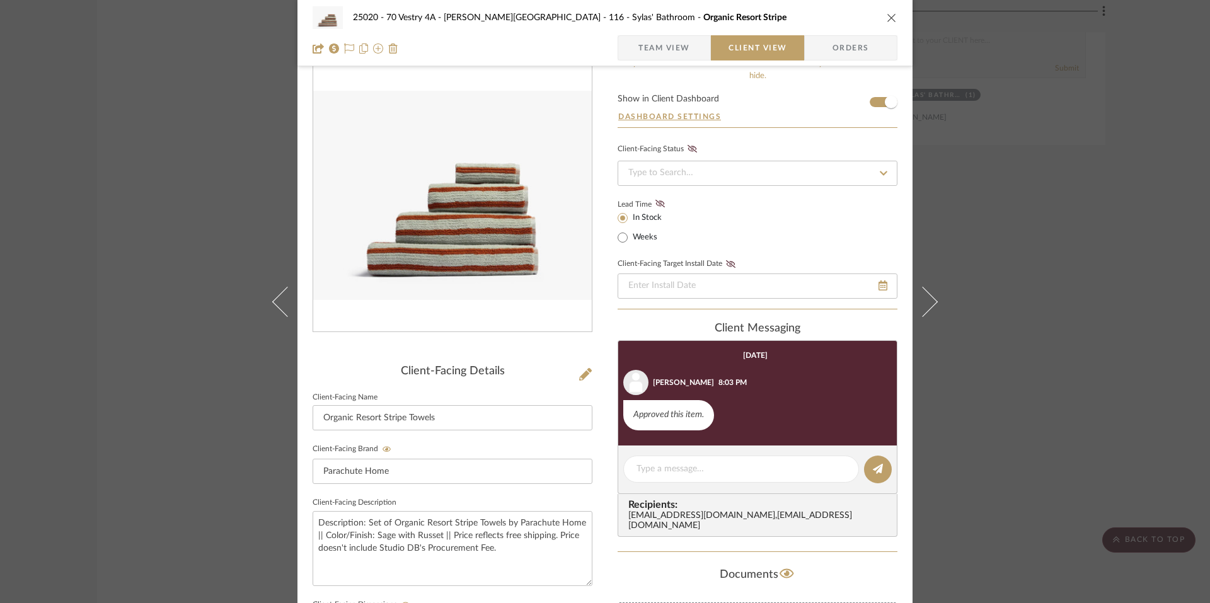
scroll to position [0, 0]
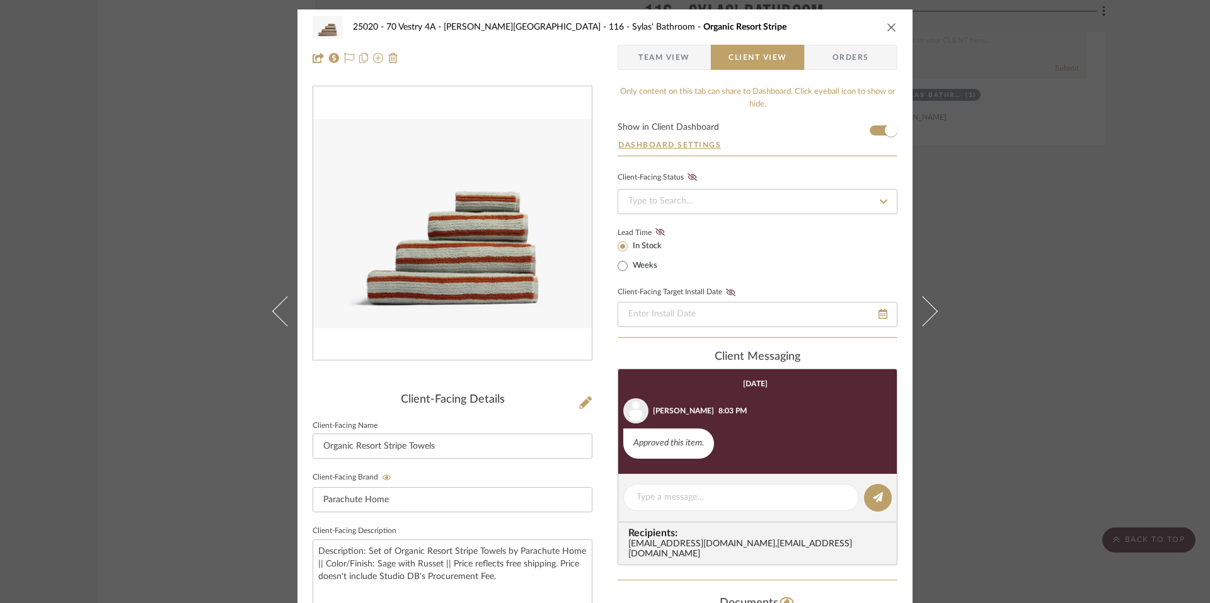
click at [682, 55] on span "Team View" at bounding box center [664, 57] width 52 height 25
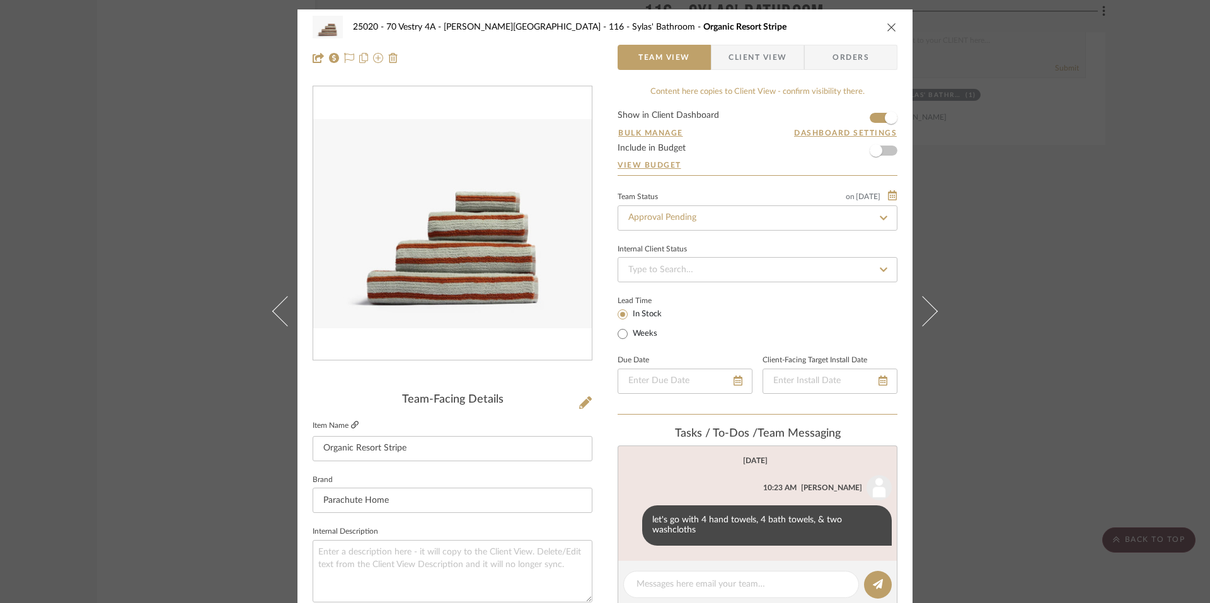
click at [352, 424] on icon at bounding box center [355, 425] width 8 height 8
click at [127, 209] on div "25020 - 70 Vestry 4A - Grant-Stanleigh 116 - Sylas' Bathroom Organic Resort Str…" at bounding box center [605, 301] width 1210 height 603
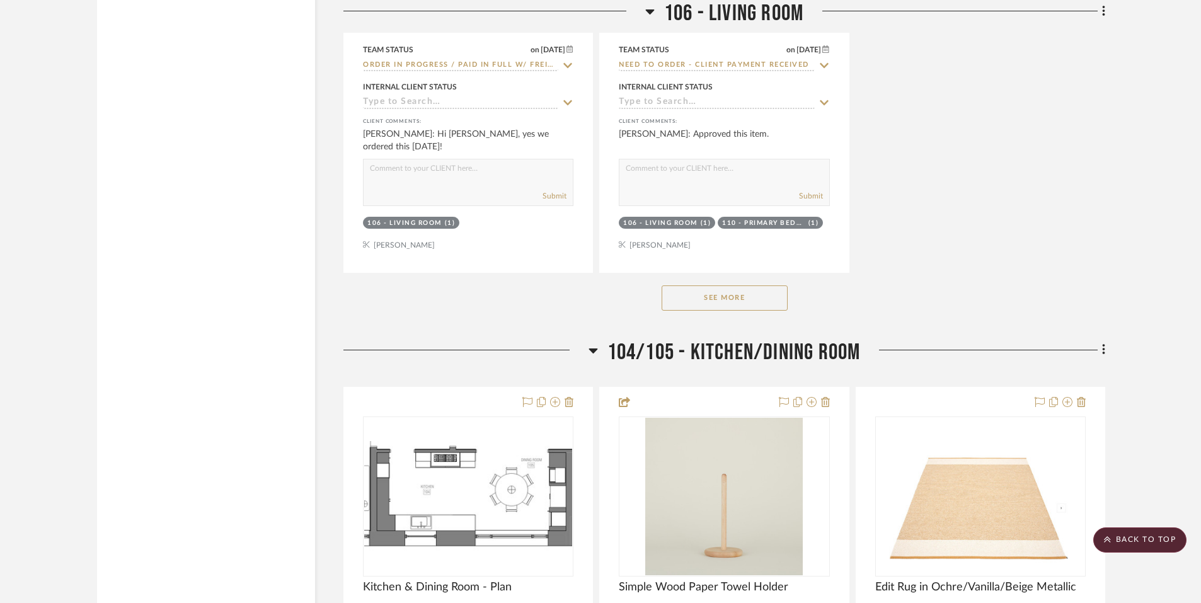
scroll to position [6951, 0]
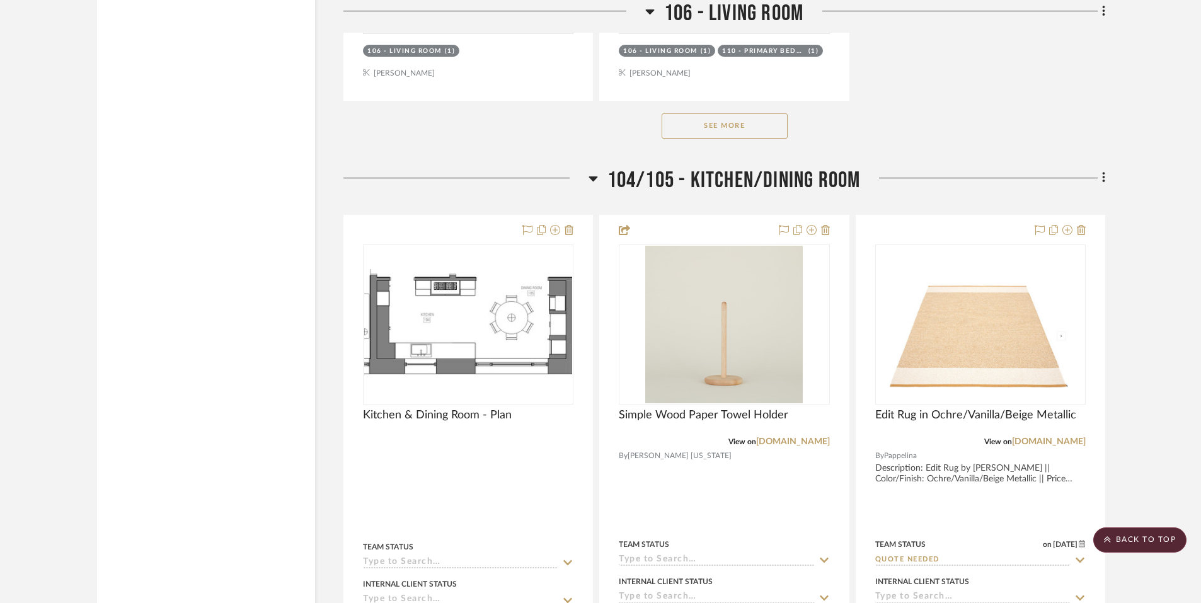
click at [762, 113] on button "See More" at bounding box center [724, 125] width 126 height 25
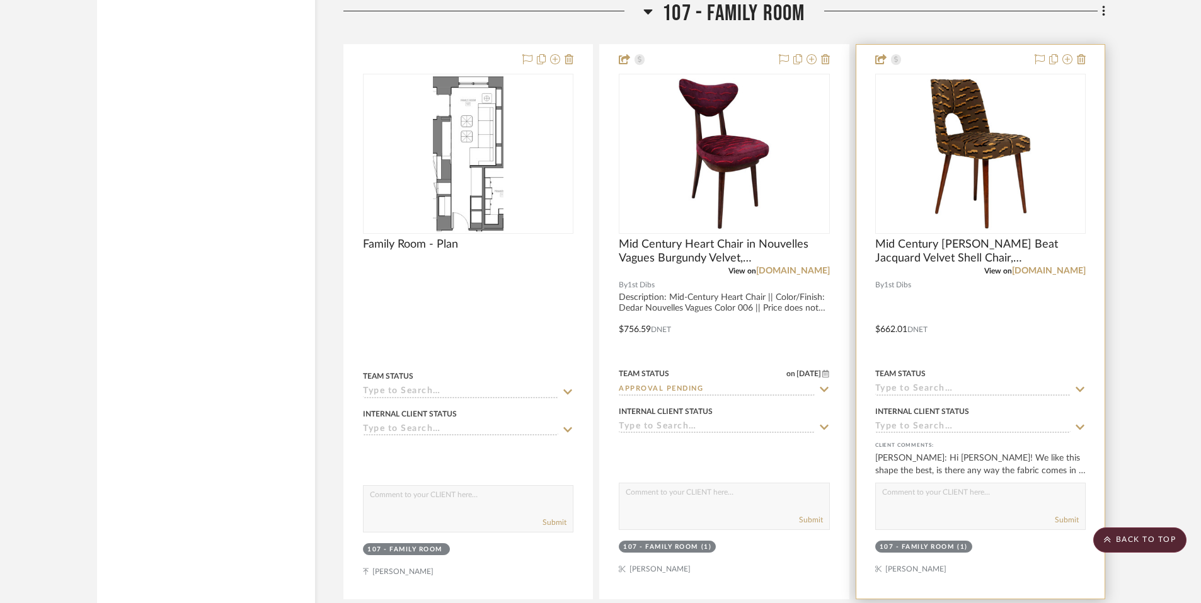
scroll to position [17305, 0]
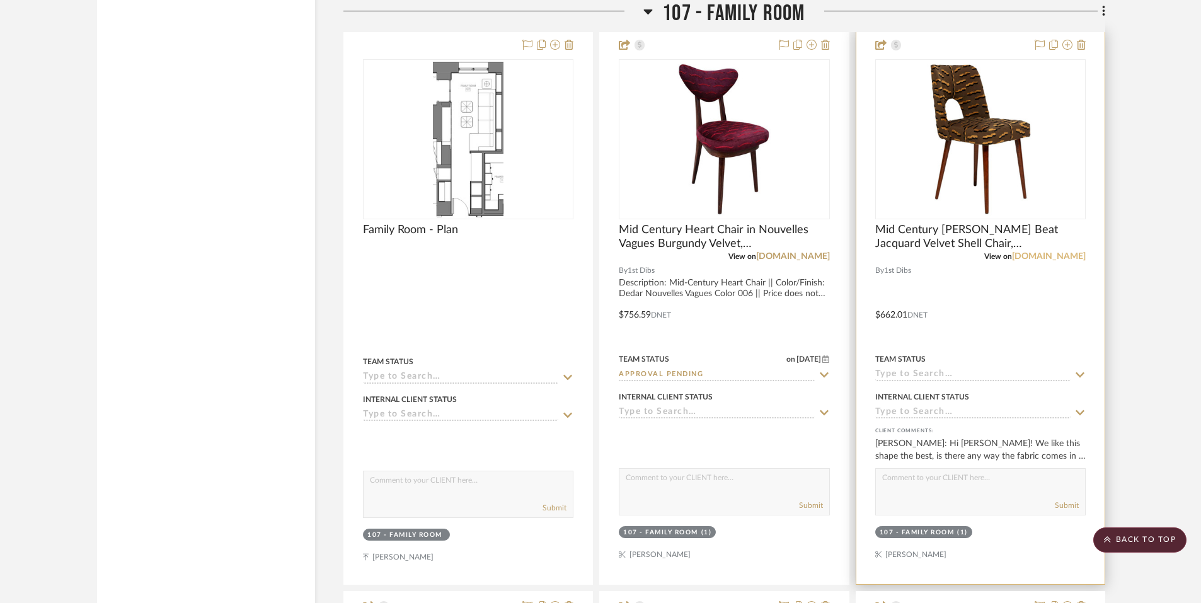
click at [1073, 252] on link "1stdibs.com" at bounding box center [1049, 256] width 74 height 9
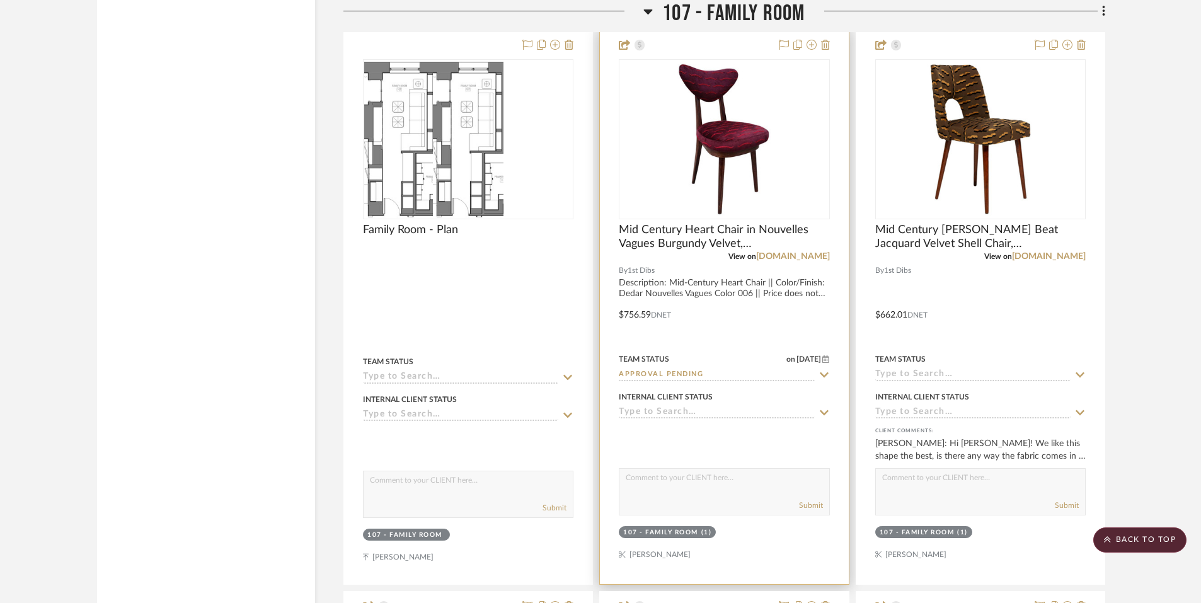
scroll to position [17294, 0]
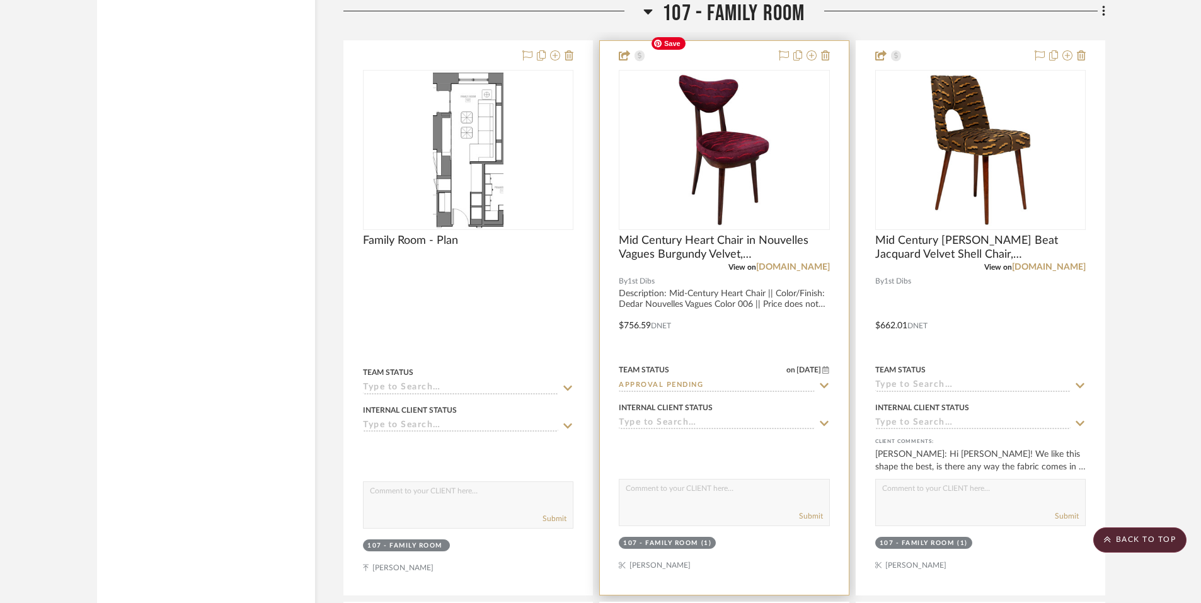
click at [740, 167] on img "0" at bounding box center [723, 149] width 157 height 157
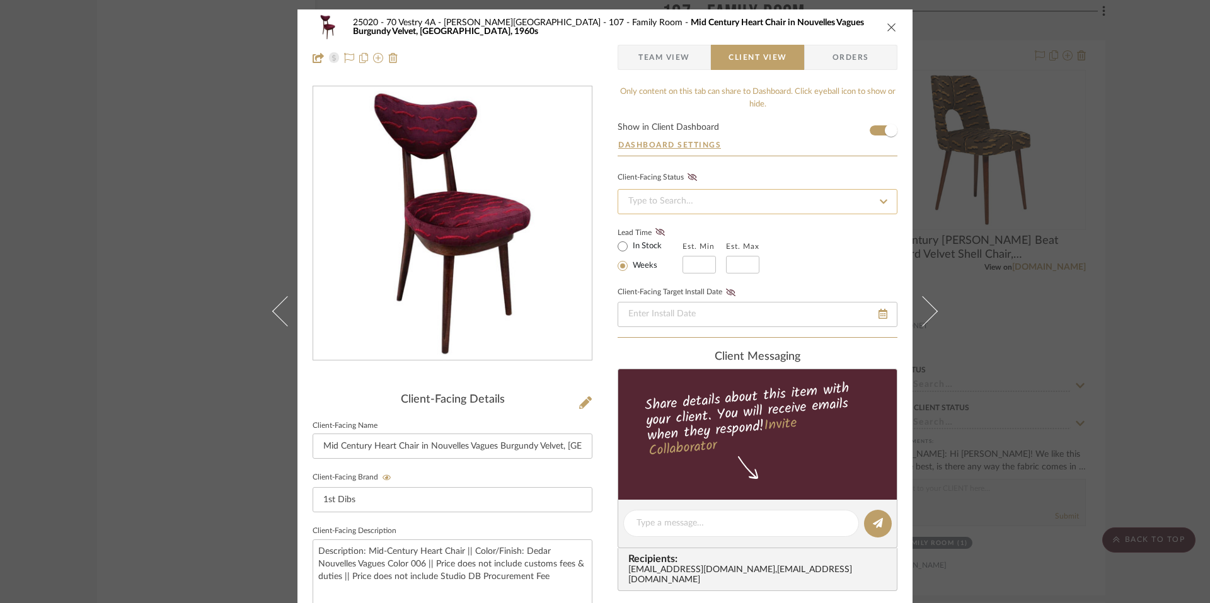
scroll to position [13, 0]
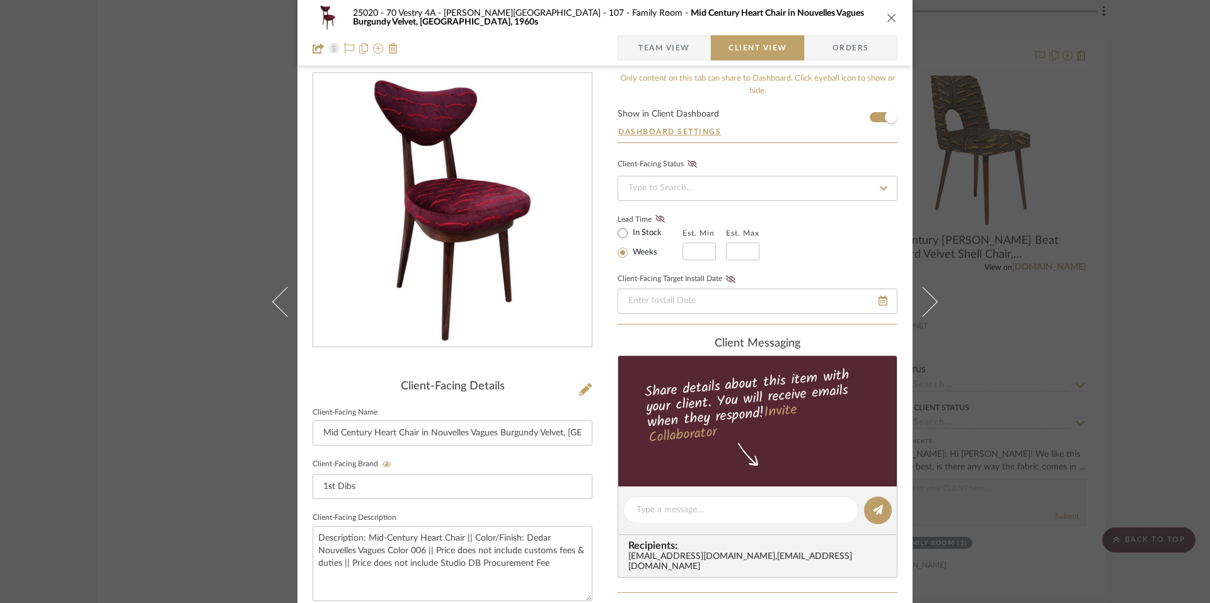
click at [889, 14] on icon "close" at bounding box center [891, 18] width 10 height 10
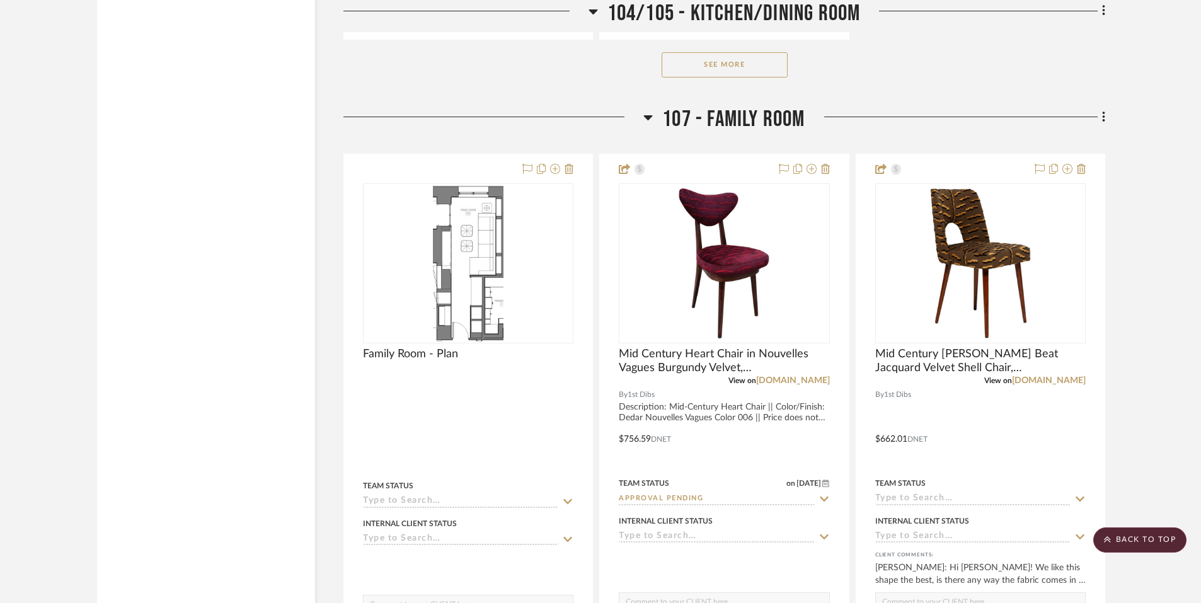
scroll to position [17128, 0]
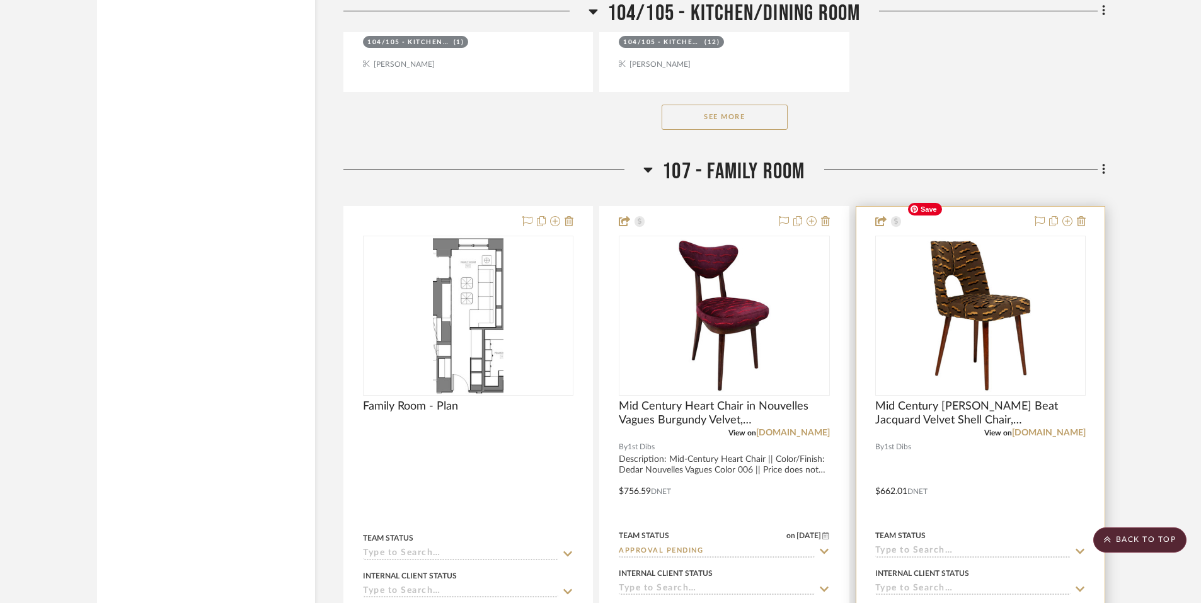
click at [929, 310] on img "0" at bounding box center [979, 315] width 157 height 157
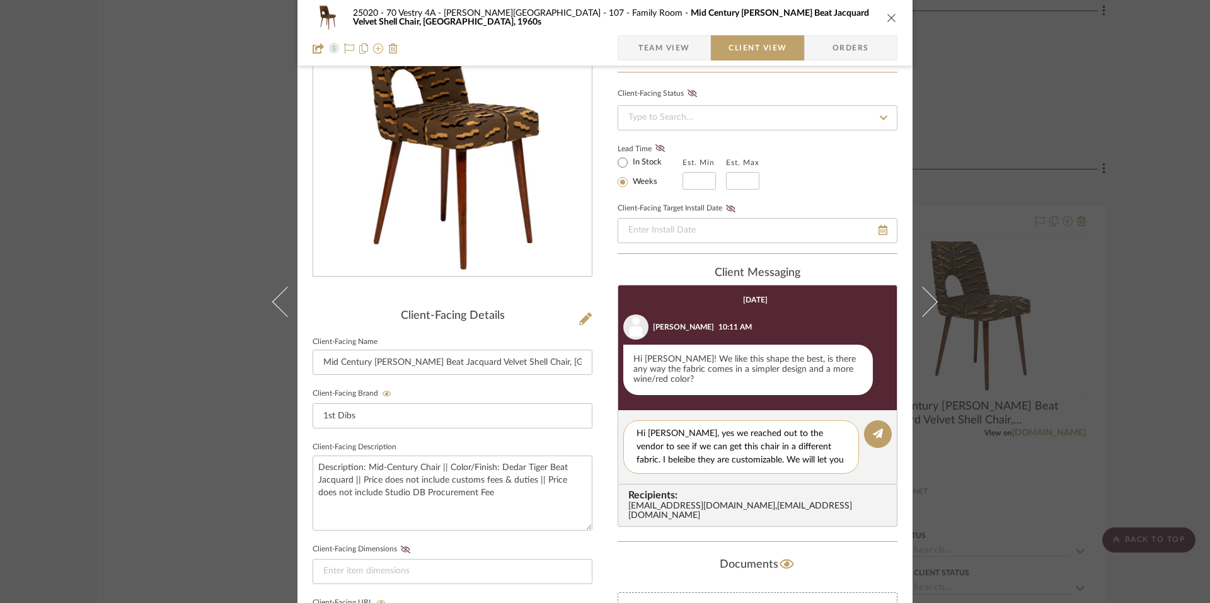
scroll to position [0, 0]
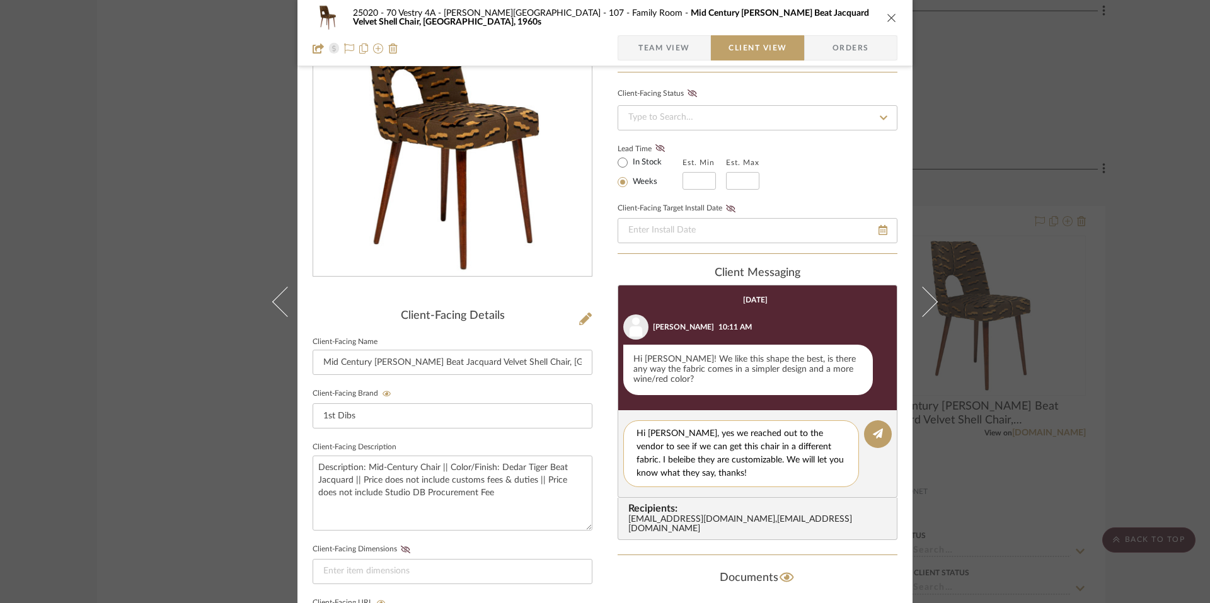
click at [818, 449] on textarea "Hi Emily, yes we reached out to the vendor to see if we can get this chair in a…" at bounding box center [740, 453] width 209 height 53
type textarea "Hi Emily, yes we reached out to the vendor to see if we can get this chair in a…"
click at [879, 434] on button at bounding box center [878, 434] width 28 height 28
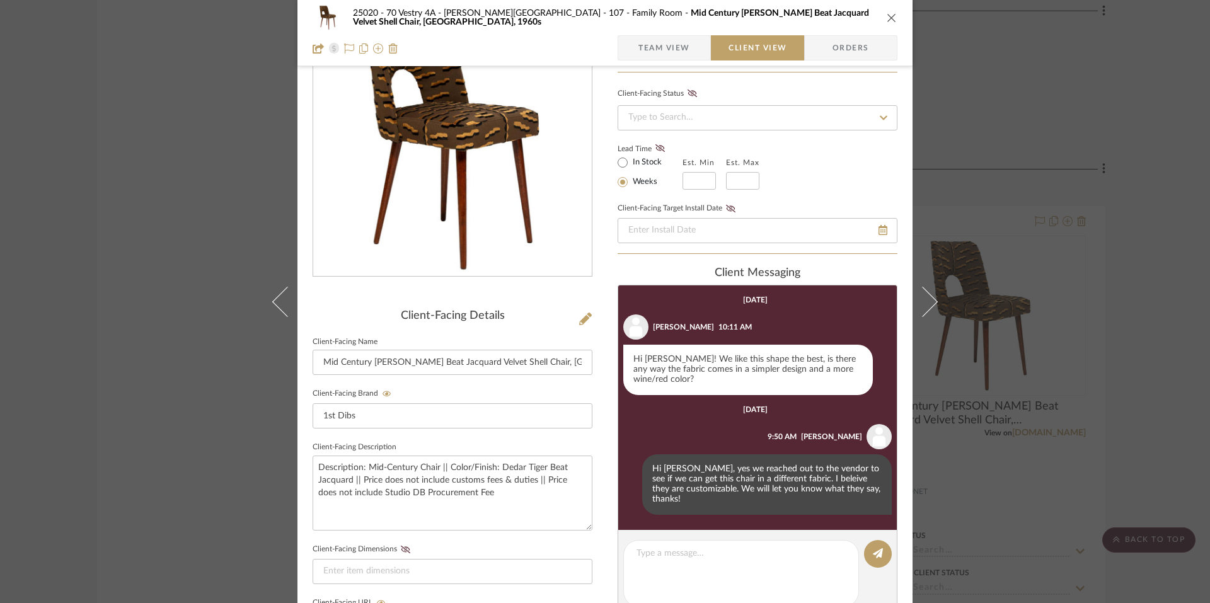
click at [1113, 283] on div "25020 - 70 Vestry 4A - Grant-Stanleigh 107 - Family Room Mid Century Brown Tige…" at bounding box center [605, 301] width 1210 height 603
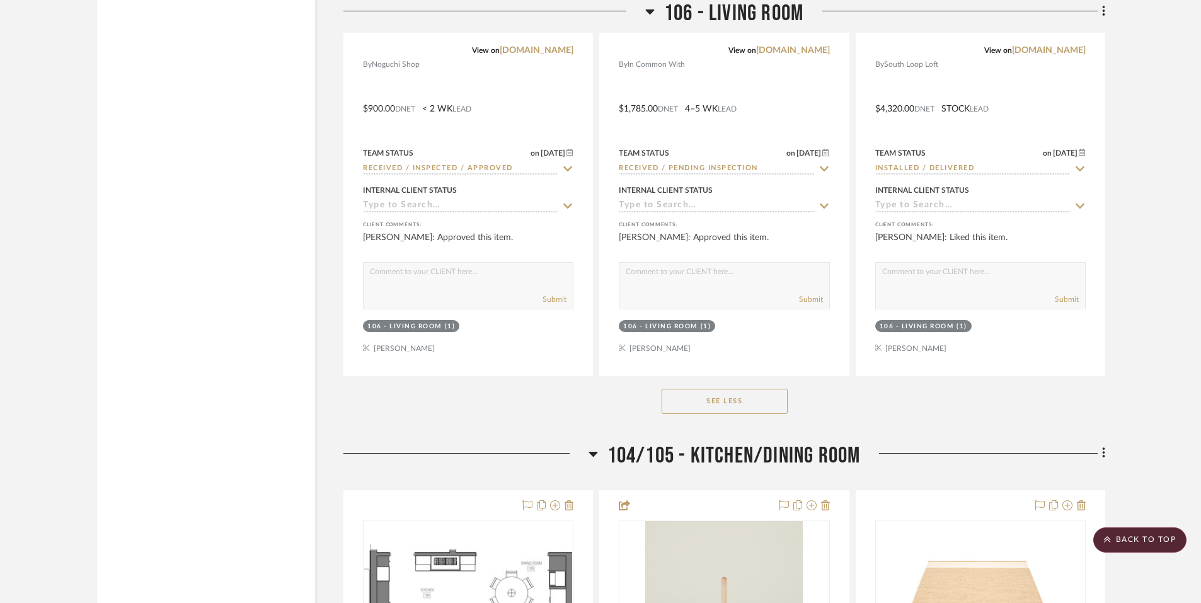
scroll to position [15045, 0]
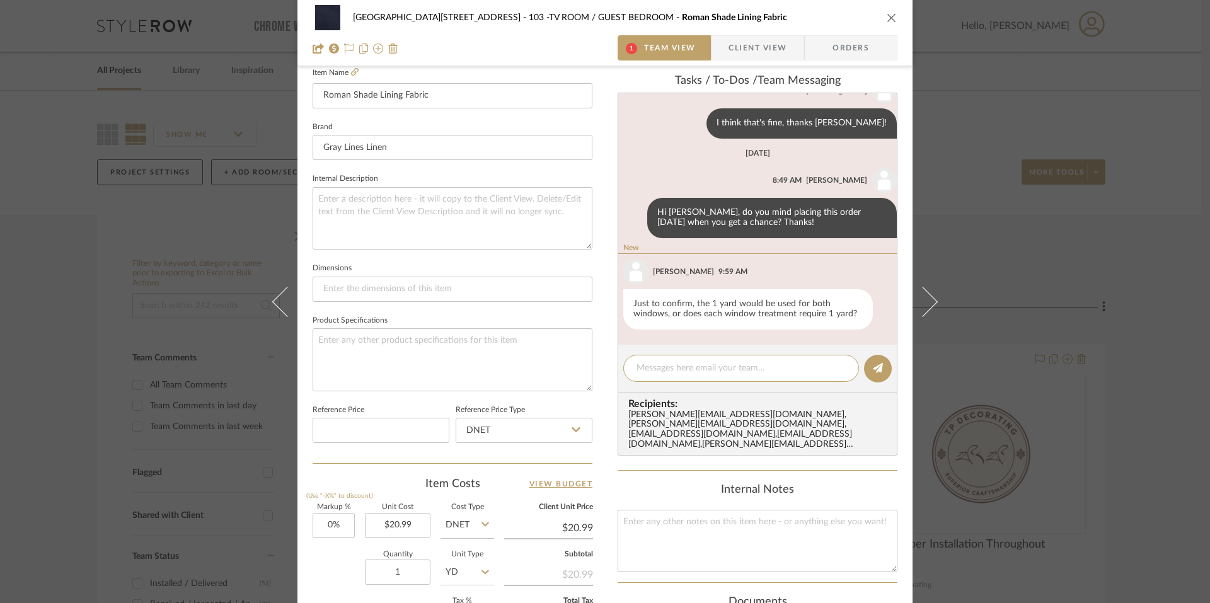
scroll to position [420, 0]
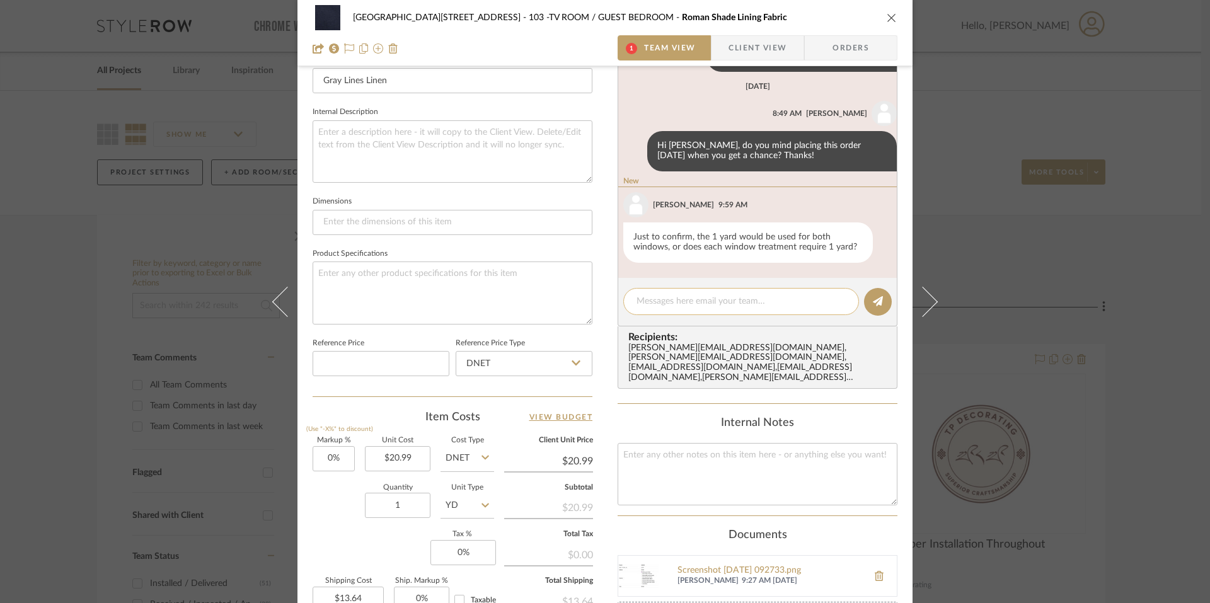
click at [726, 297] on textarea at bounding box center [740, 301] width 209 height 13
type textarea "J"
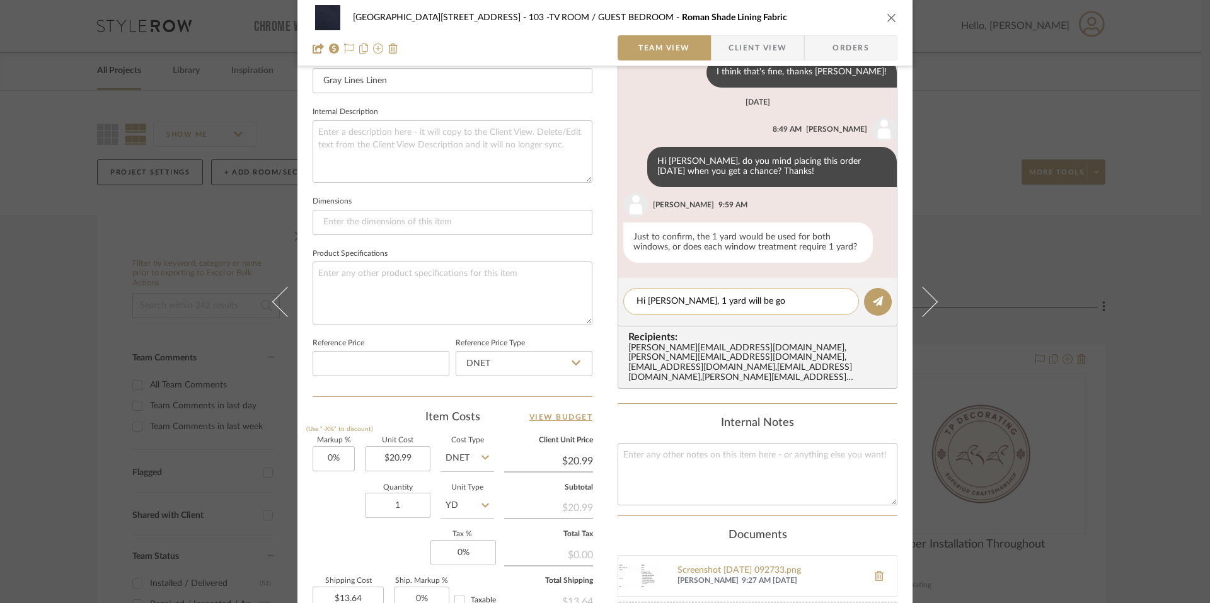
scroll to position [180, 0]
type textarea "Hi Jada, 1 yard will be good for both windows. Thanks!"
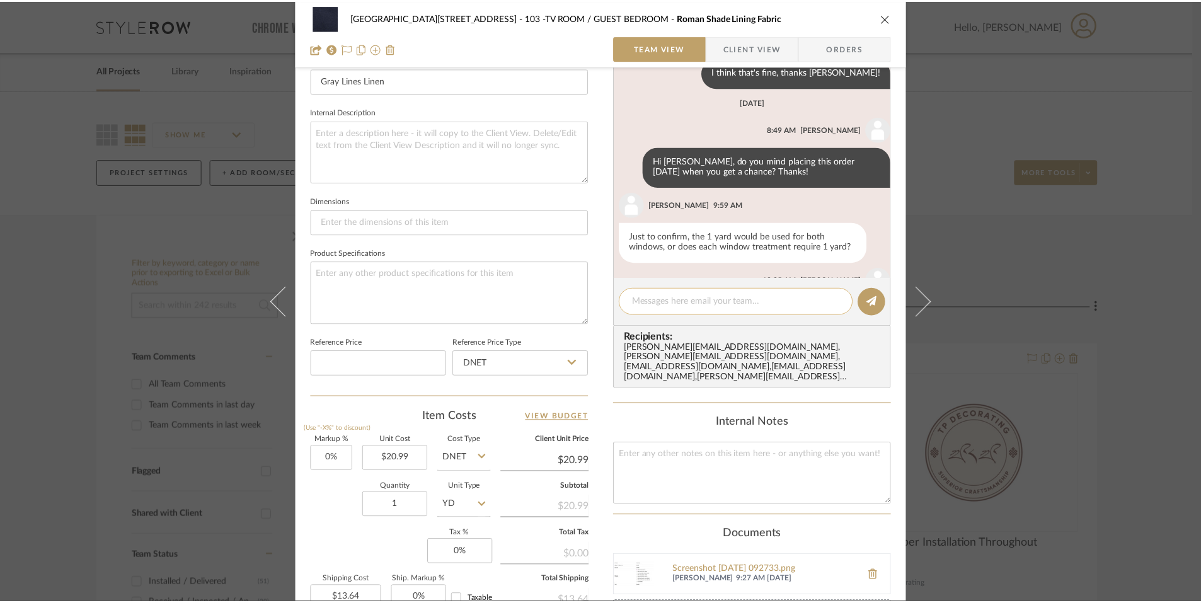
scroll to position [245, 0]
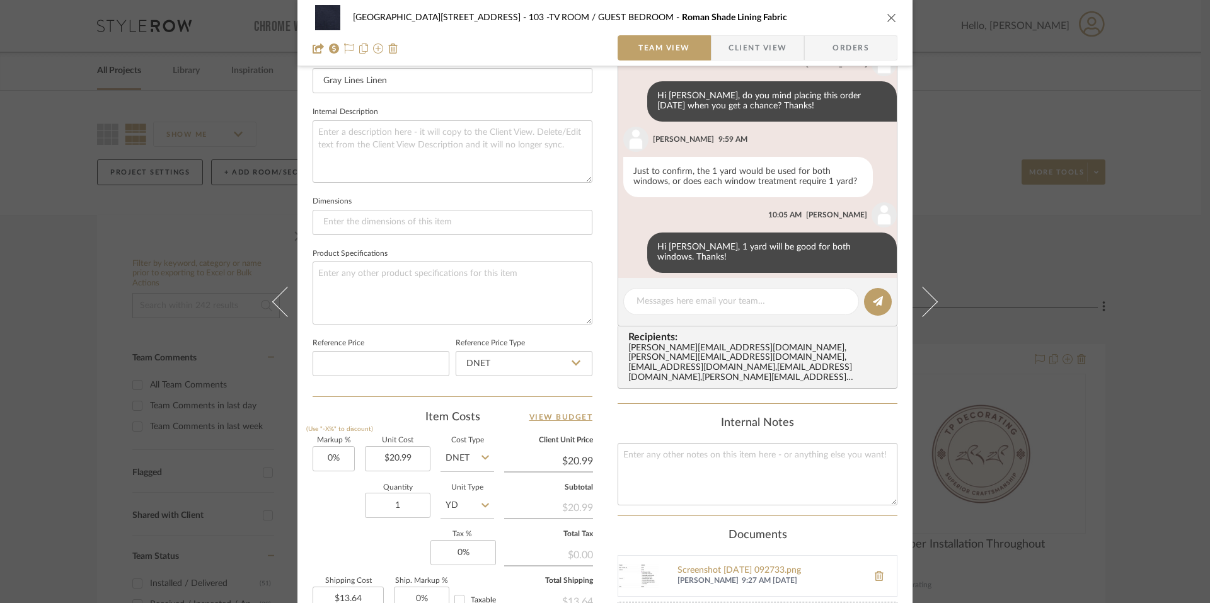
click at [1065, 230] on div "24100 - 1175 Park Avenue - Mall 103 -TV ROOM / GUEST BEDROOM Roman Shade Lining…" at bounding box center [605, 301] width 1210 height 603
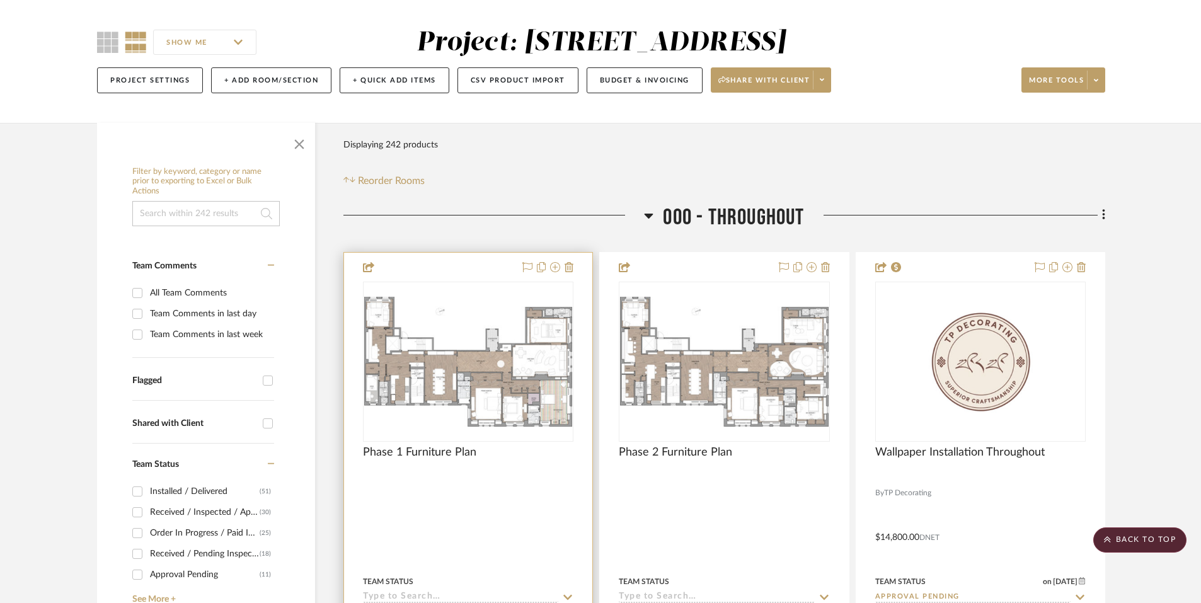
scroll to position [0, 0]
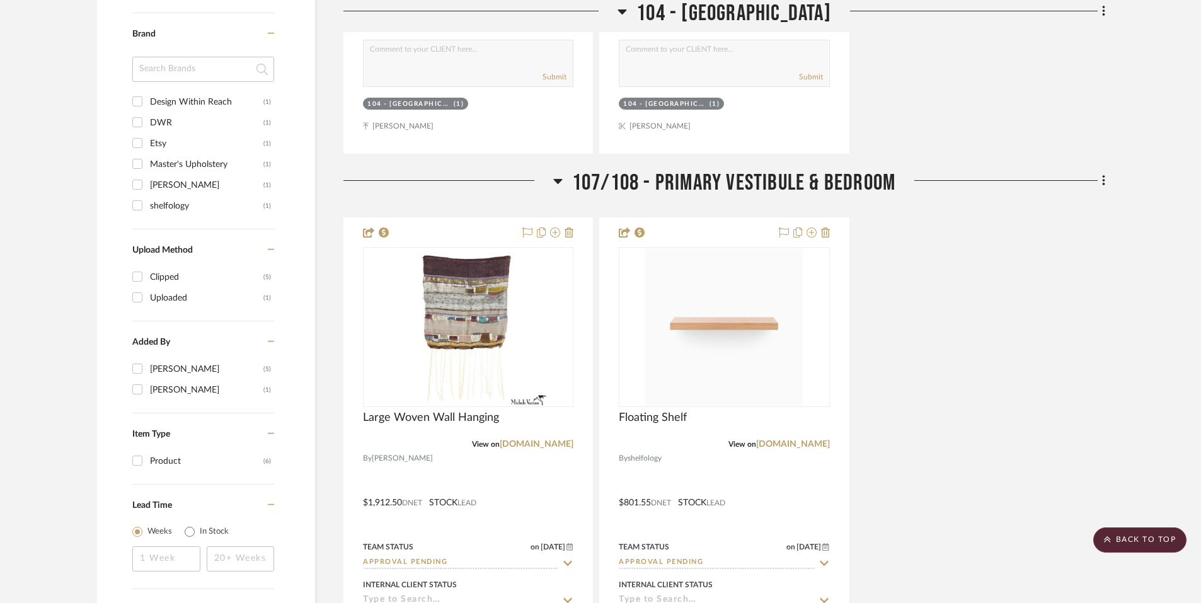
scroll to position [1137, 0]
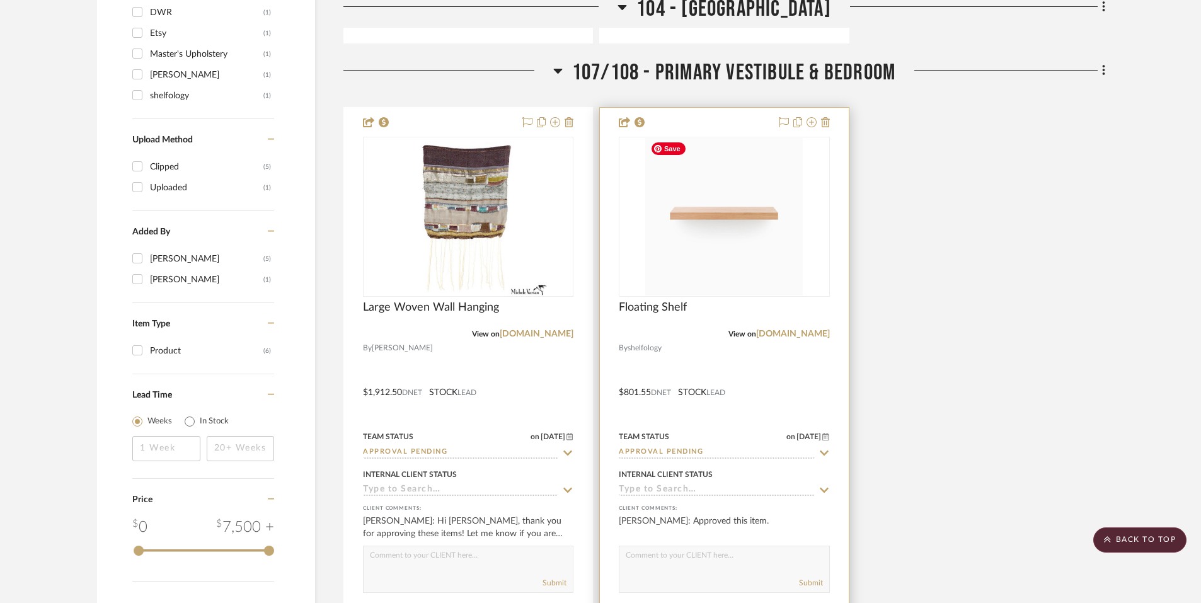
click at [717, 256] on img "0" at bounding box center [723, 216] width 157 height 157
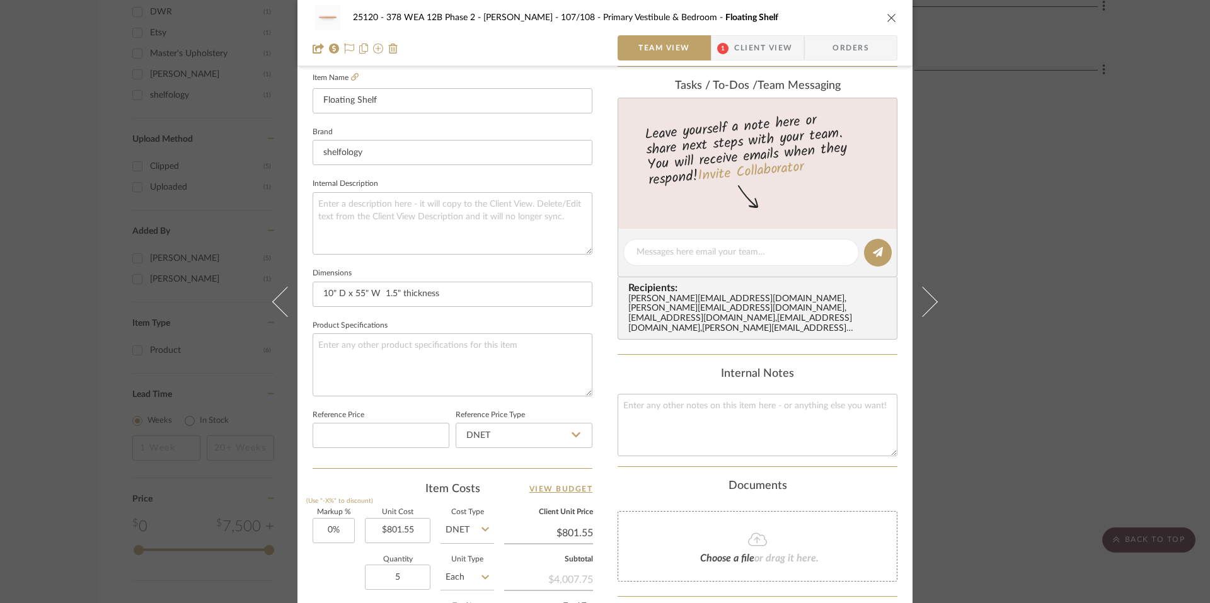
scroll to position [165, 0]
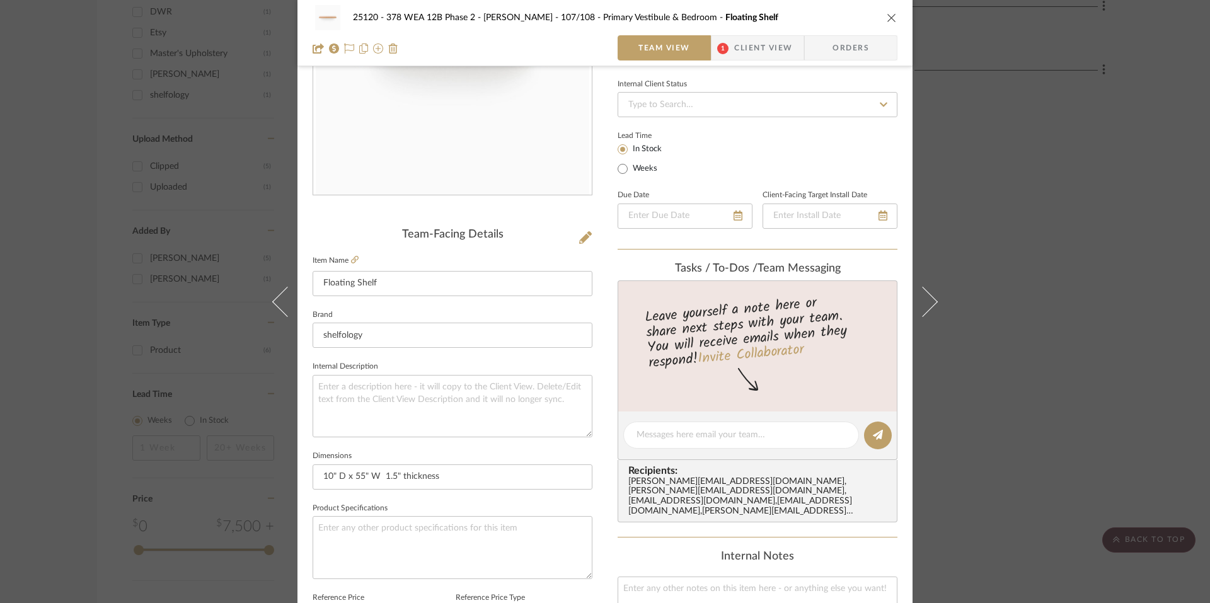
click at [758, 64] on div "25120 - 378 WEA 12B Phase 2 - [PERSON_NAME] 107/108 - Primary Vestibule & Bedro…" at bounding box center [604, 33] width 615 height 66
click at [750, 50] on span "Client View" at bounding box center [763, 47] width 58 height 25
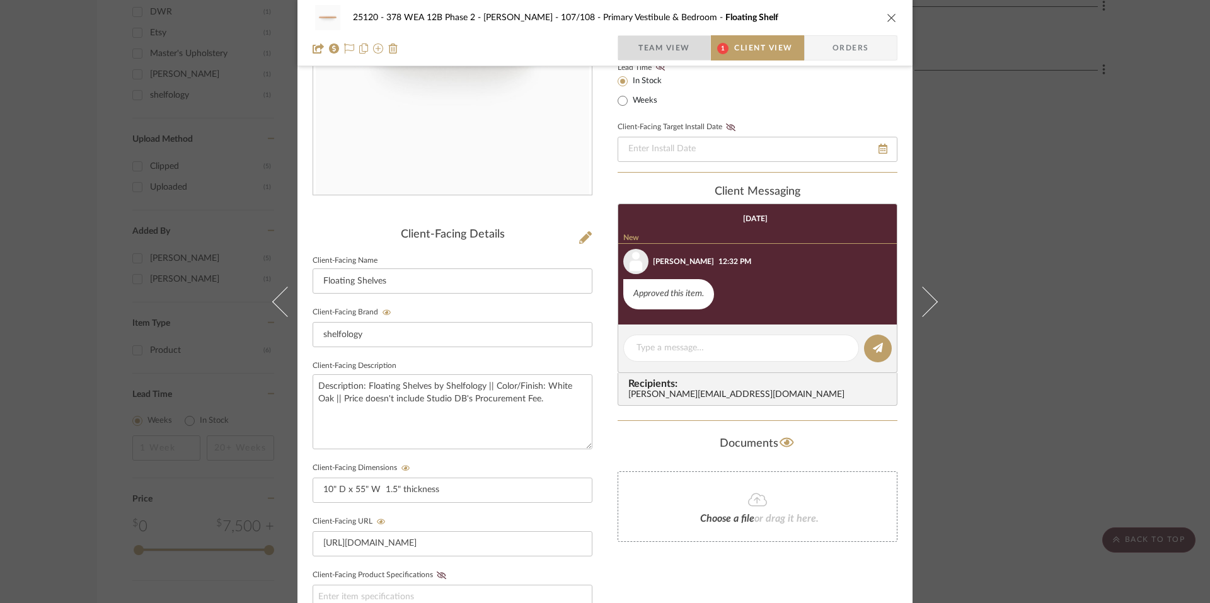
click at [678, 52] on span "Team View" at bounding box center [664, 47] width 52 height 25
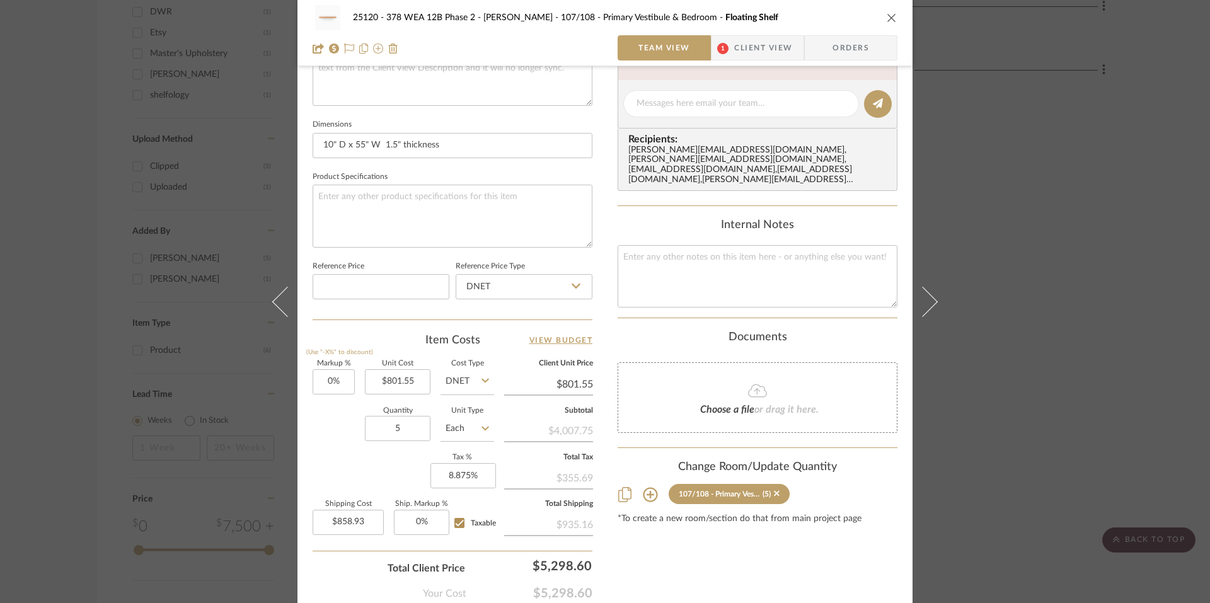
scroll to position [567, 0]
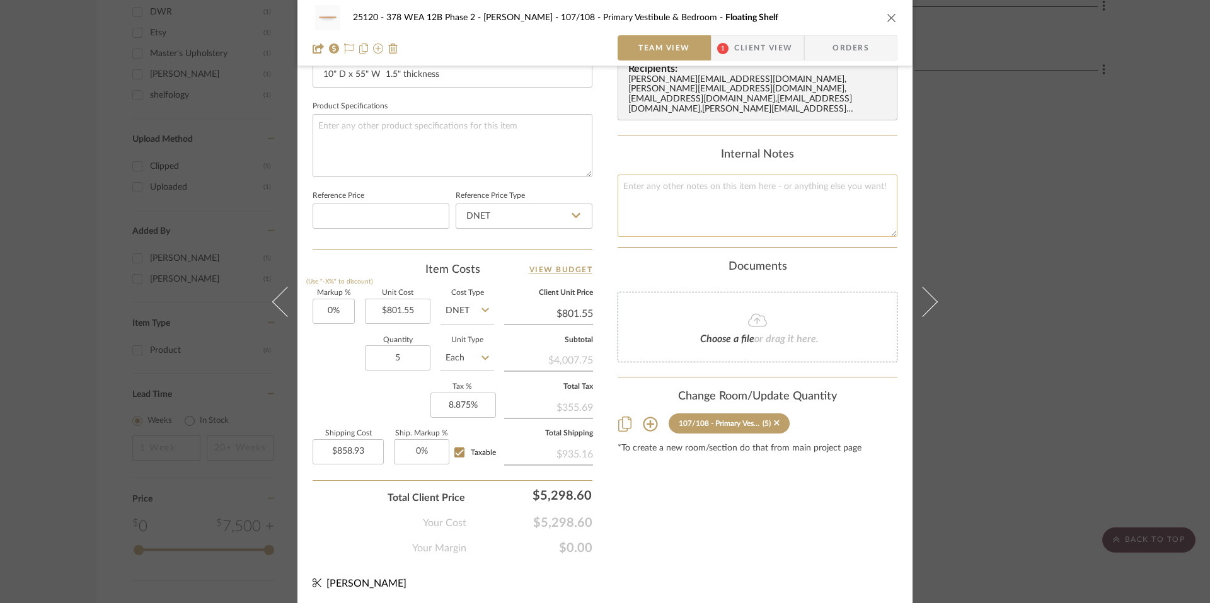
click at [694, 194] on textarea at bounding box center [757, 206] width 280 height 62
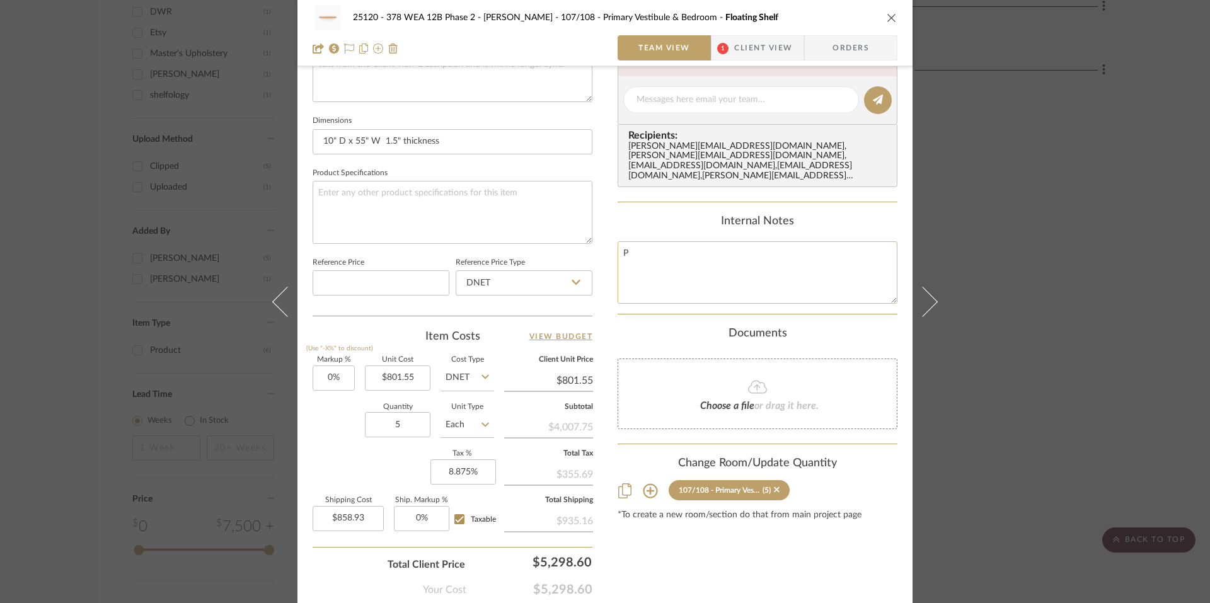
scroll to position [494, 0]
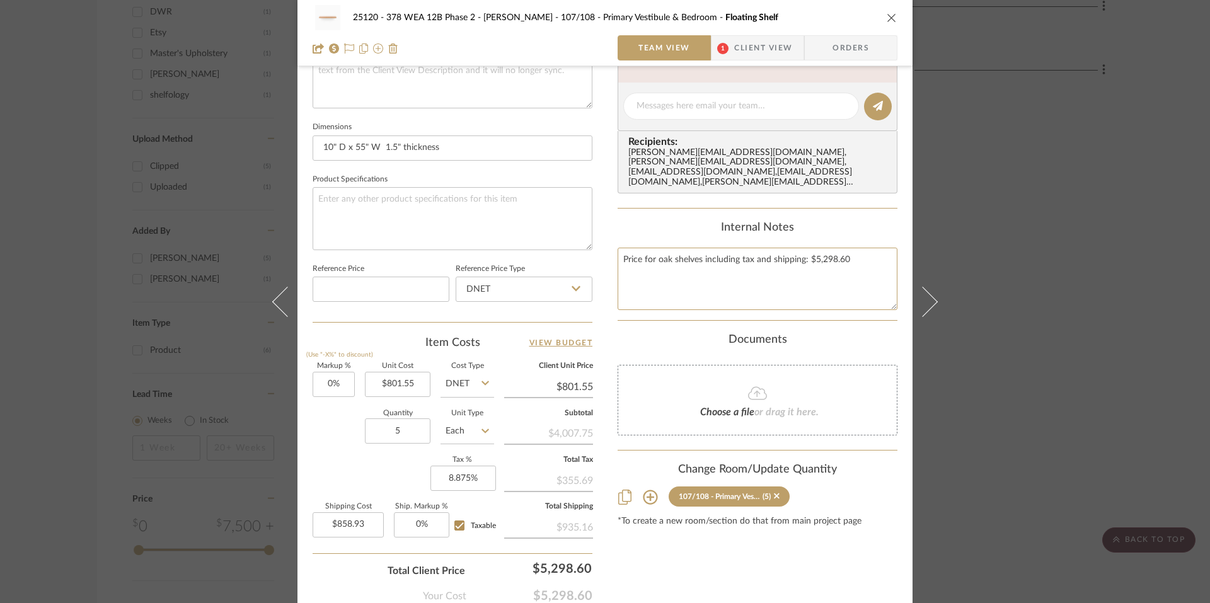
type textarea "Price for oak shelves including tax and shipping: $5,298.60"
click at [652, 317] on summary-project-notes "Internal Notes Price for oak shelves including tax and shipping: $5,298.60" at bounding box center [757, 271] width 280 height 100
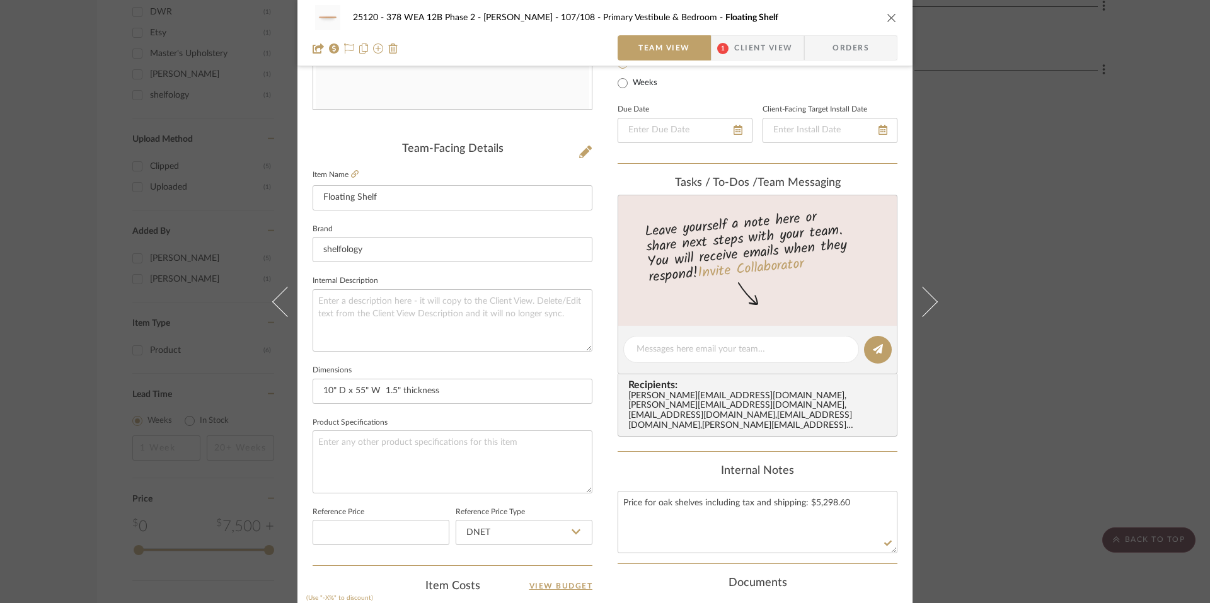
scroll to position [220, 0]
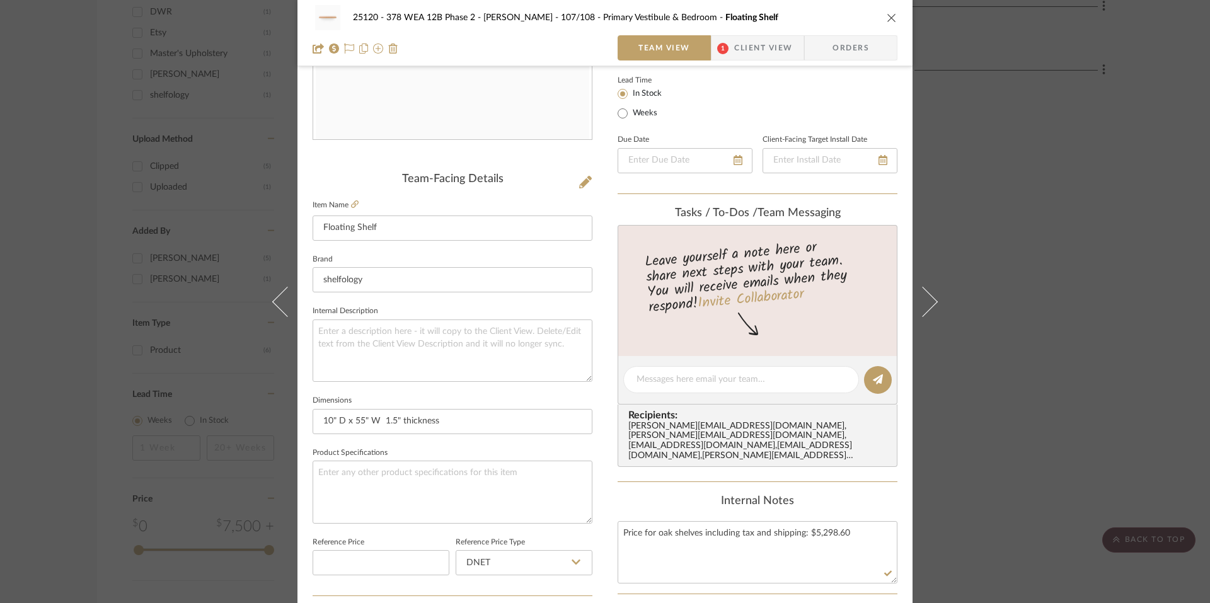
click at [734, 52] on span "Client View" at bounding box center [763, 47] width 58 height 25
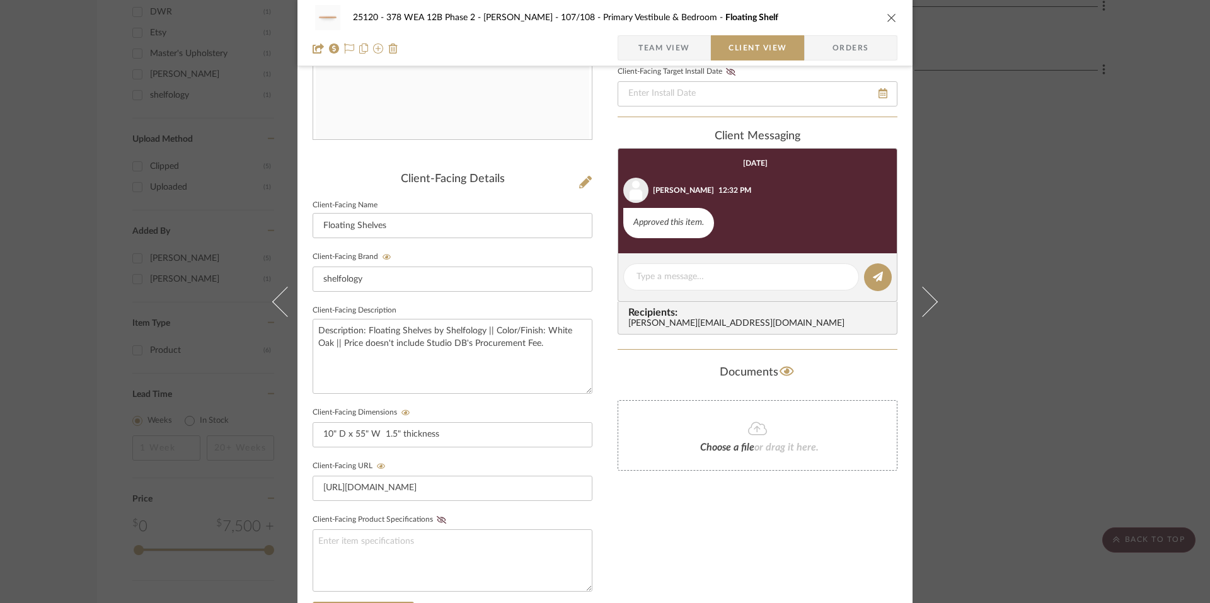
click at [685, 52] on span "Team View" at bounding box center [664, 47] width 92 height 25
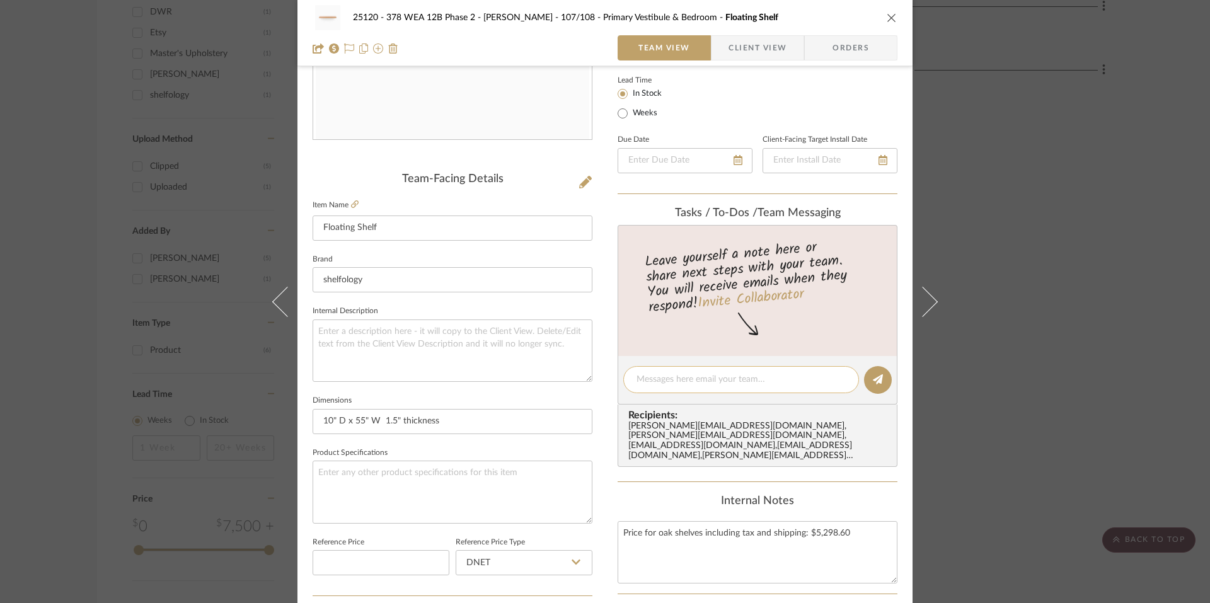
click at [669, 374] on textarea at bounding box center [740, 379] width 209 height 13
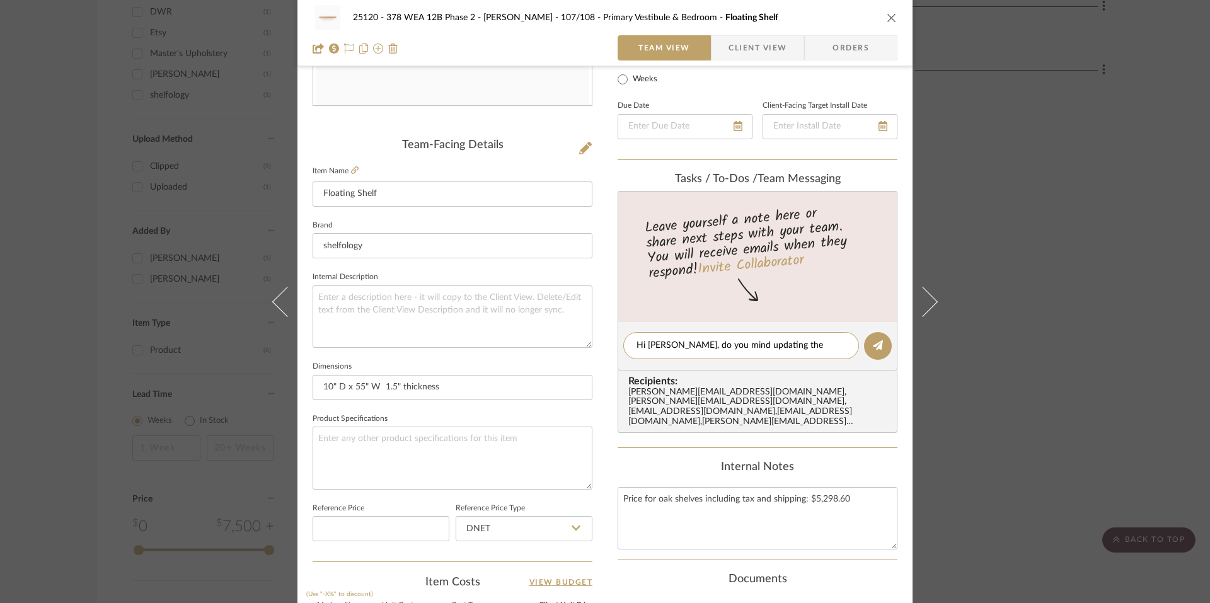
scroll to position [0, 0]
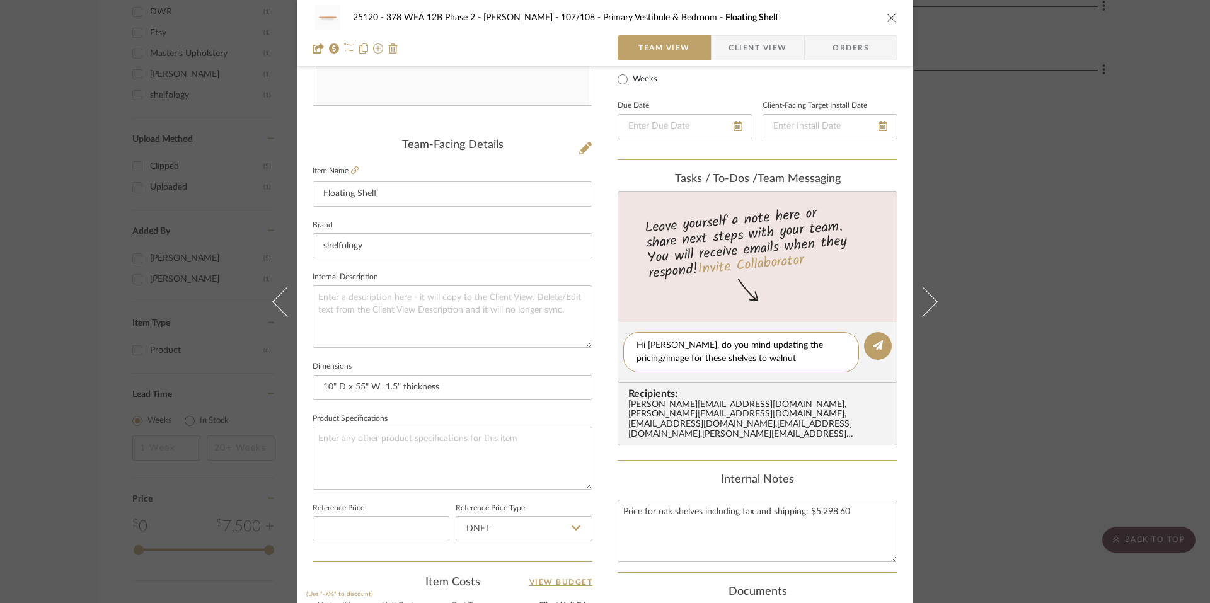
type textarea "Hi [PERSON_NAME], do you mind updating the pricing/image for these shelves to w…"
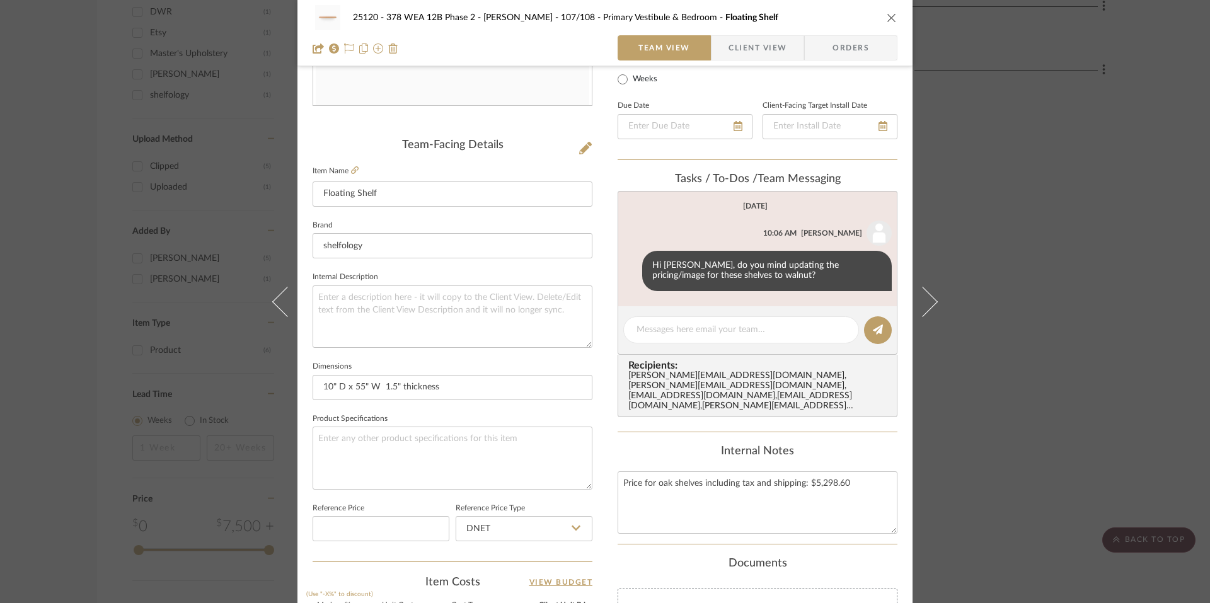
click at [1122, 294] on div "25120 - 378 WEA 12B Phase 2 - [PERSON_NAME] 107/108 - Primary Vestibule & Bedro…" at bounding box center [605, 301] width 1210 height 603
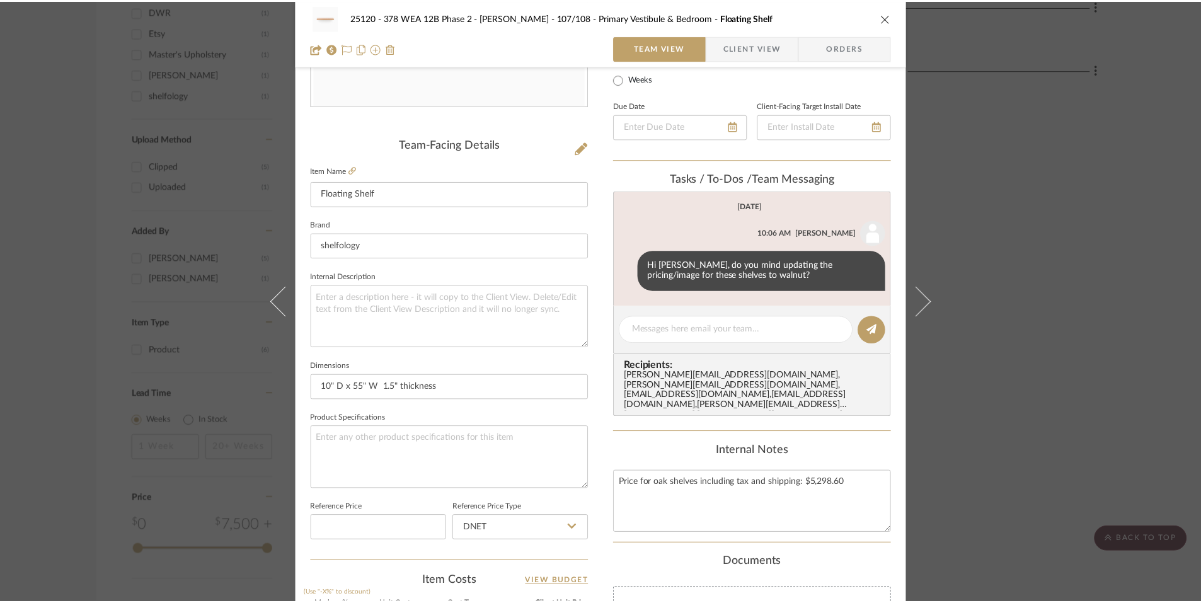
scroll to position [1137, 0]
